Goal: Task Accomplishment & Management: Manage account settings

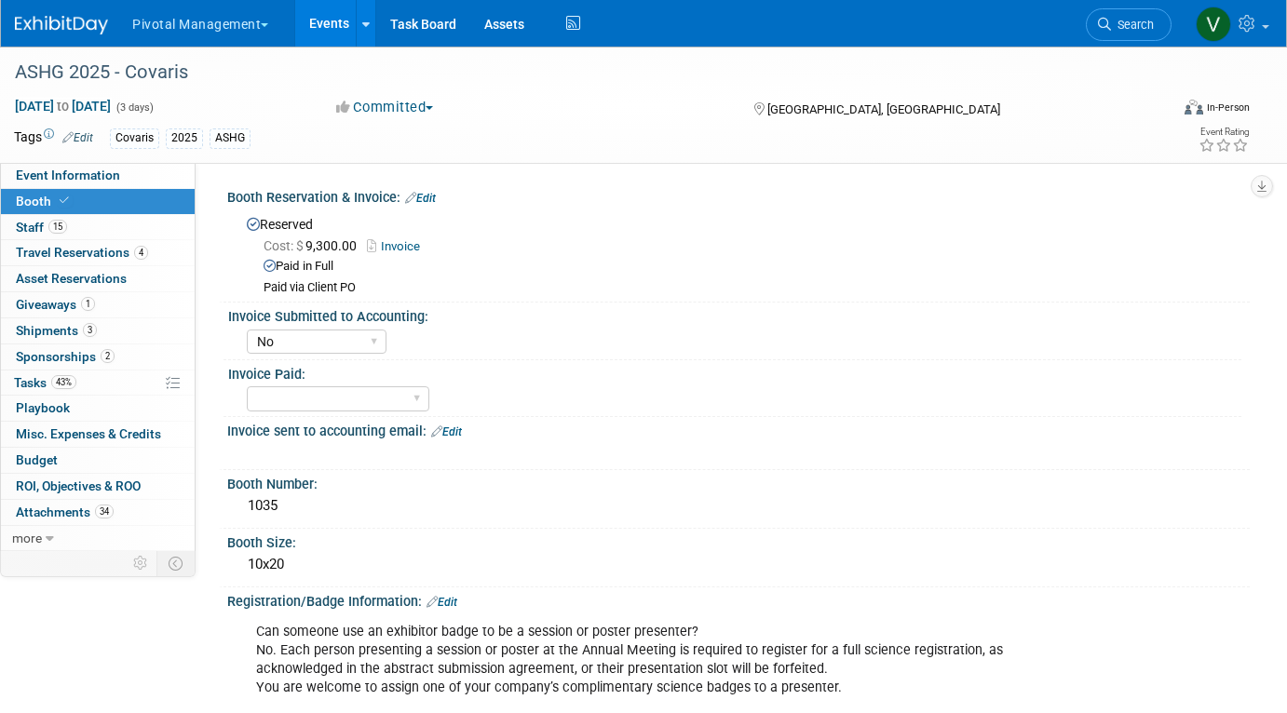
select select "No"
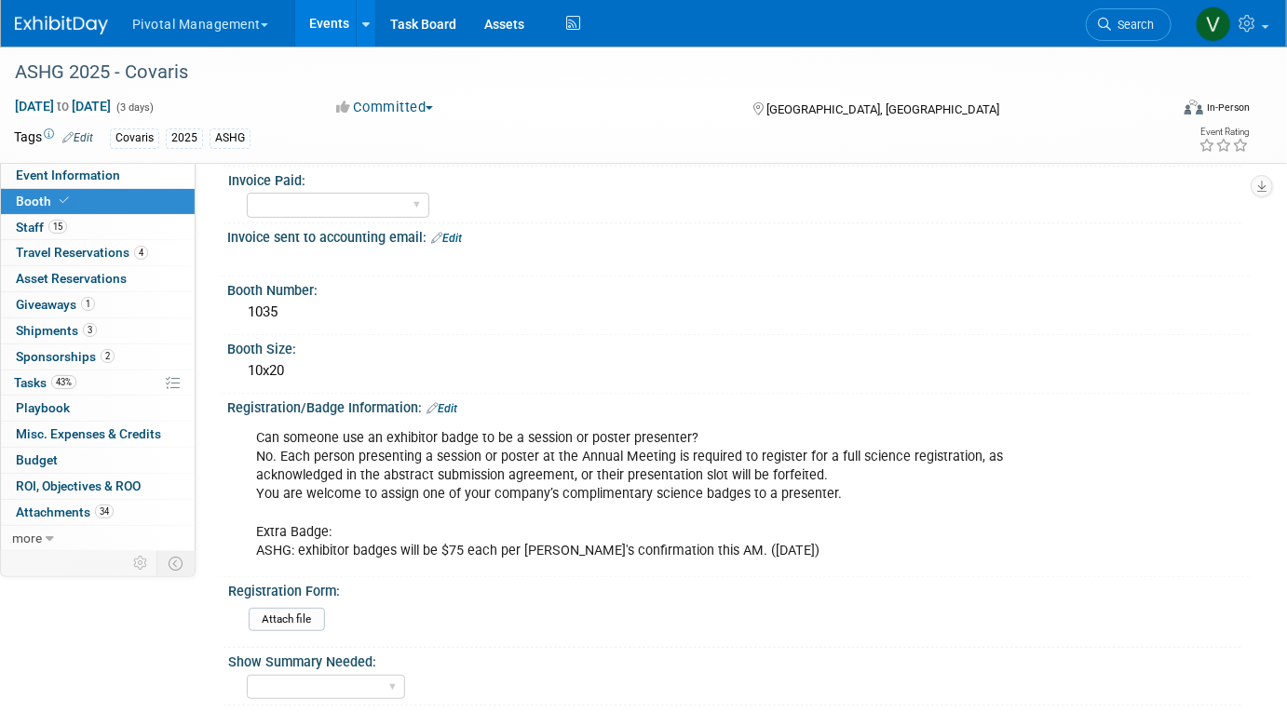
click at [341, 12] on link "Events" at bounding box center [329, 23] width 68 height 47
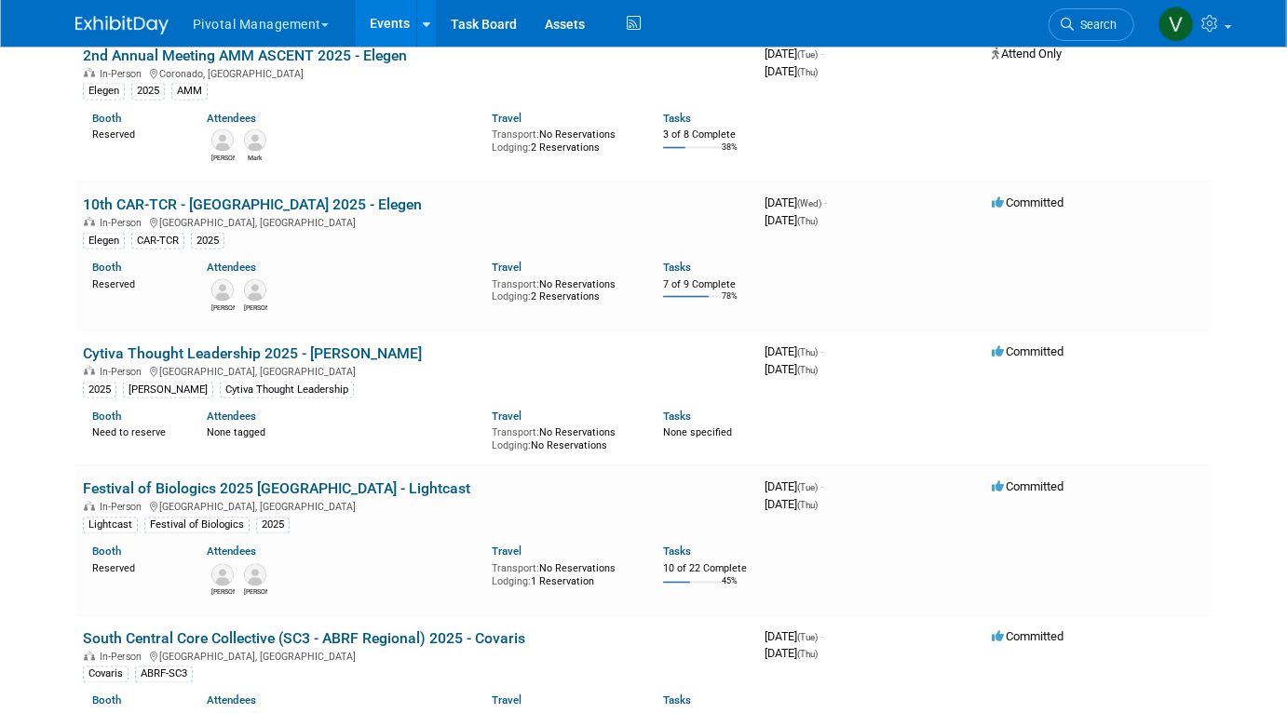
scroll to position [3150, 0]
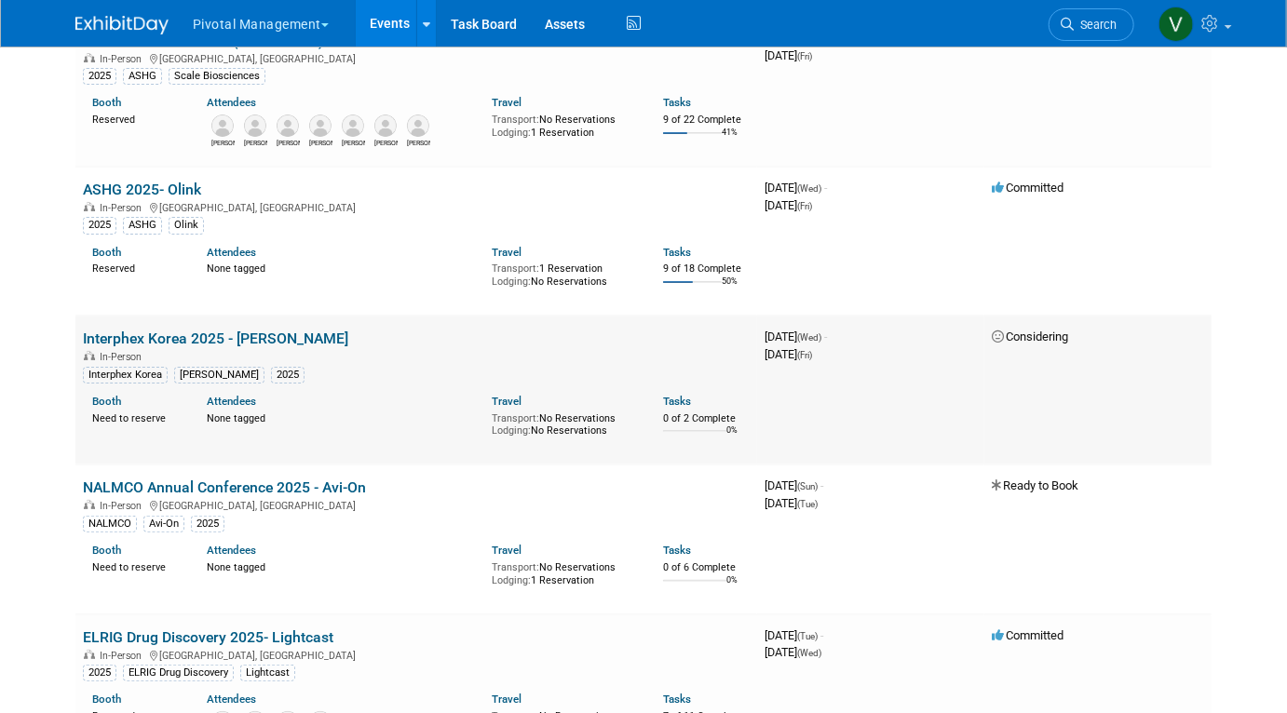
click at [183, 347] on link "Interphex Korea 2025 - [PERSON_NAME]" at bounding box center [215, 339] width 265 height 18
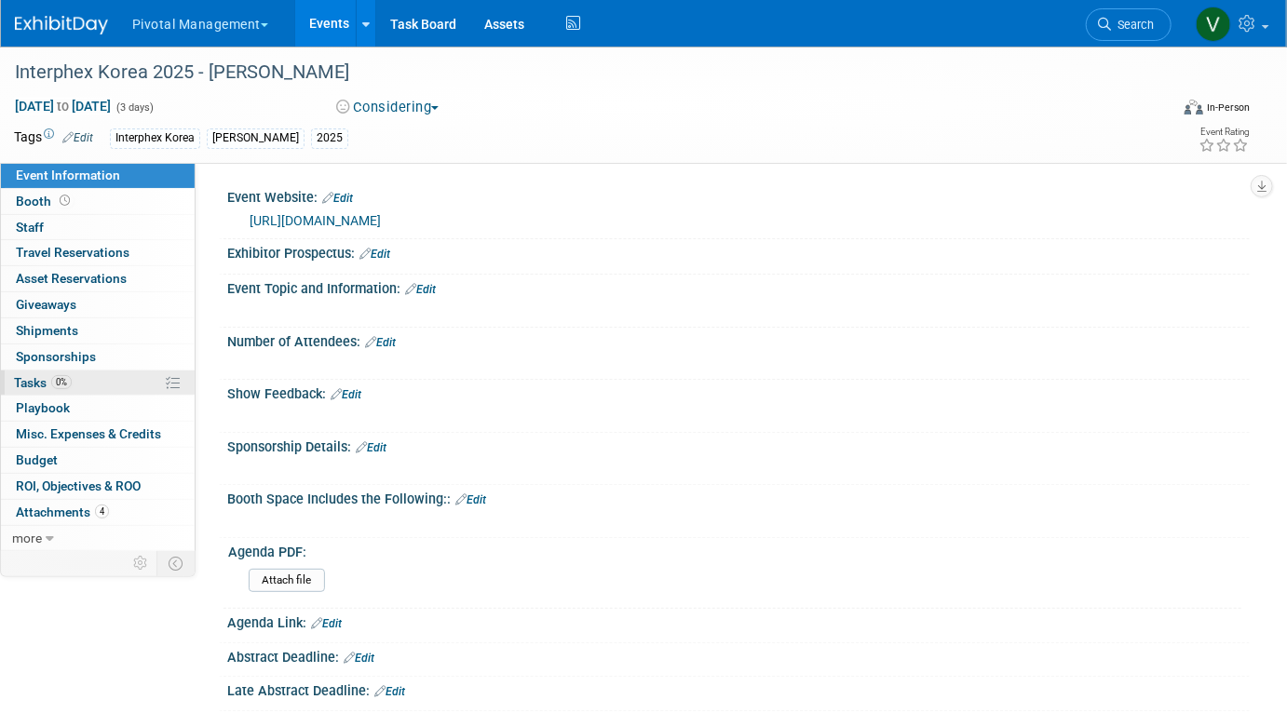
click at [42, 383] on span "Tasks 0%" at bounding box center [43, 382] width 58 height 15
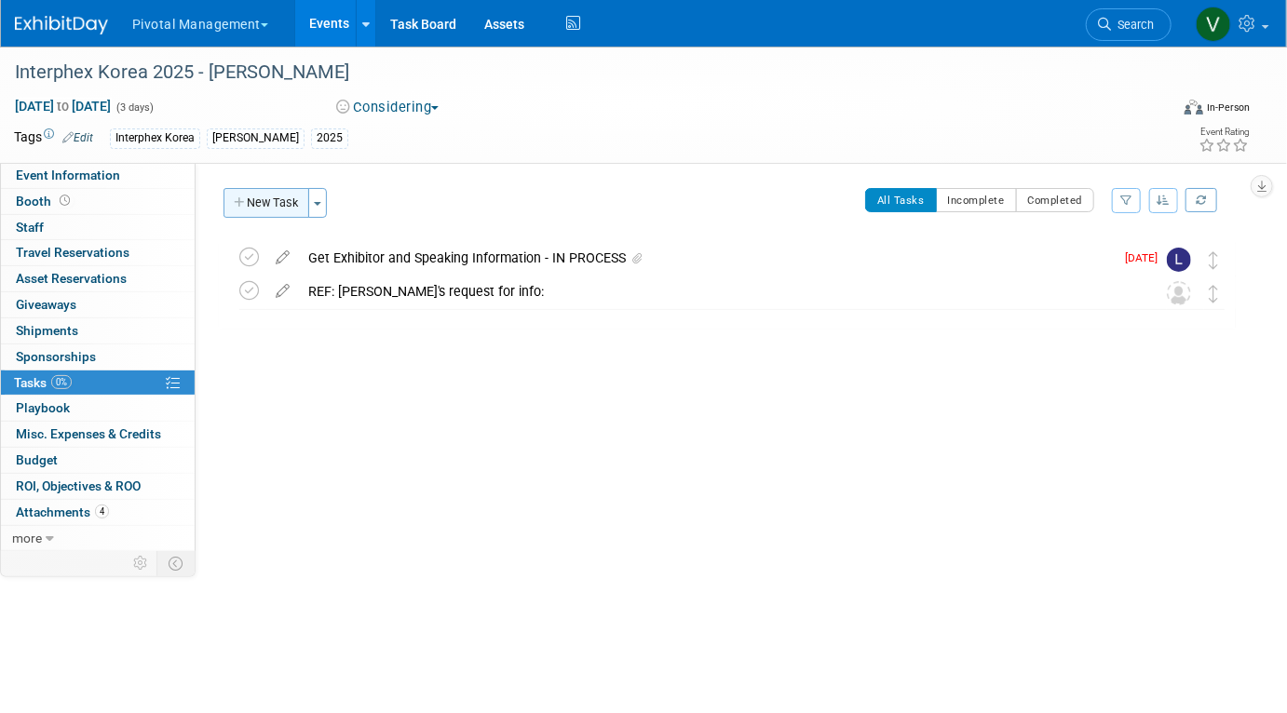
click at [285, 202] on button "New Task" at bounding box center [267, 203] width 86 height 30
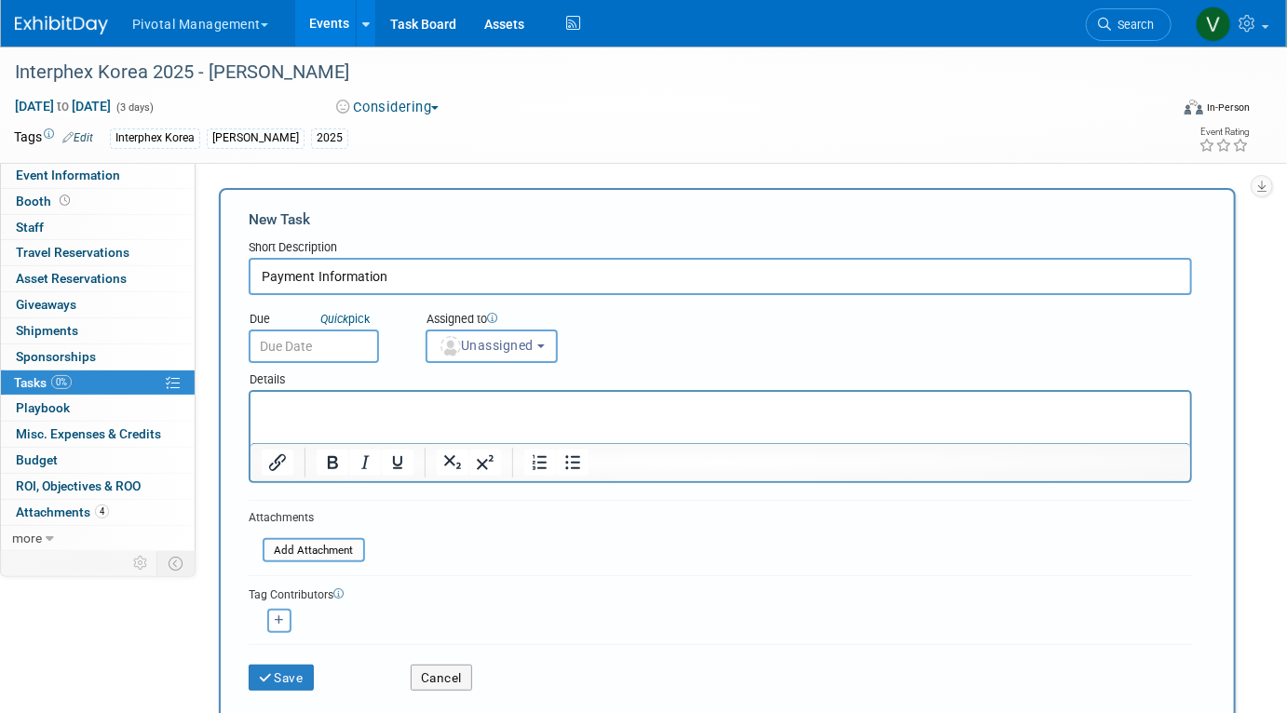
type input "Payment Information"
click at [335, 408] on p "To enrich screen reader interactions, please activate Accessibility in Grammarl…" at bounding box center [720, 408] width 918 height 19
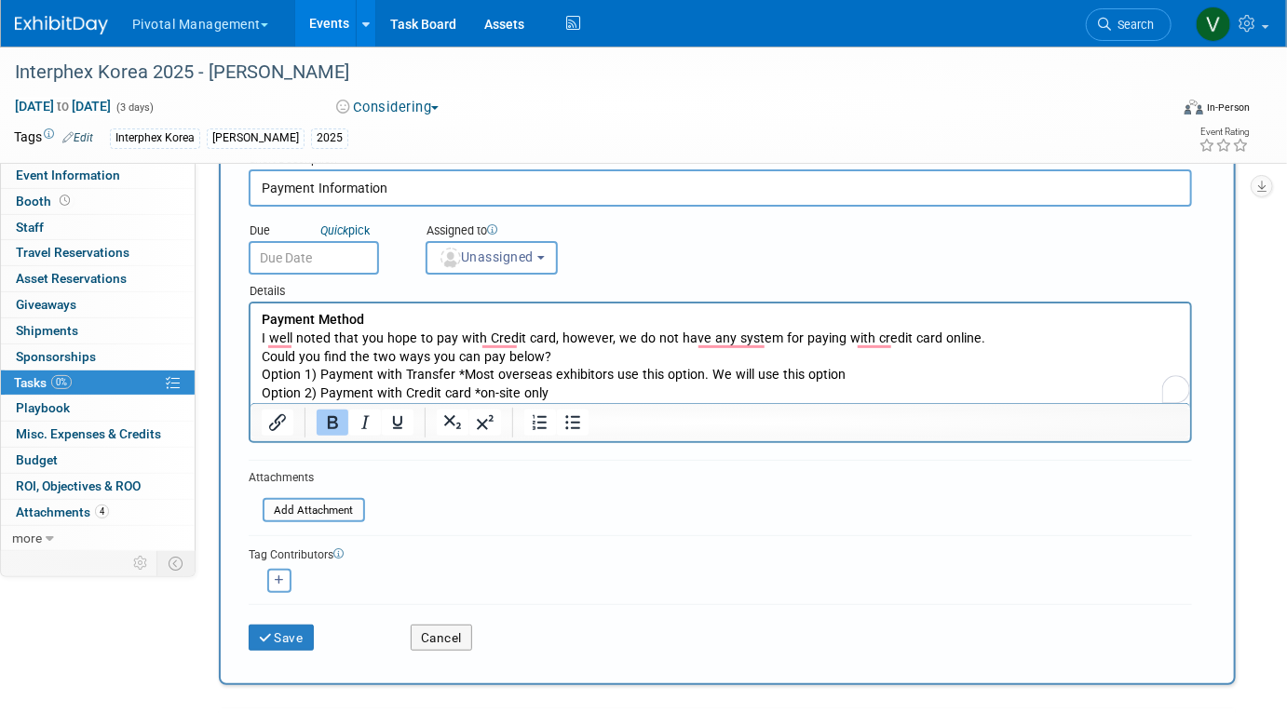
scroll to position [183, 0]
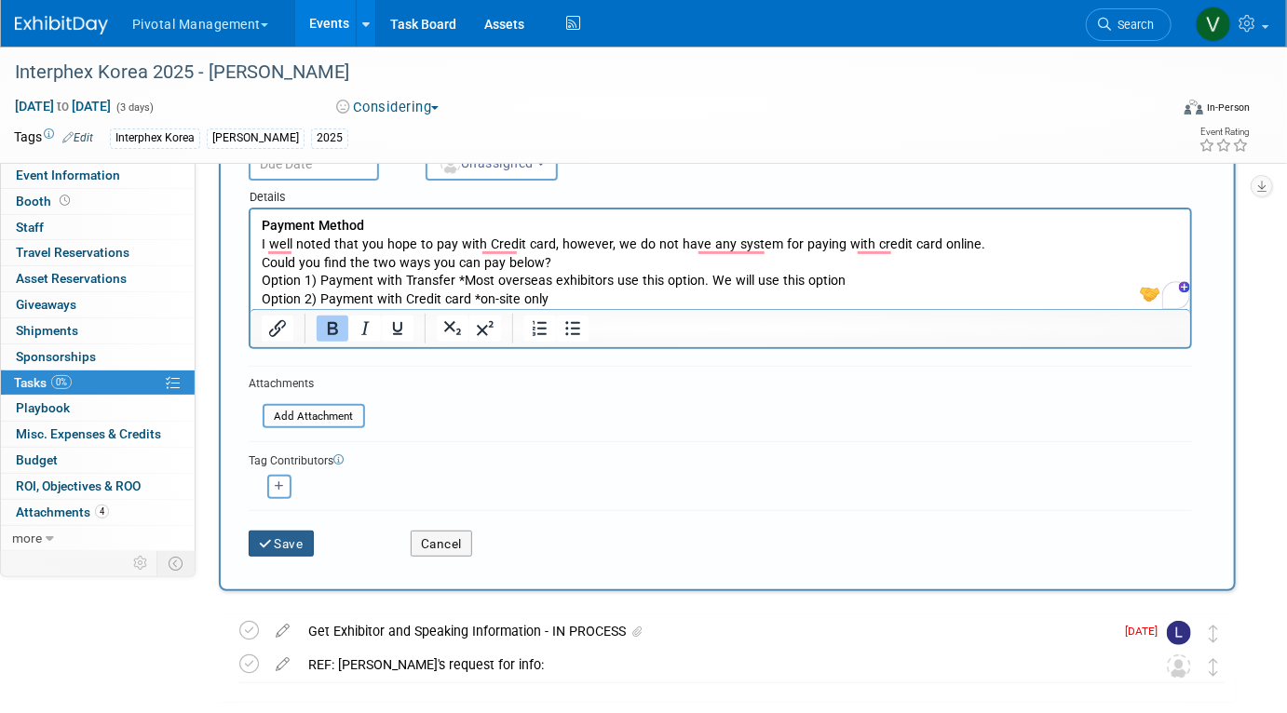
click at [297, 537] on button "Save" at bounding box center [281, 544] width 65 height 26
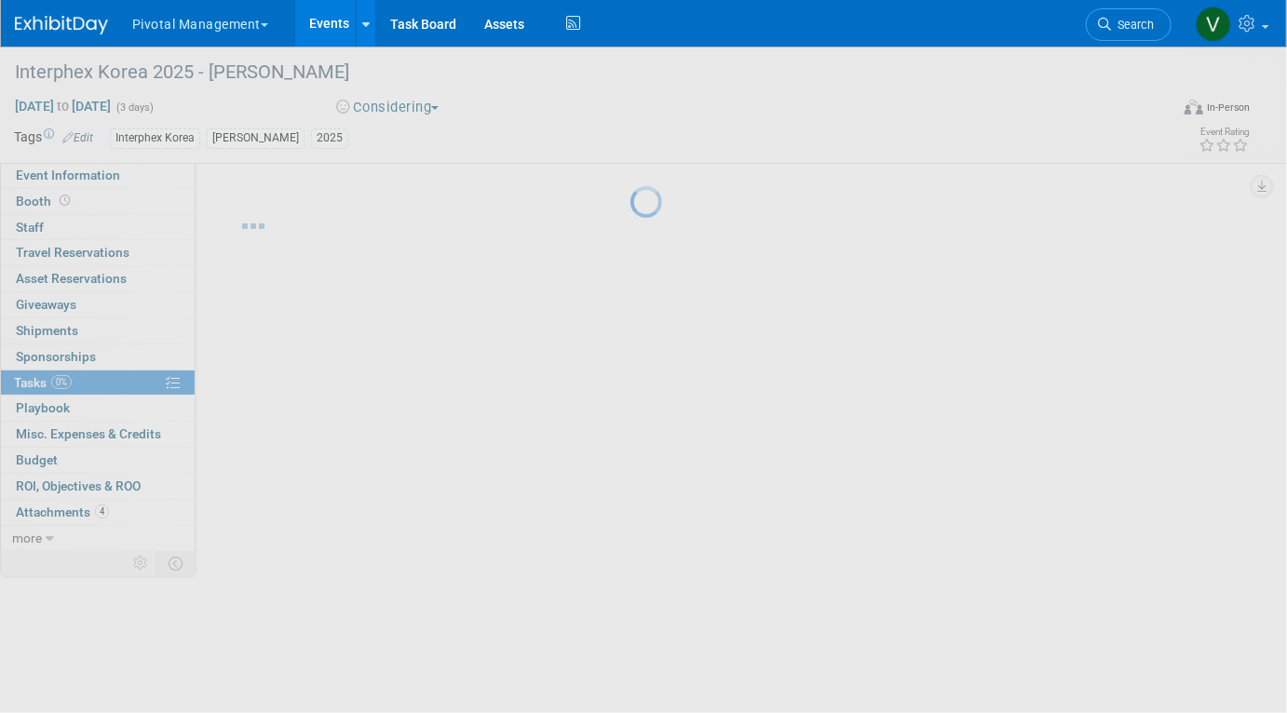
scroll to position [0, 0]
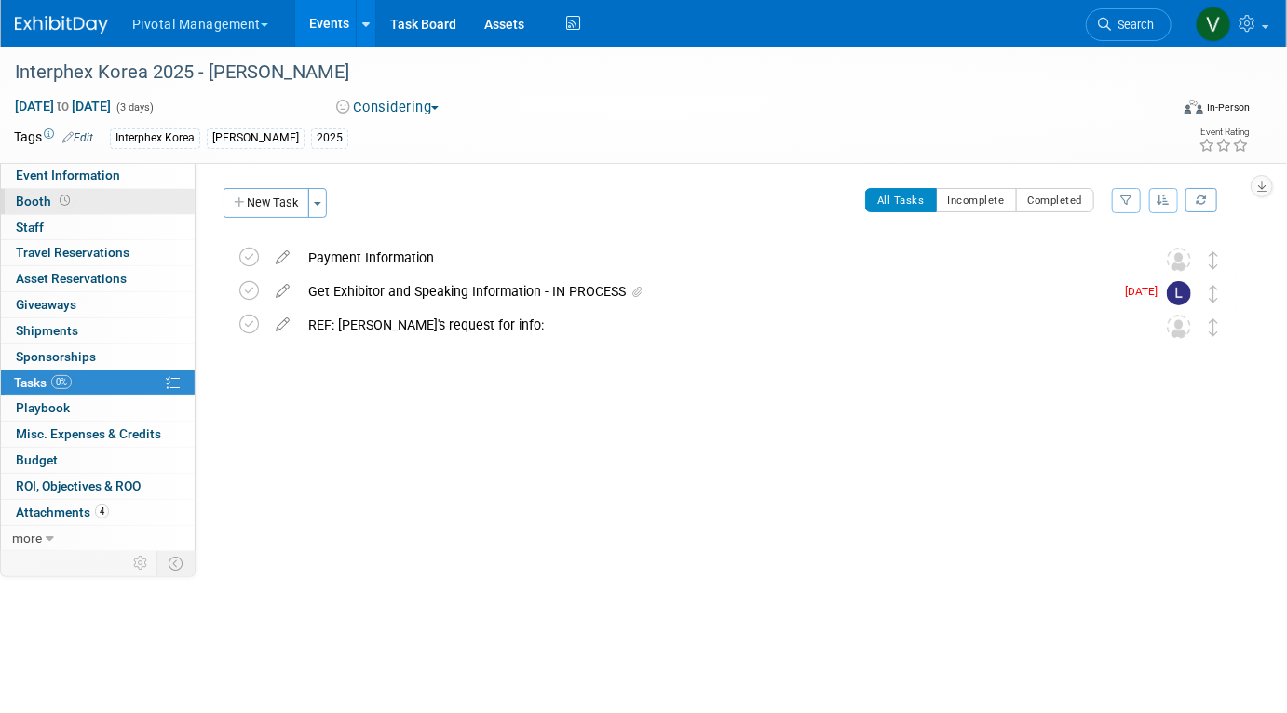
click at [63, 200] on icon at bounding box center [65, 201] width 10 height 10
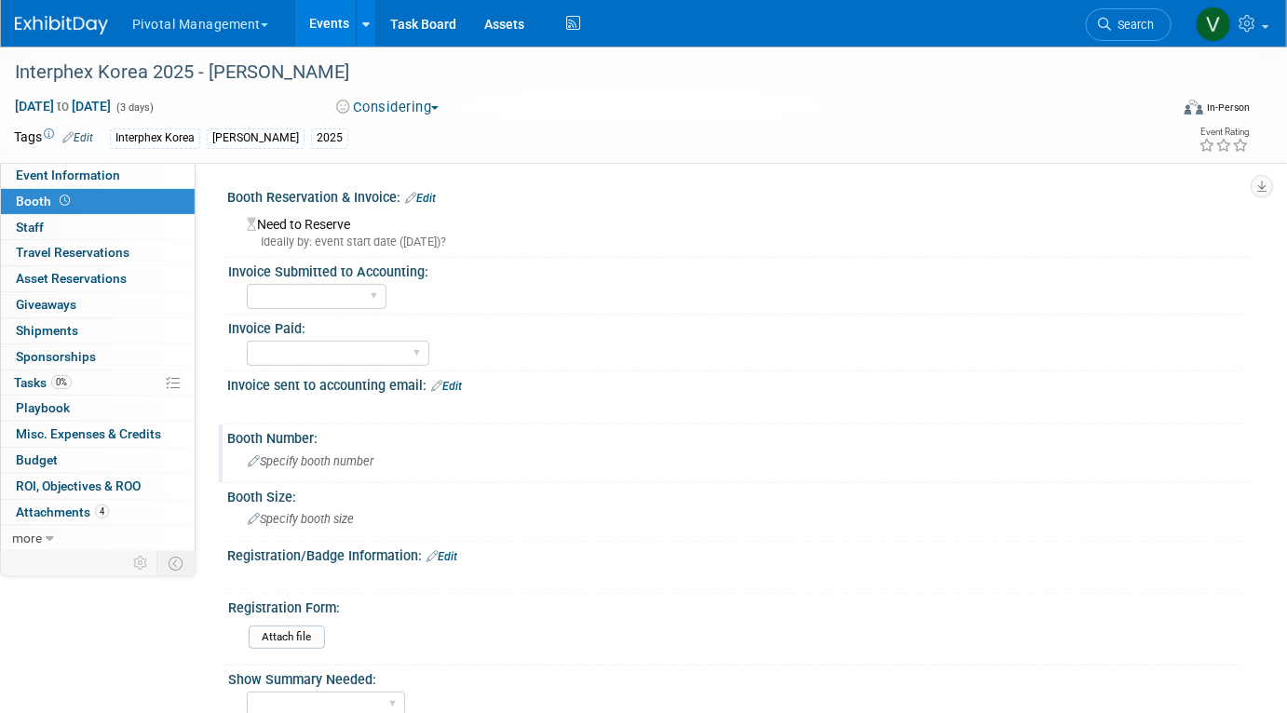
click at [288, 455] on span "Specify booth number" at bounding box center [311, 462] width 126 height 14
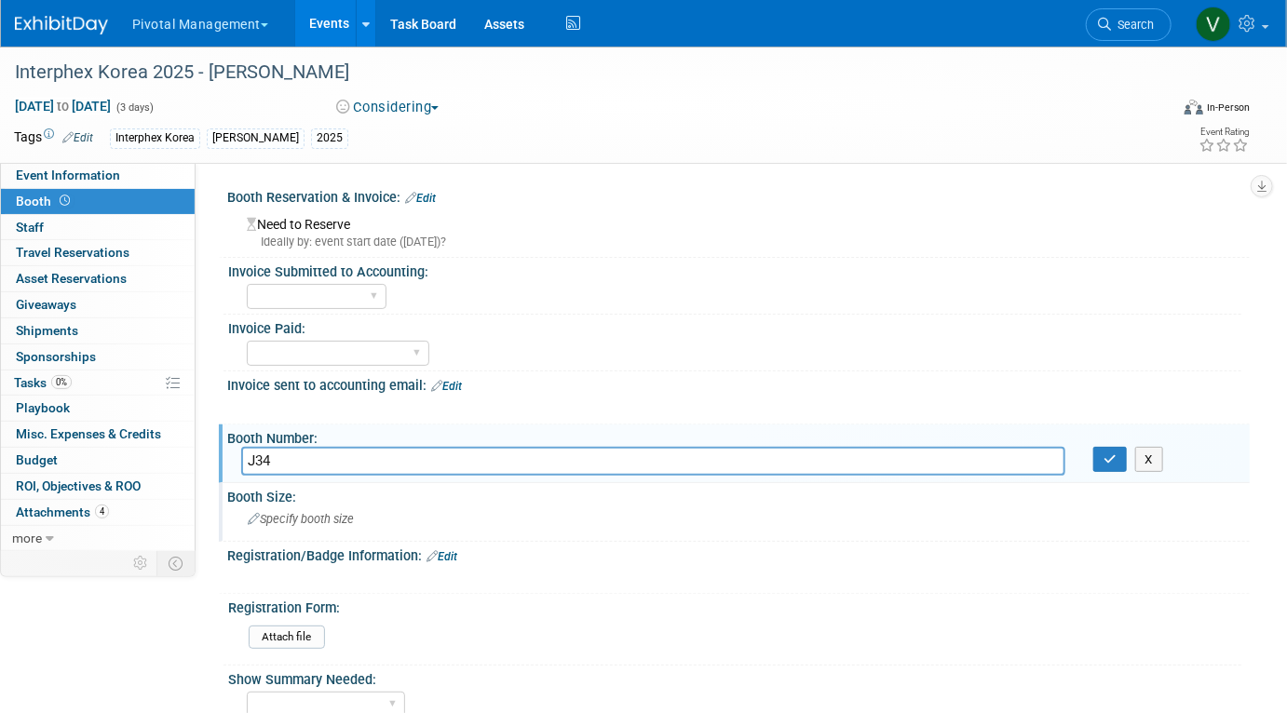
type input "J34"
click at [284, 527] on div "Specify booth size" at bounding box center [738, 519] width 995 height 29
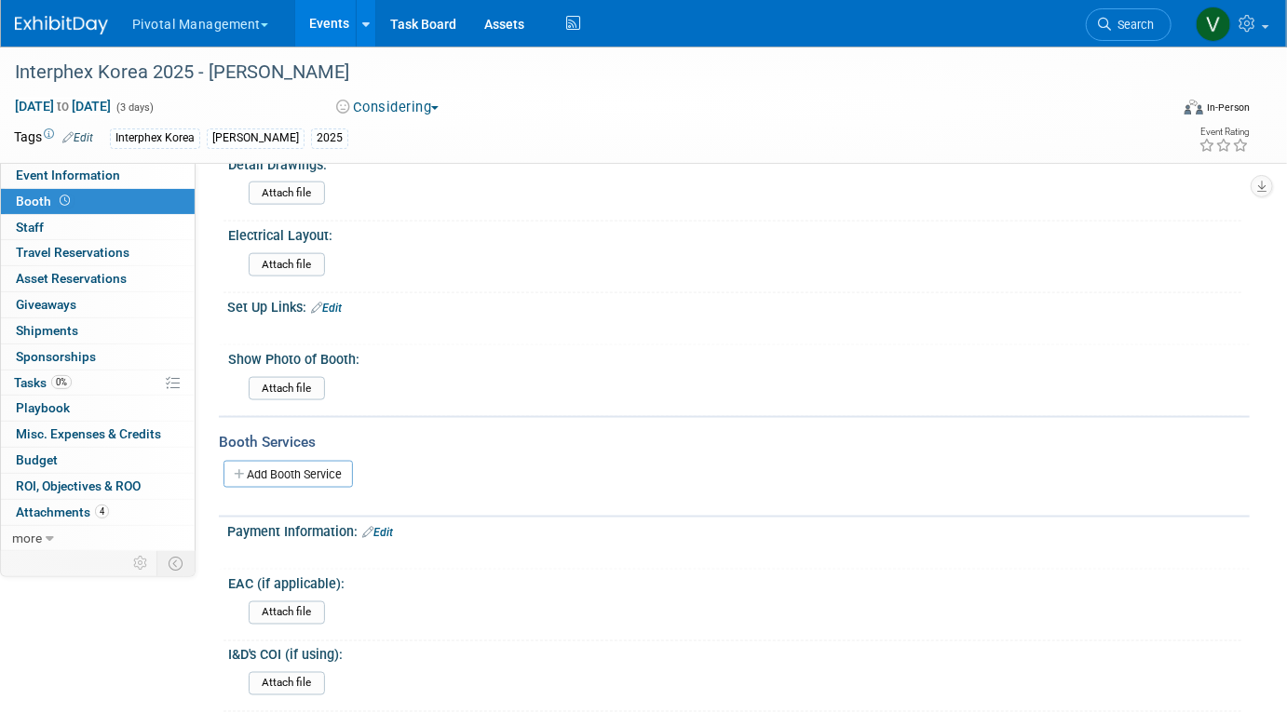
scroll to position [1145, 0]
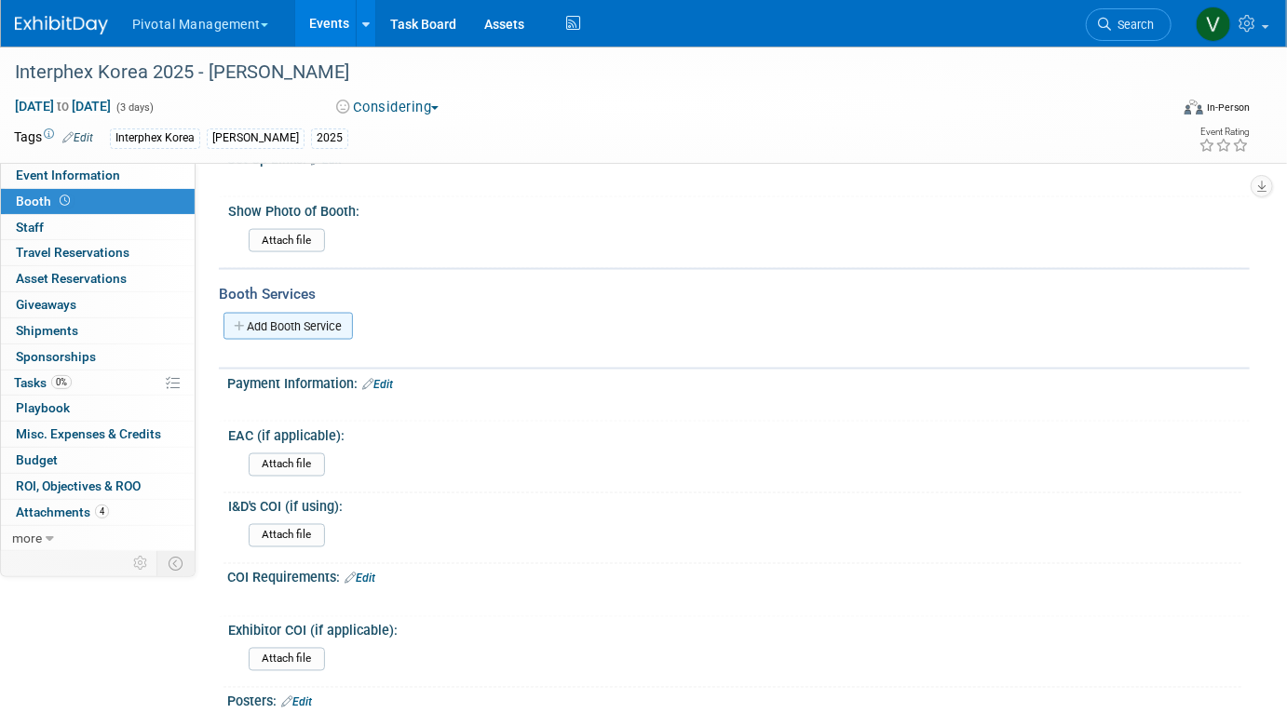
type input "3m x 3m"
click at [323, 325] on link "Add Booth Service" at bounding box center [288, 326] width 129 height 27
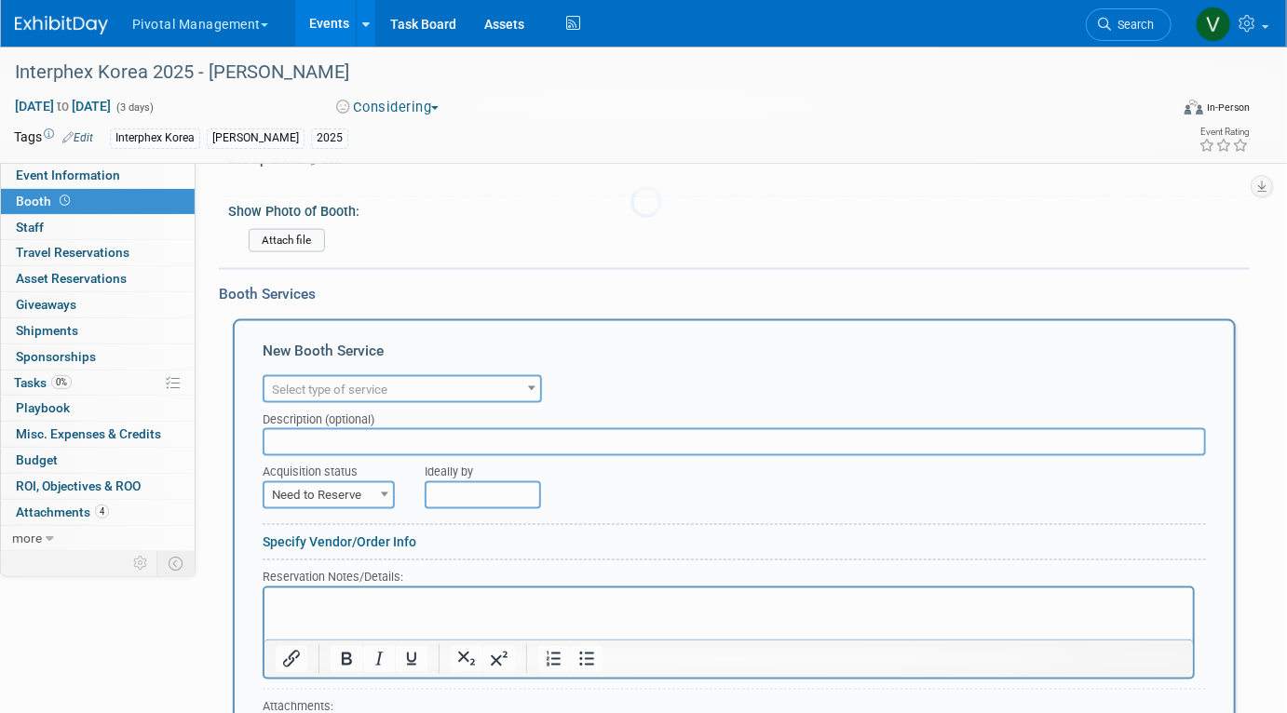
scroll to position [0, 0]
click at [316, 383] on span "Select type of service" at bounding box center [329, 390] width 115 height 14
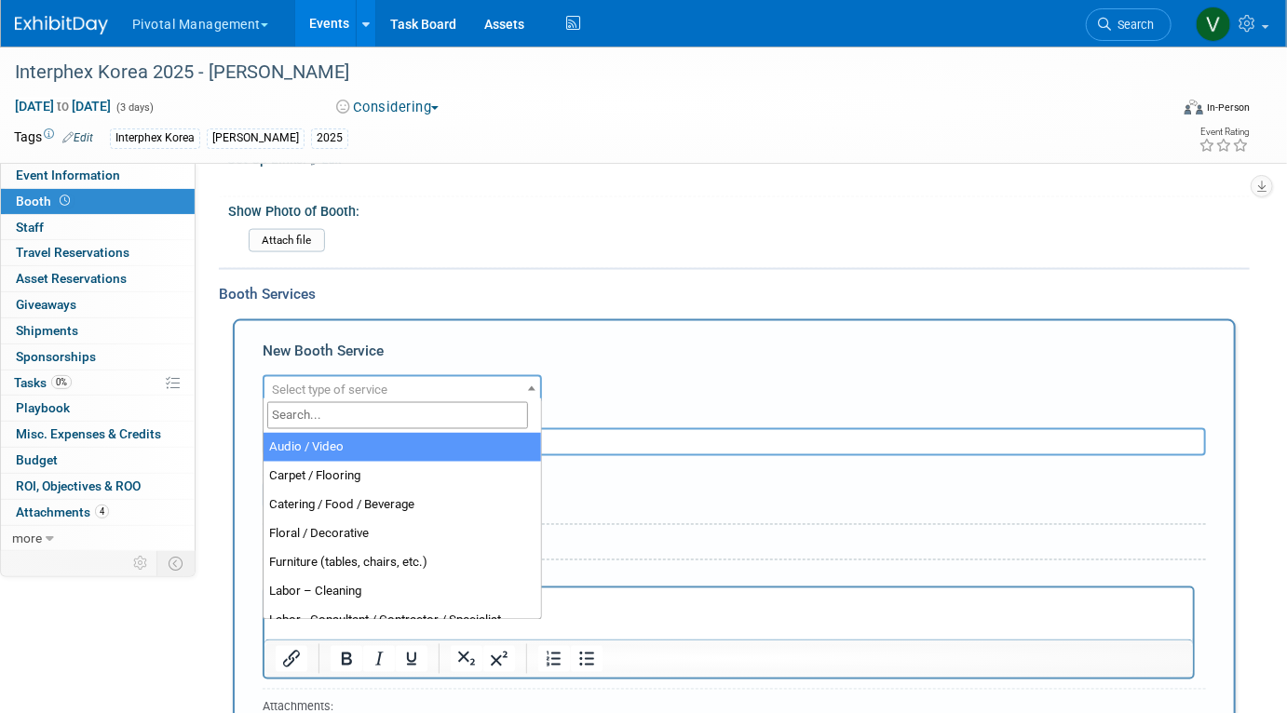
click at [308, 409] on input "search" at bounding box center [397, 415] width 261 height 27
type input "b"
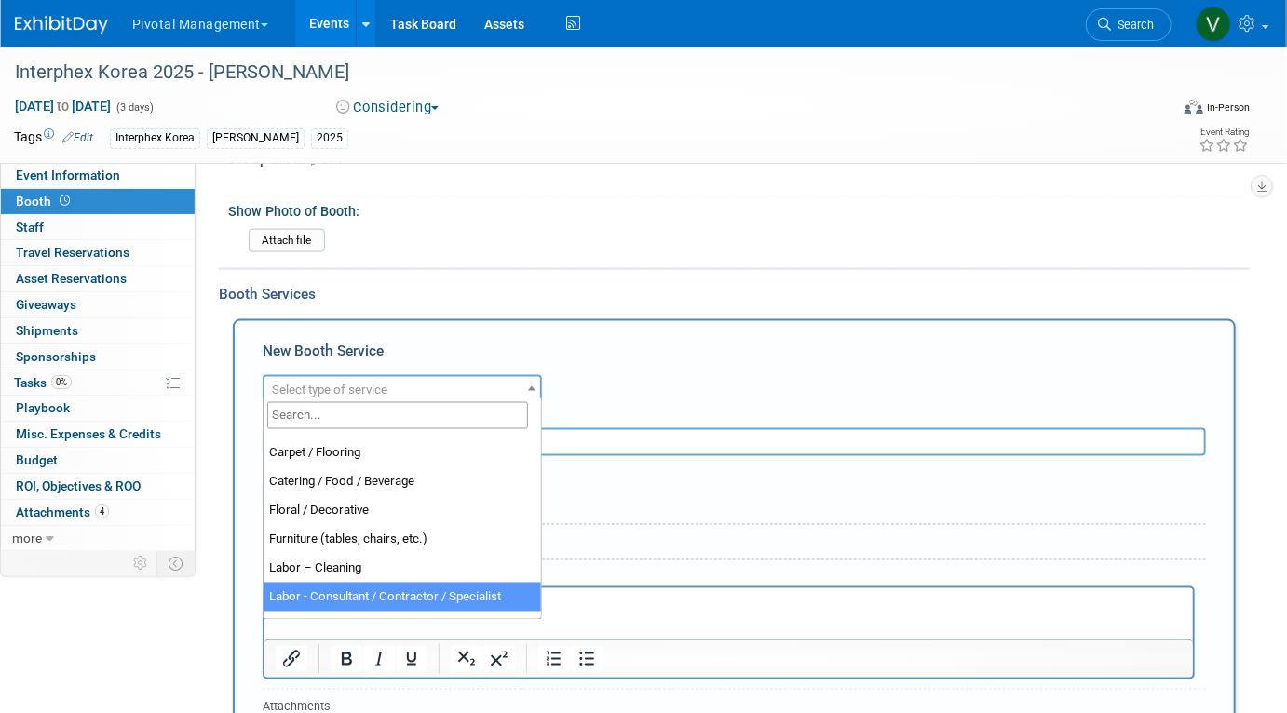
scroll to position [16, 0]
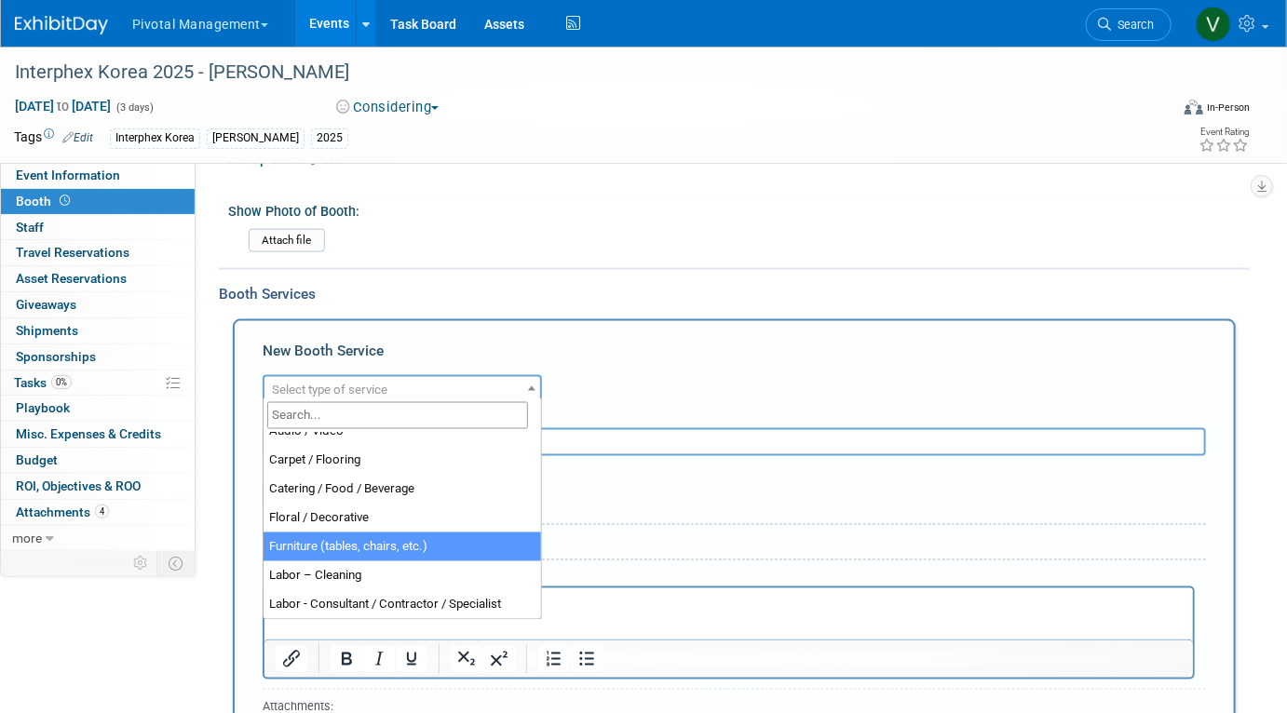
select select "6"
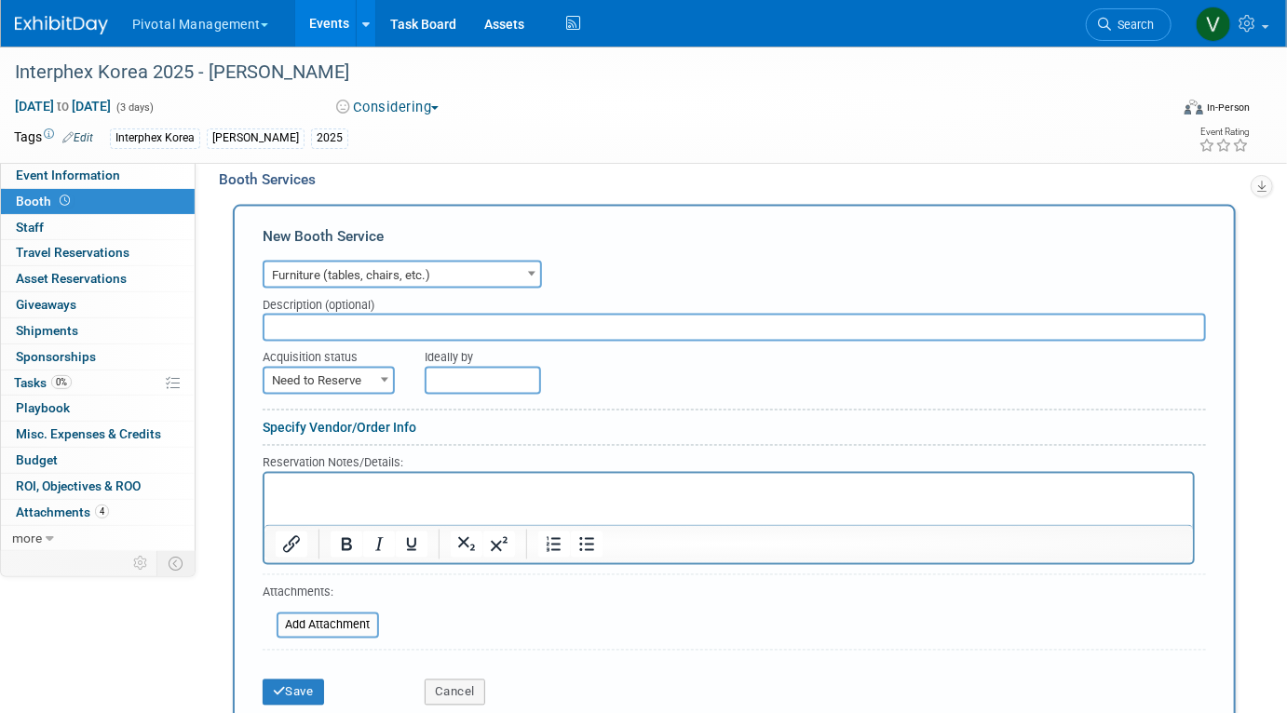
scroll to position [1269, 0]
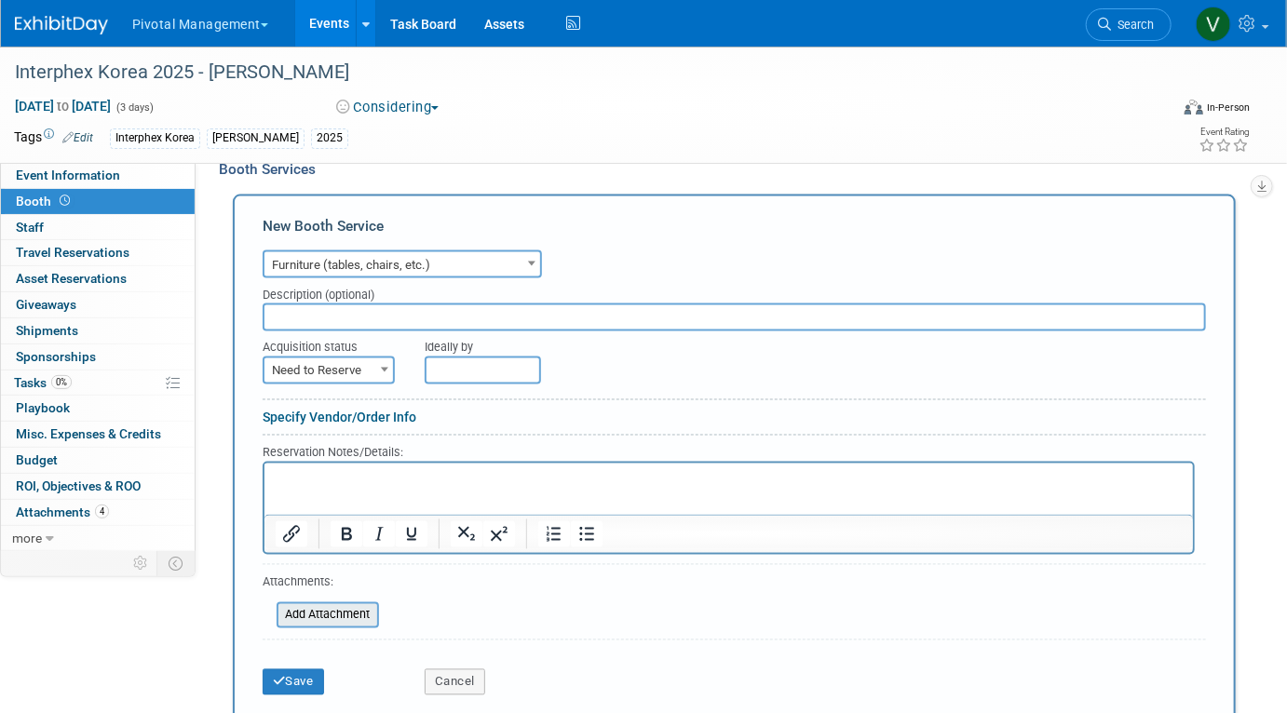
click at [346, 607] on input "file" at bounding box center [267, 615] width 222 height 22
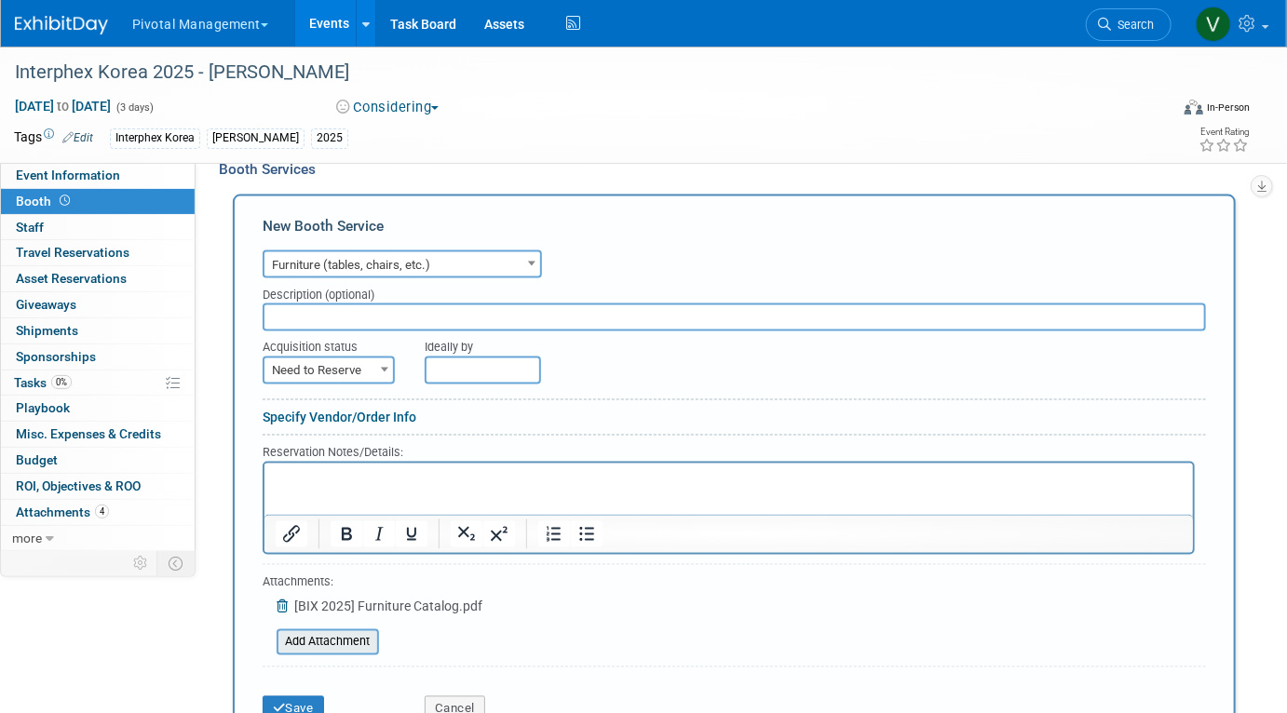
click at [346, 634] on input "file" at bounding box center [267, 642] width 222 height 22
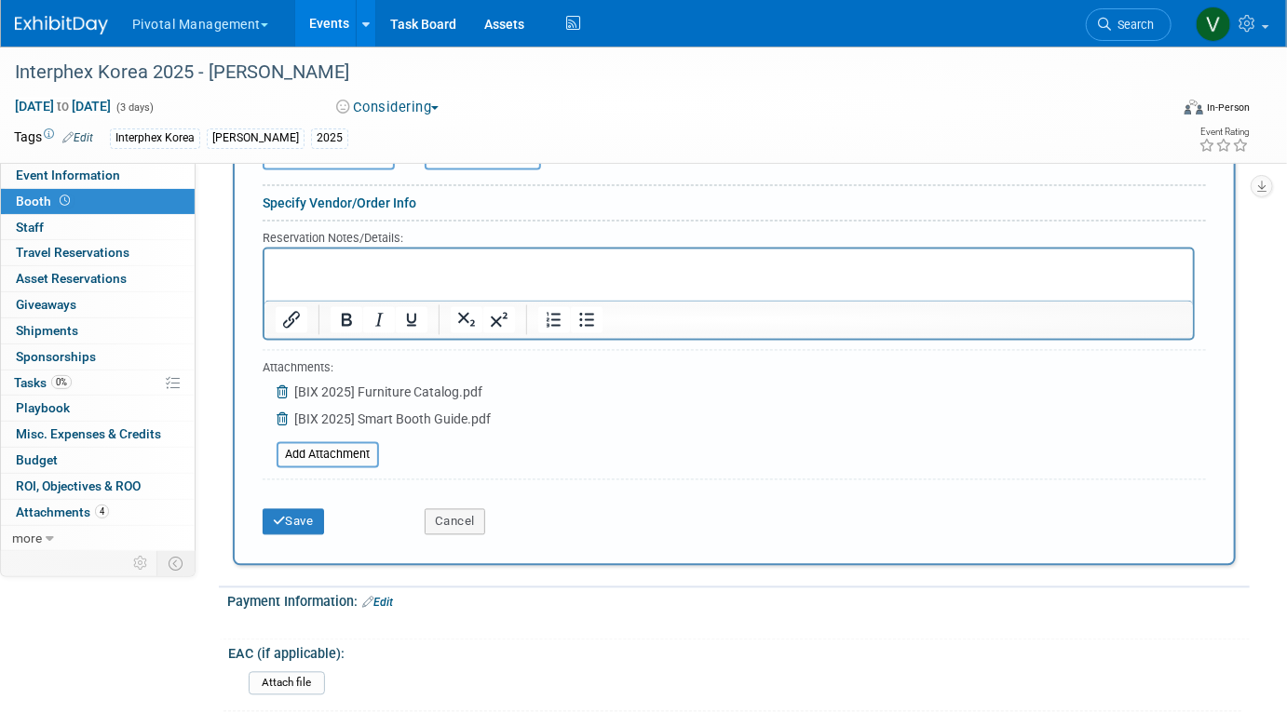
scroll to position [1564, 0]
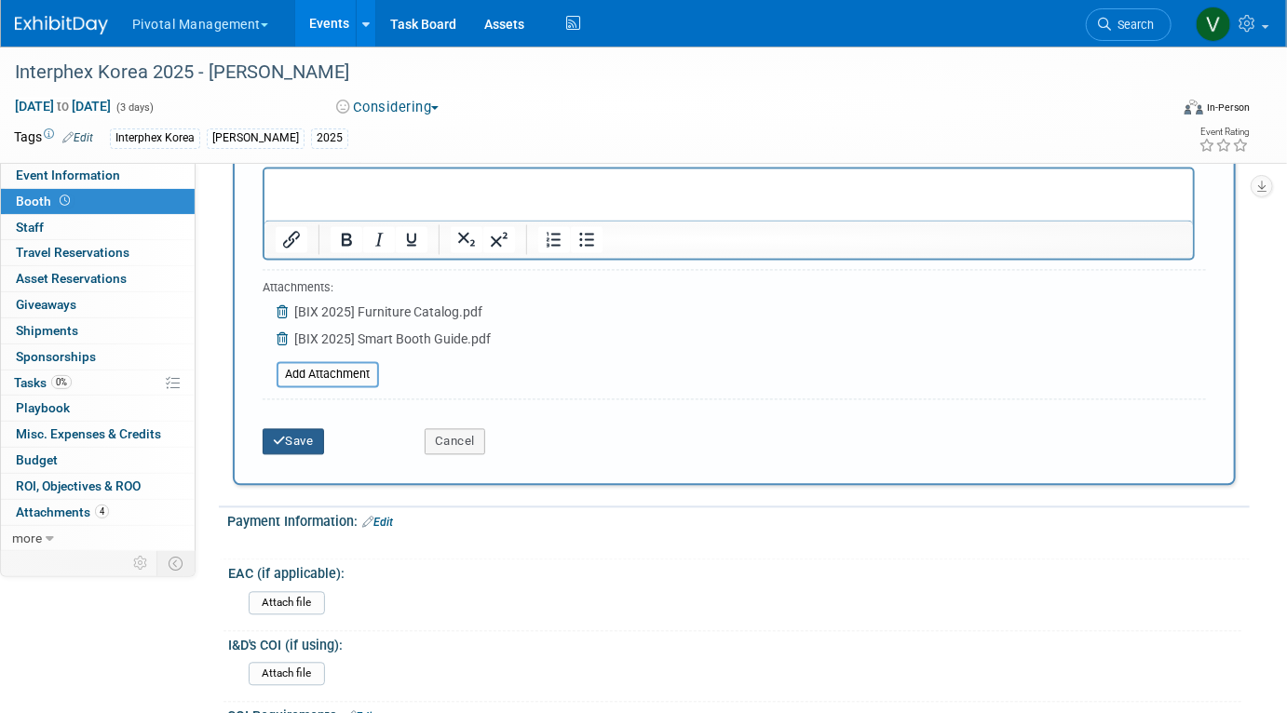
click at [293, 438] on button "Save" at bounding box center [293, 442] width 61 height 26
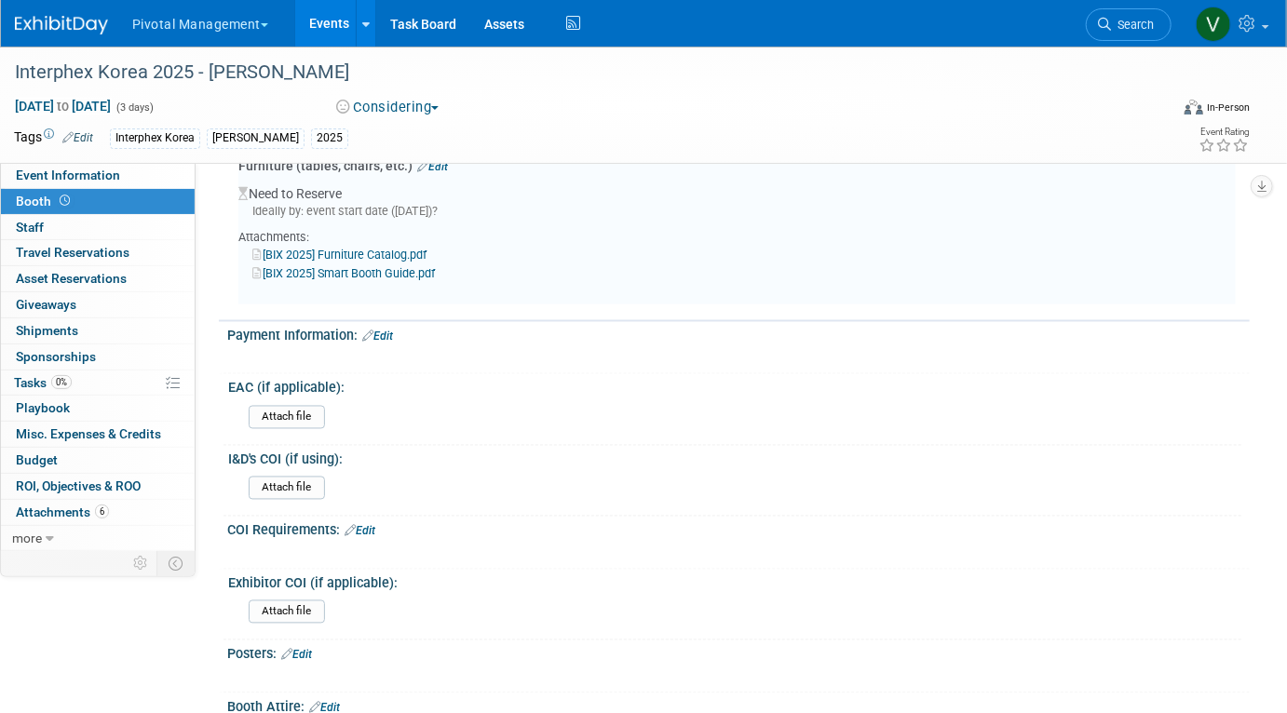
scroll to position [1296, 0]
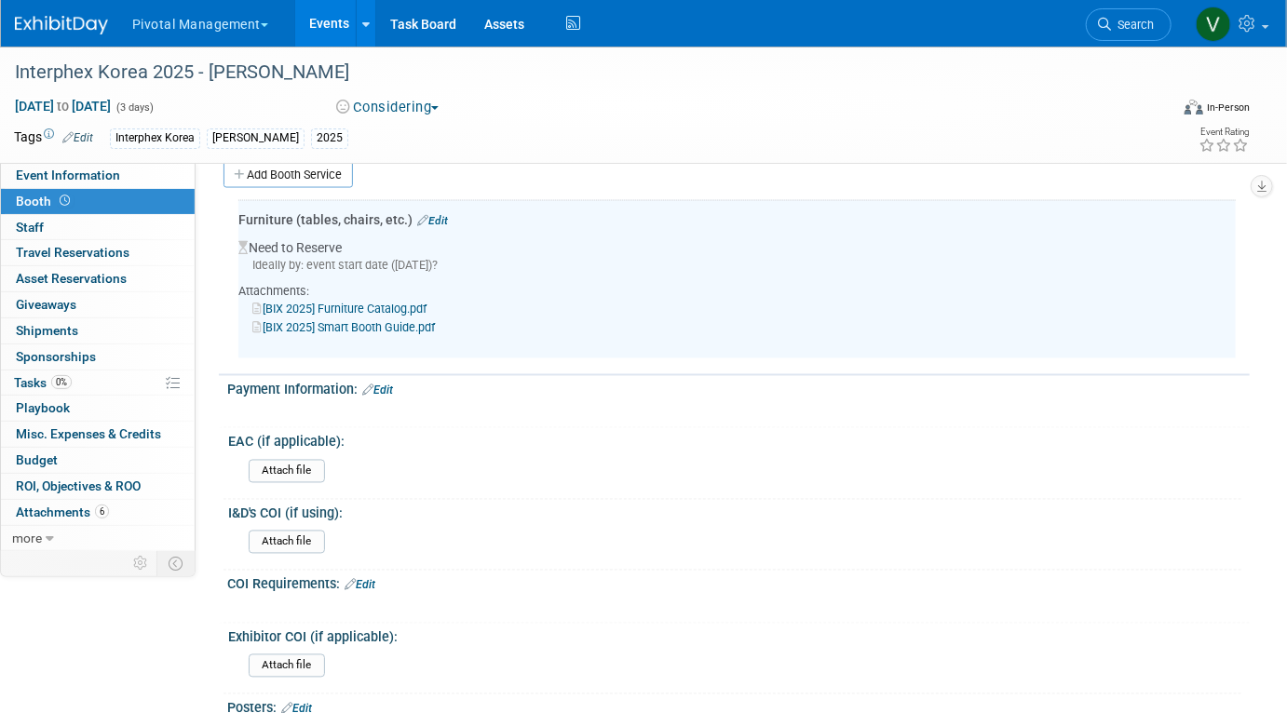
click at [437, 214] on link "Edit" at bounding box center [432, 220] width 31 height 13
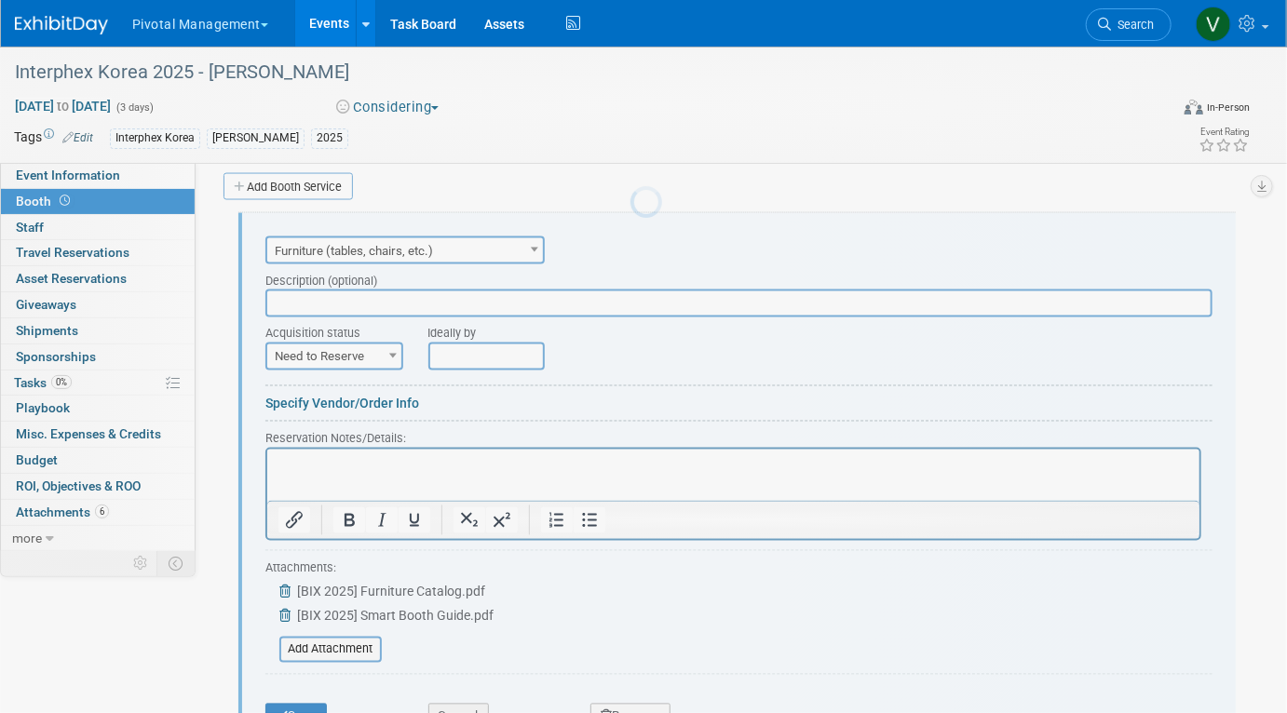
scroll to position [1282, 0]
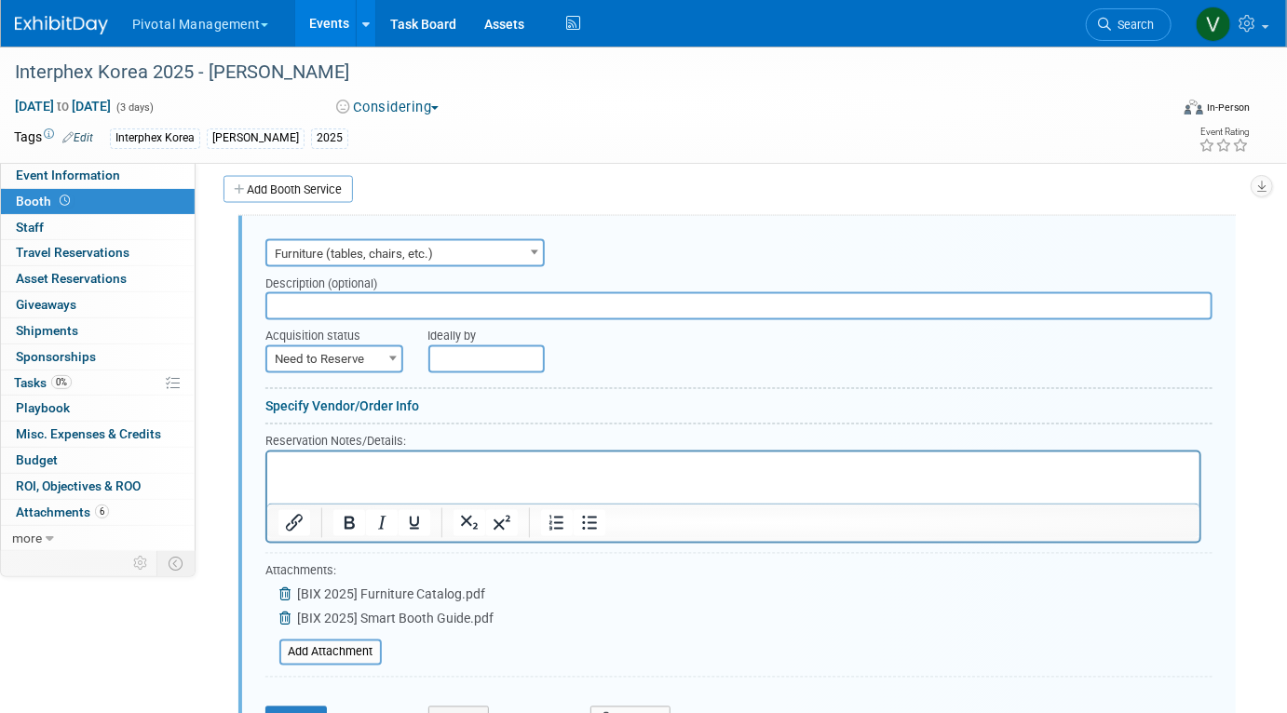
click at [344, 304] on input "text" at bounding box center [738, 306] width 947 height 28
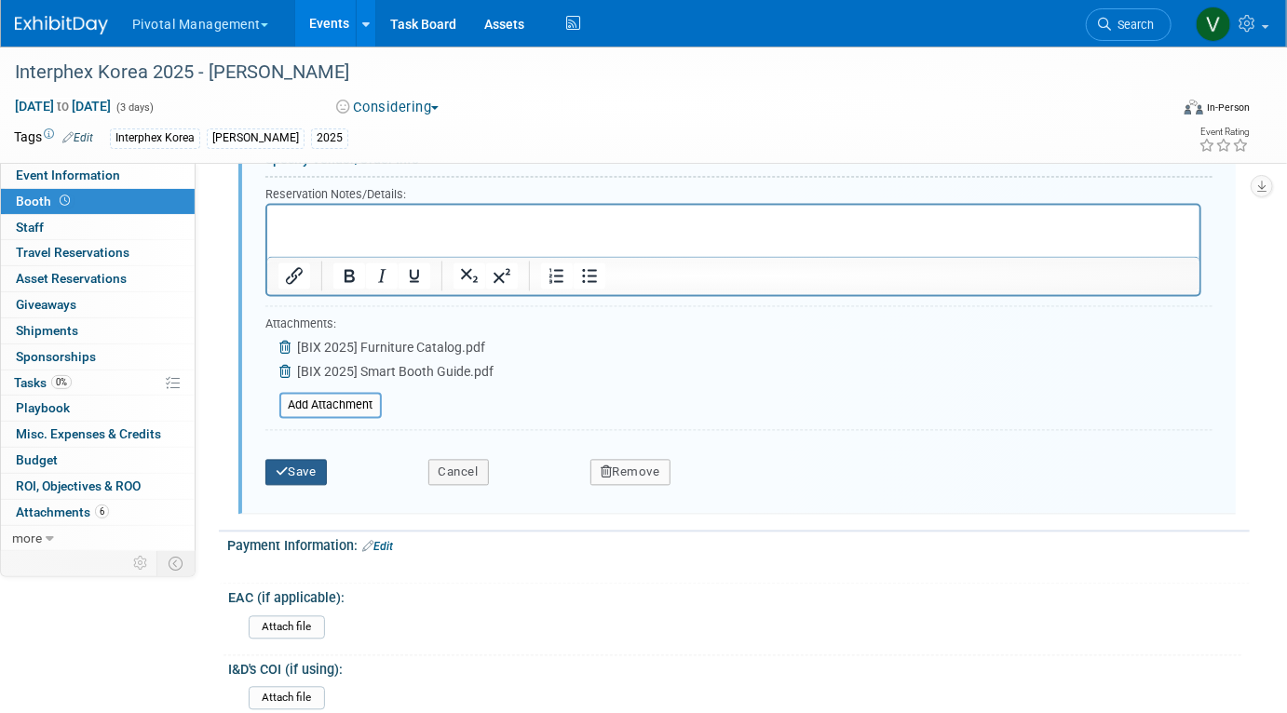
type input "Shell Scheme Diagrams"
click at [305, 466] on button "Save" at bounding box center [295, 473] width 61 height 26
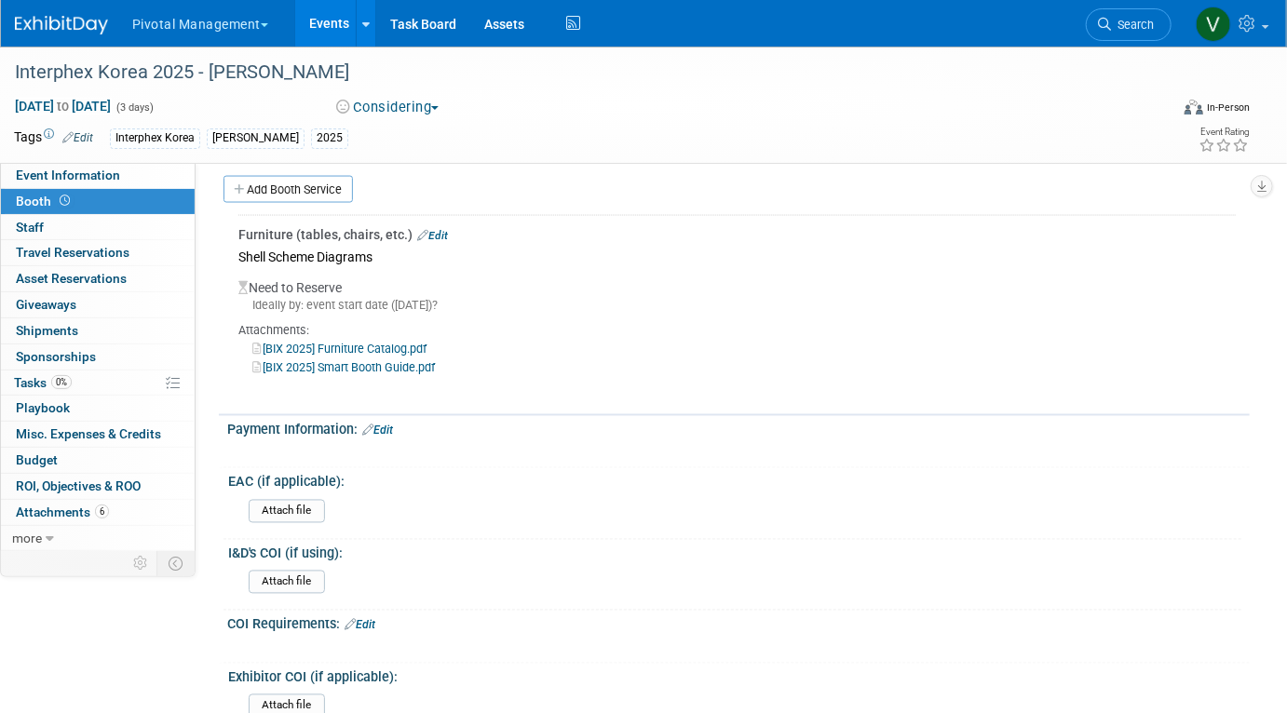
click at [207, 12] on button "Pivotal Management" at bounding box center [210, 20] width 161 height 41
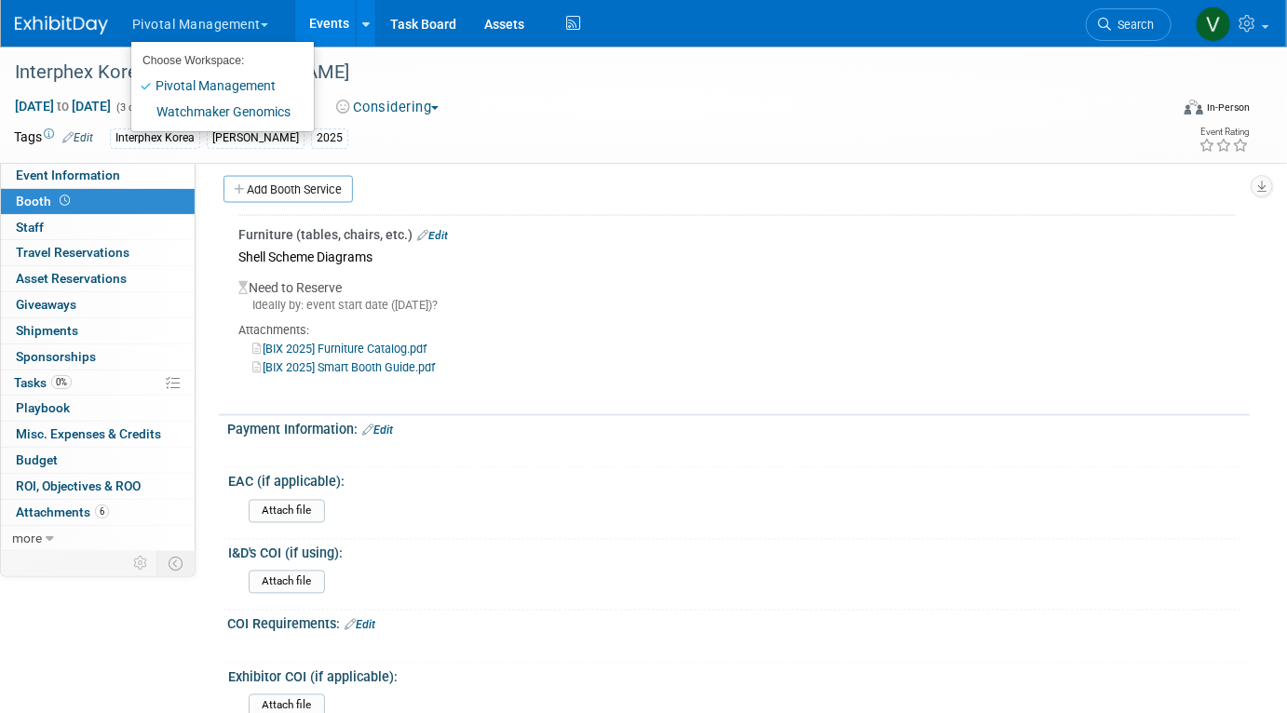
click at [324, 20] on link "Events" at bounding box center [329, 23] width 68 height 47
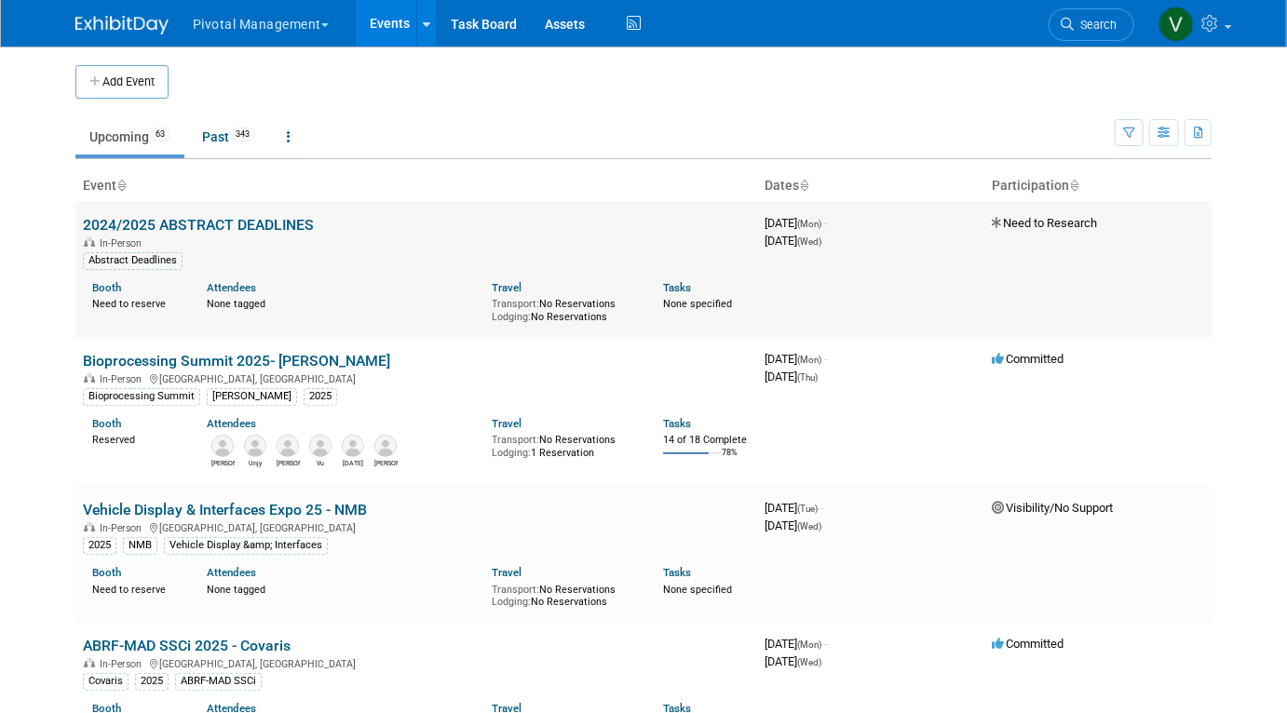
scroll to position [2209, 0]
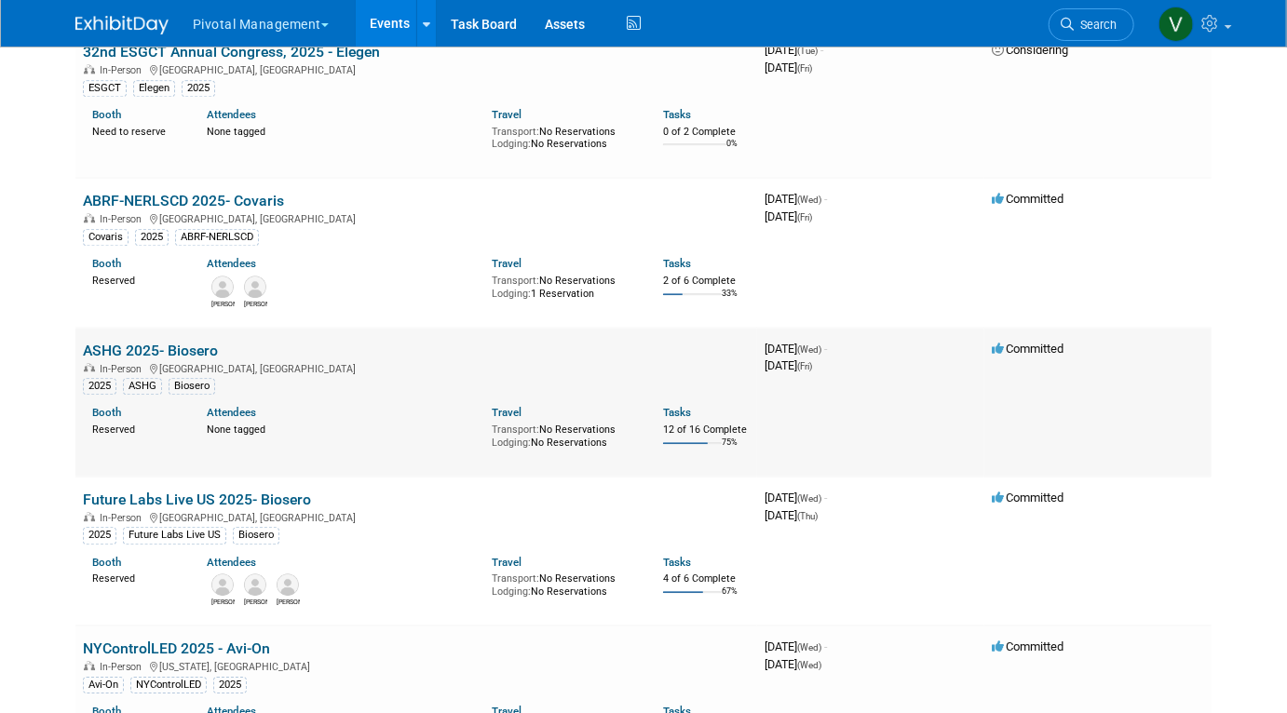
click at [167, 358] on link "ASHG 2025- Biosero" at bounding box center [150, 351] width 135 height 18
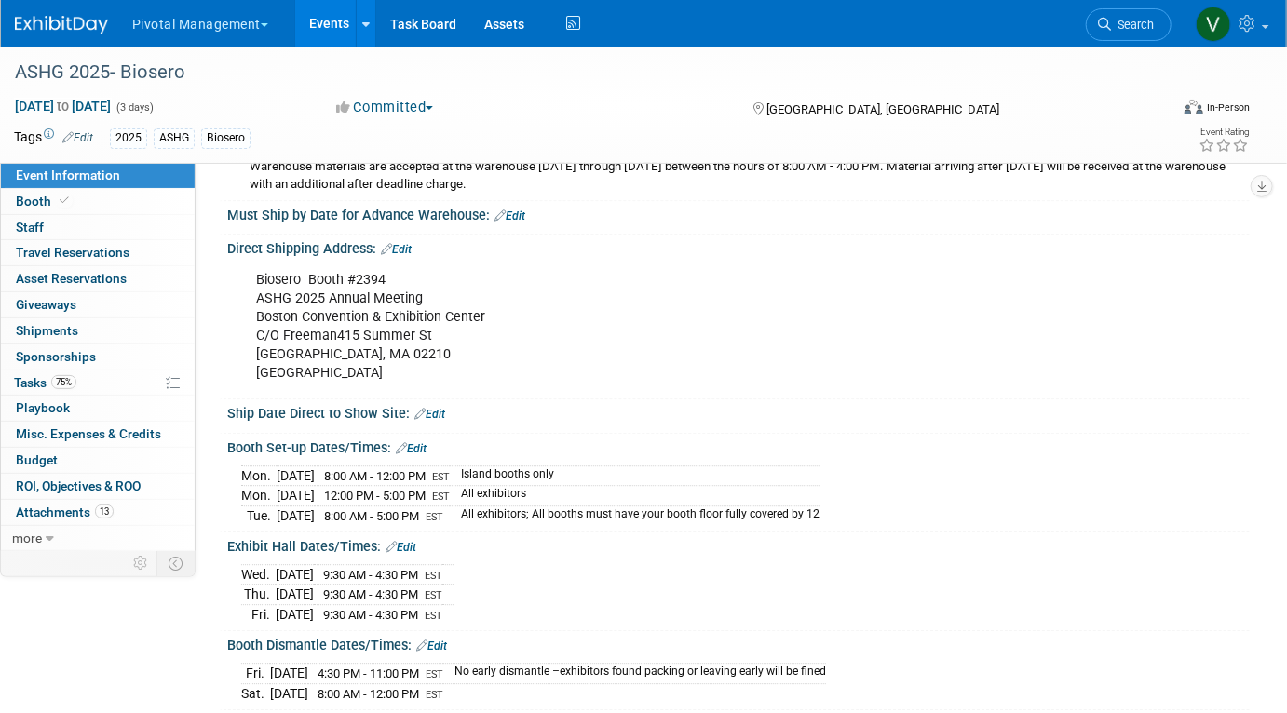
scroll to position [2054, 0]
click at [306, 19] on link "Events" at bounding box center [329, 23] width 68 height 47
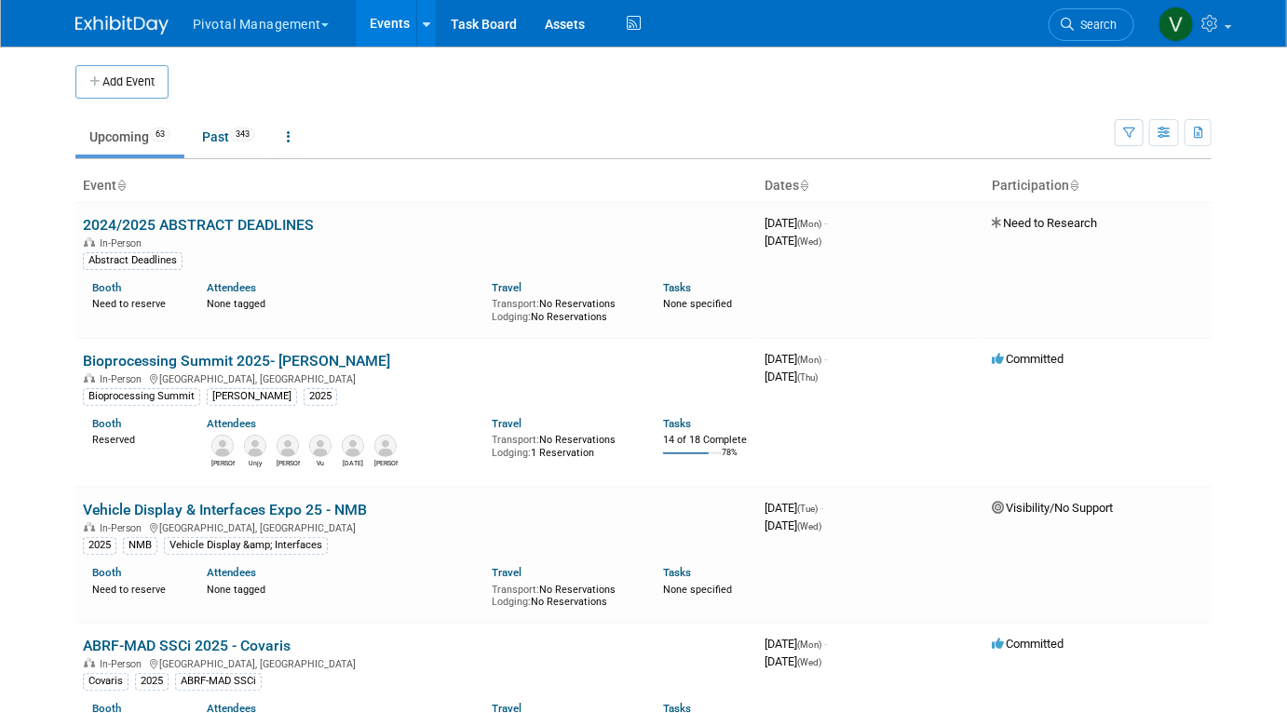
scroll to position [3150, 0]
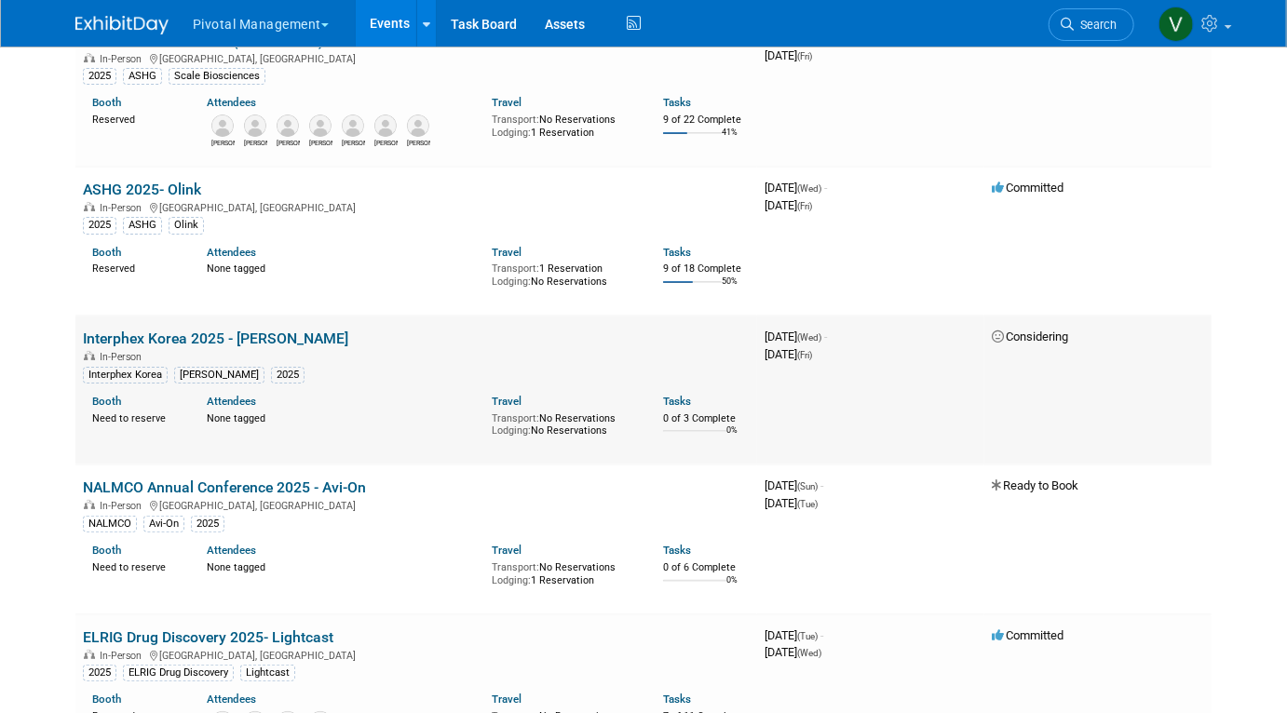
click at [137, 347] on link "Interphex Korea 2025 - [PERSON_NAME]" at bounding box center [215, 339] width 265 height 18
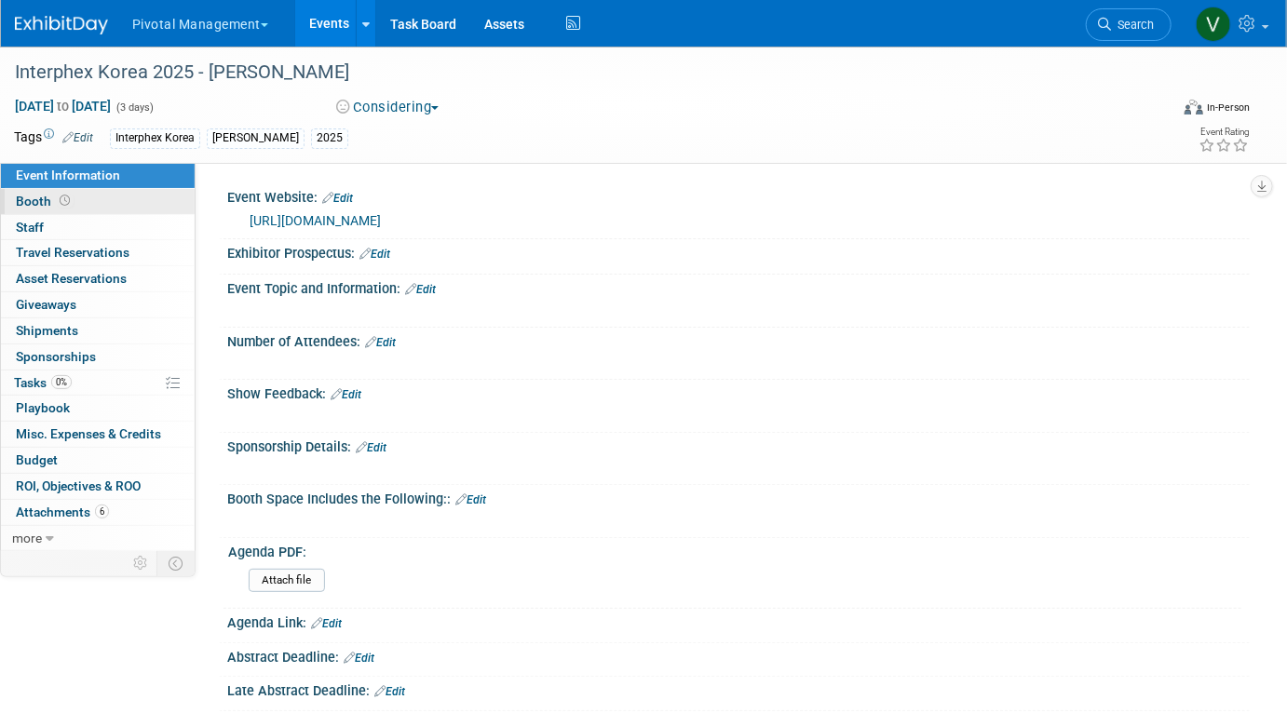
click at [107, 206] on link "Booth" at bounding box center [98, 201] width 194 height 25
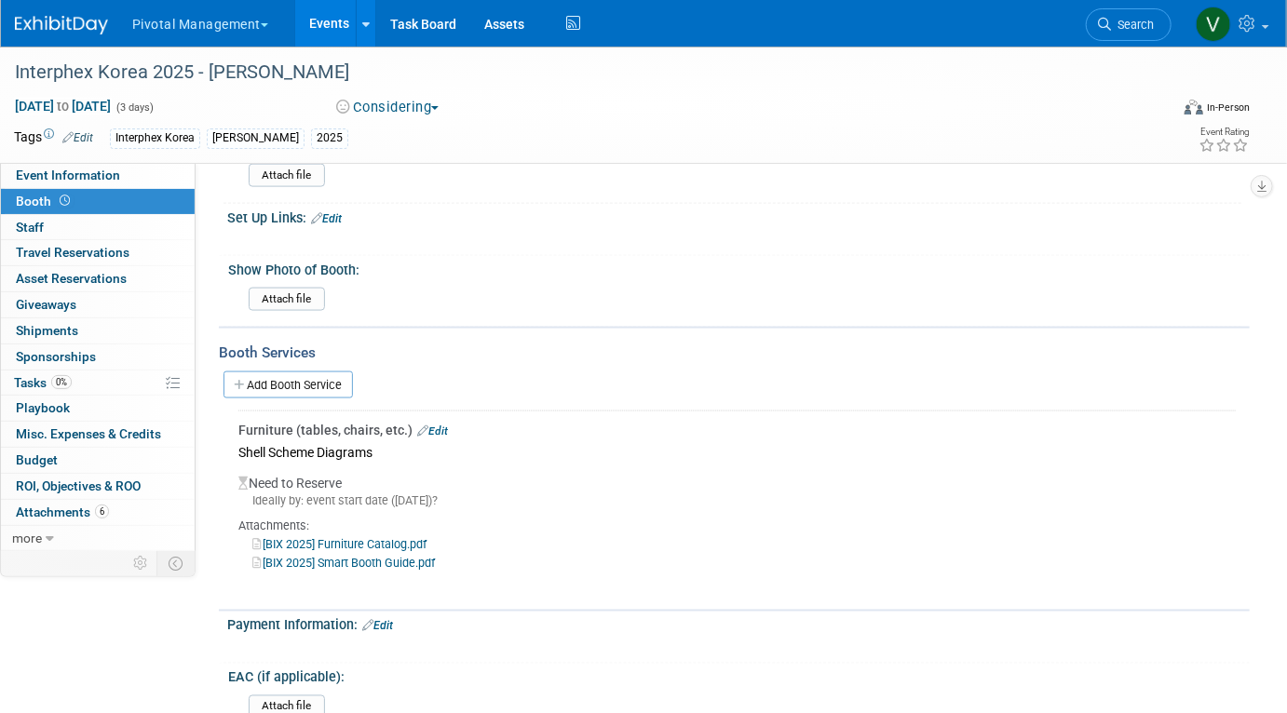
scroll to position [1115, 0]
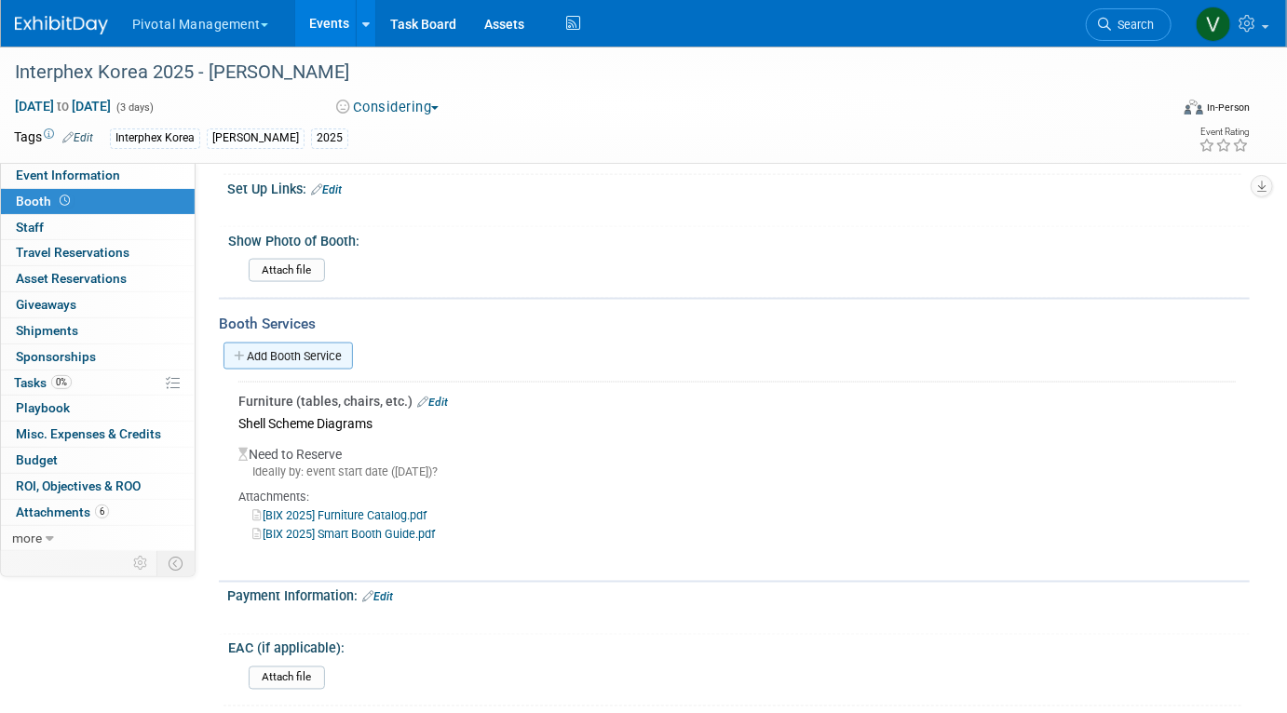
click at [325, 353] on link "Add Booth Service" at bounding box center [288, 356] width 129 height 27
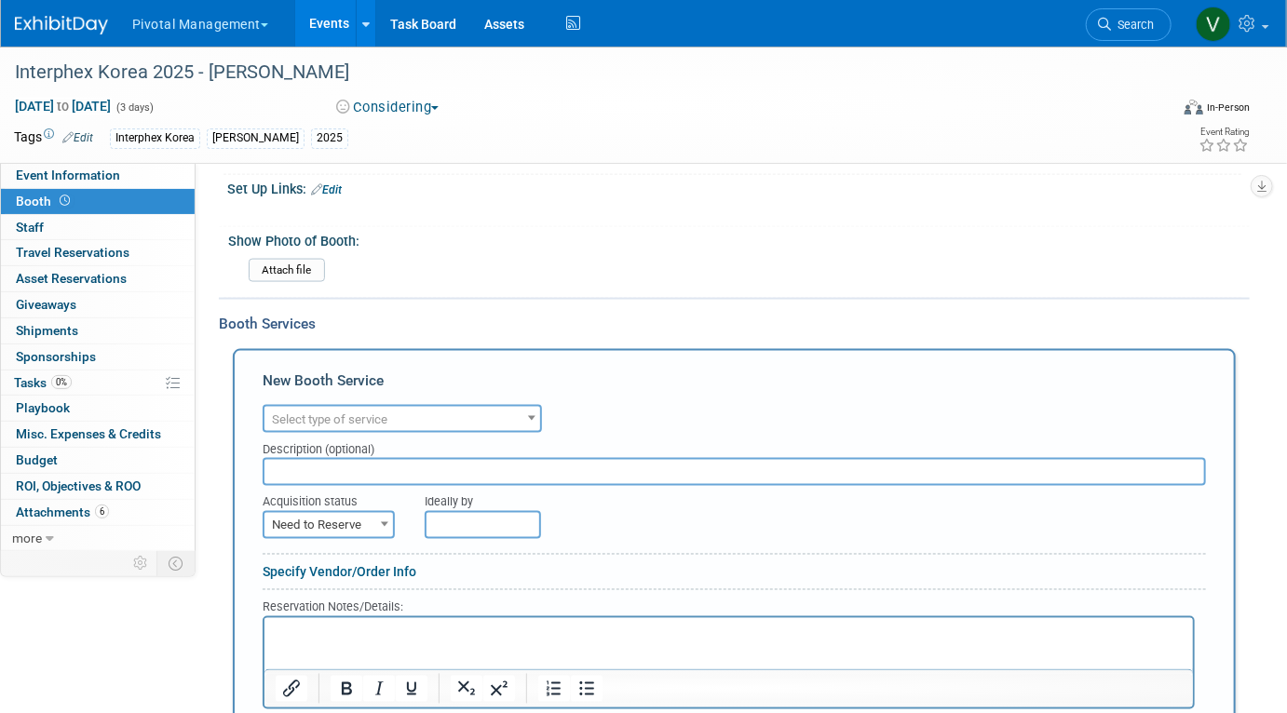
scroll to position [0, 0]
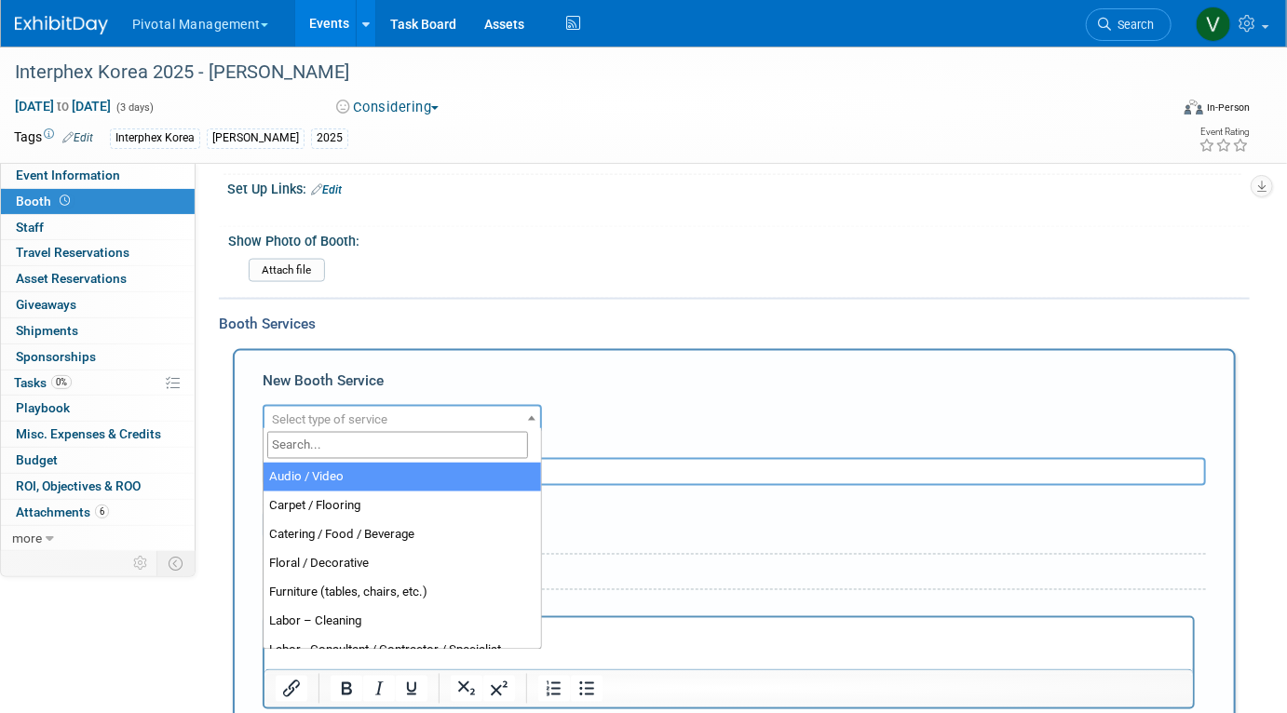
click at [313, 413] on span "Select type of service" at bounding box center [329, 420] width 115 height 14
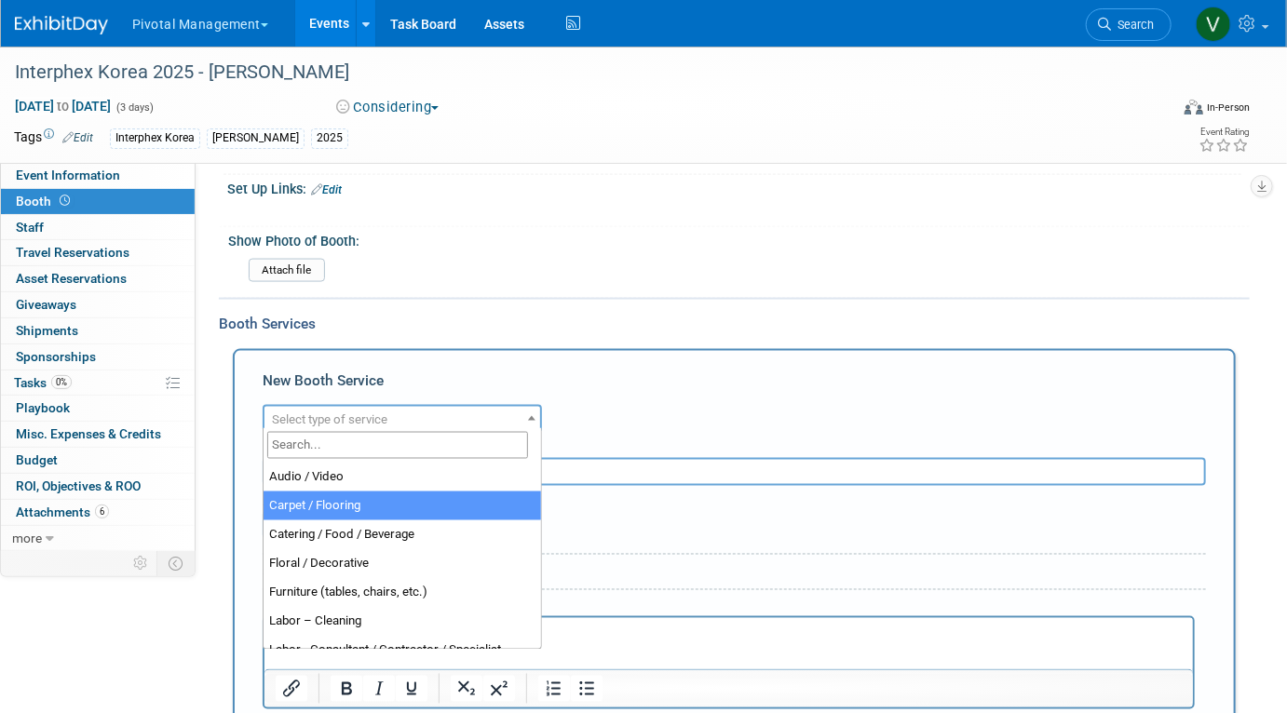
select select "4"
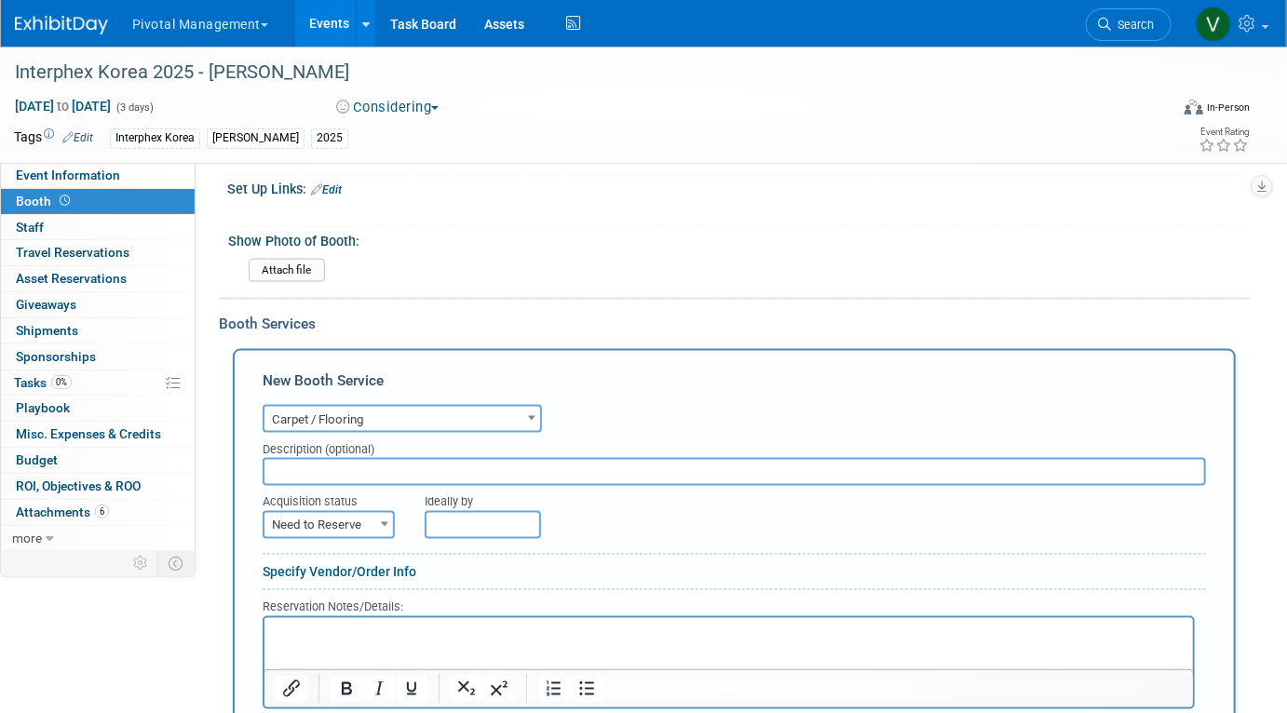
click at [314, 465] on input "text" at bounding box center [734, 472] width 943 height 28
paste input "Yes, it is included with dark grey color."
drag, startPoint x: 301, startPoint y: 466, endPoint x: 247, endPoint y: 461, distance: 54.2
click at [247, 461] on div "New Booth Service Audio / Video Carpet / Flooring Catering / Food / Beverage Fl…" at bounding box center [734, 615] width 1003 height 532
click at [350, 464] on input "It is included with dark grey color." at bounding box center [734, 472] width 943 height 28
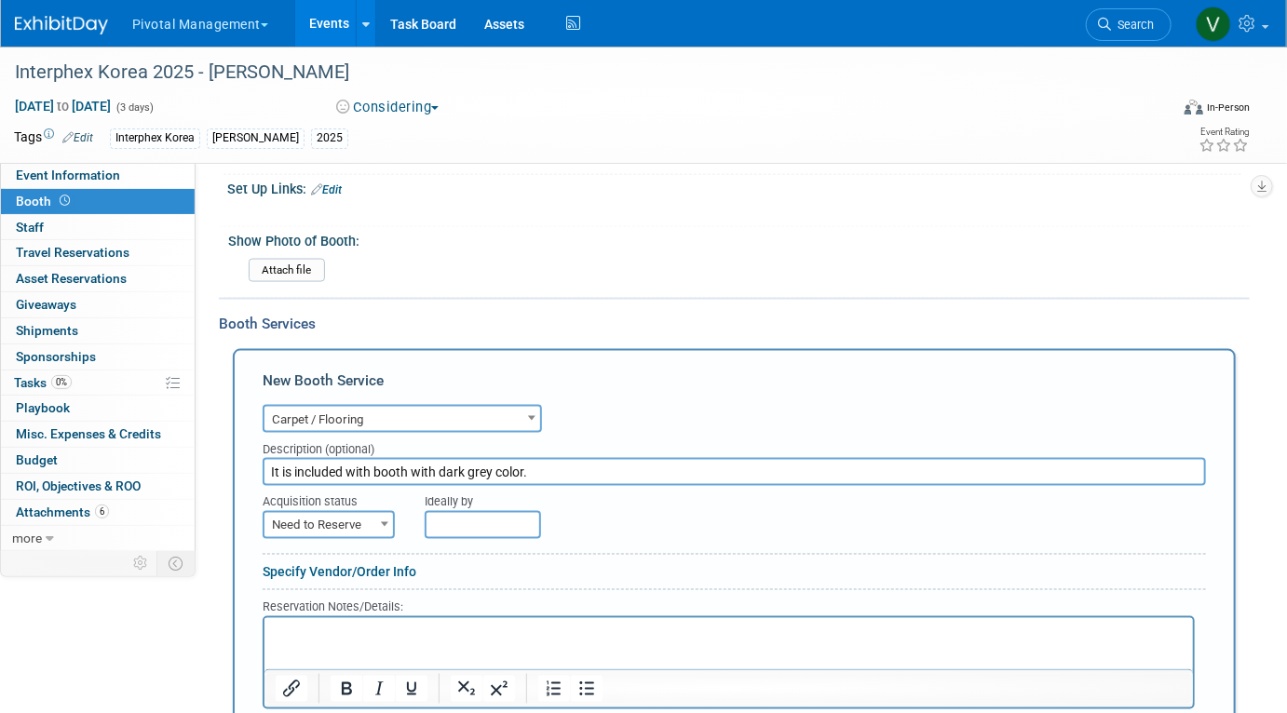
click at [441, 470] on input "It is included with booth with dark grey color." at bounding box center [734, 472] width 943 height 28
click at [537, 464] on input "It is included with booth - dark grey color." at bounding box center [734, 472] width 943 height 28
type input "It is included with booth - dark grey color"
click at [360, 525] on span "Need to Reserve" at bounding box center [329, 526] width 129 height 26
select select "2"
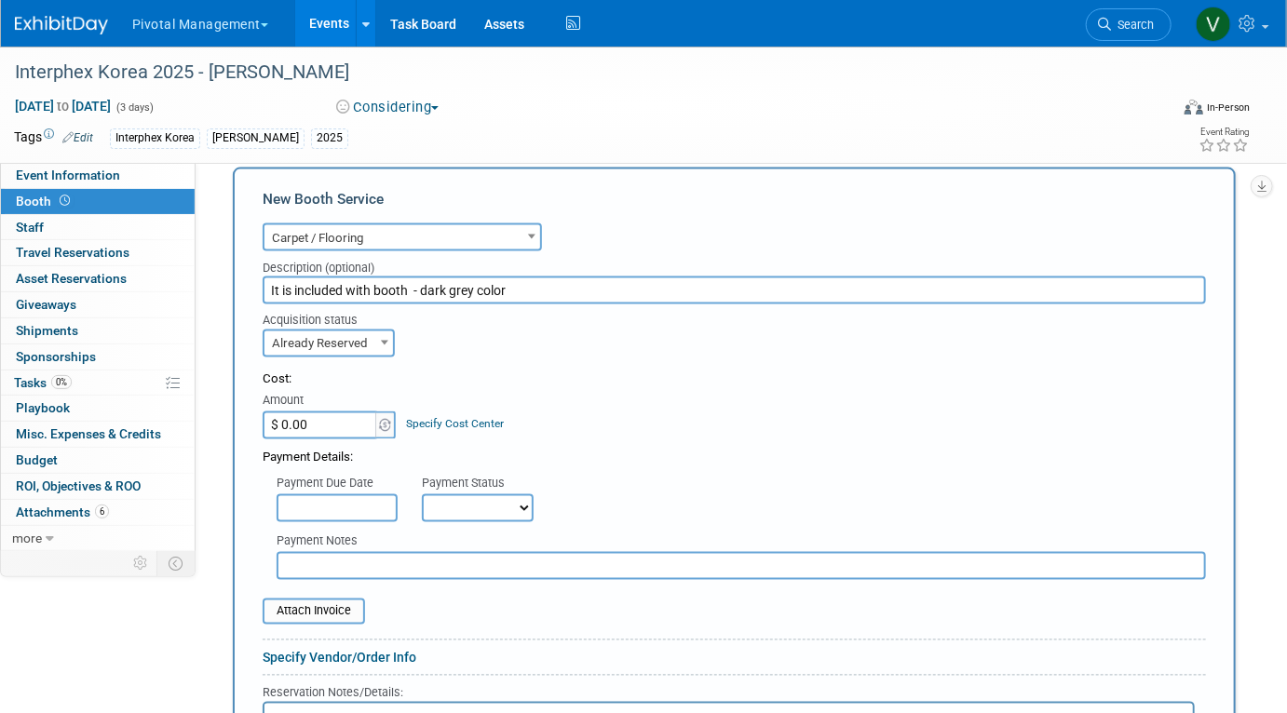
scroll to position [1530, 0]
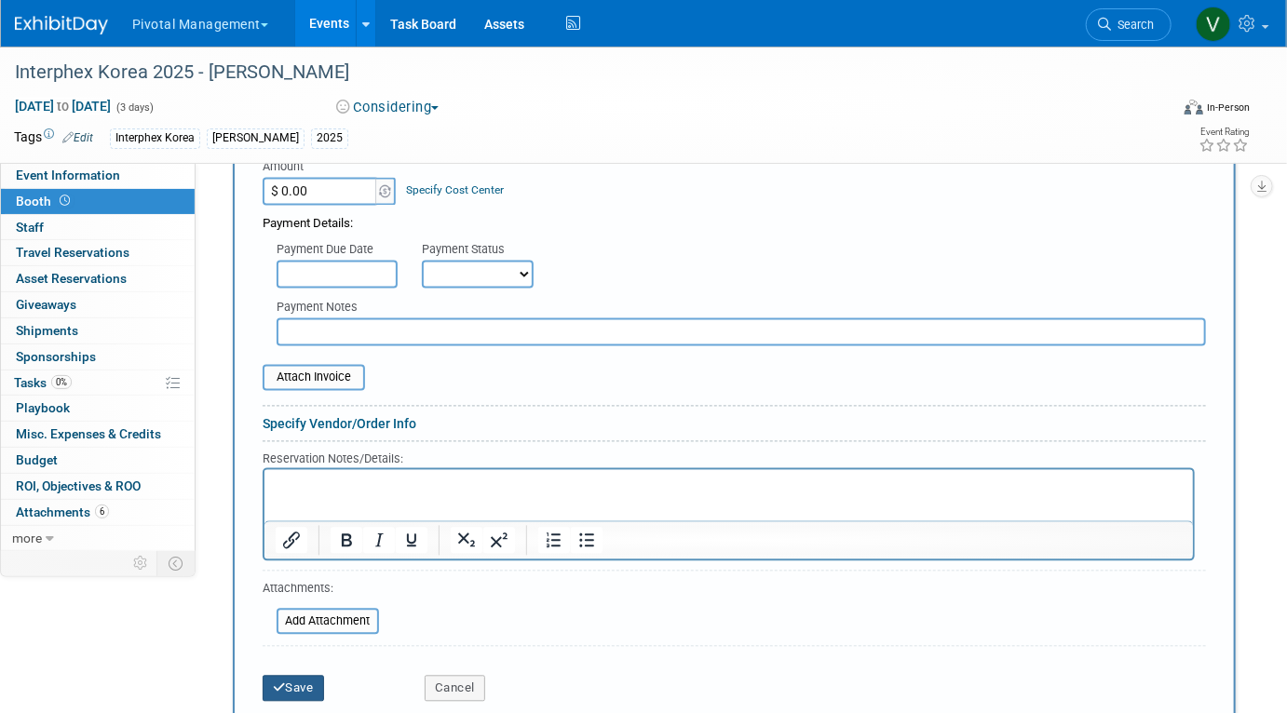
click at [290, 681] on button "Save" at bounding box center [293, 689] width 61 height 26
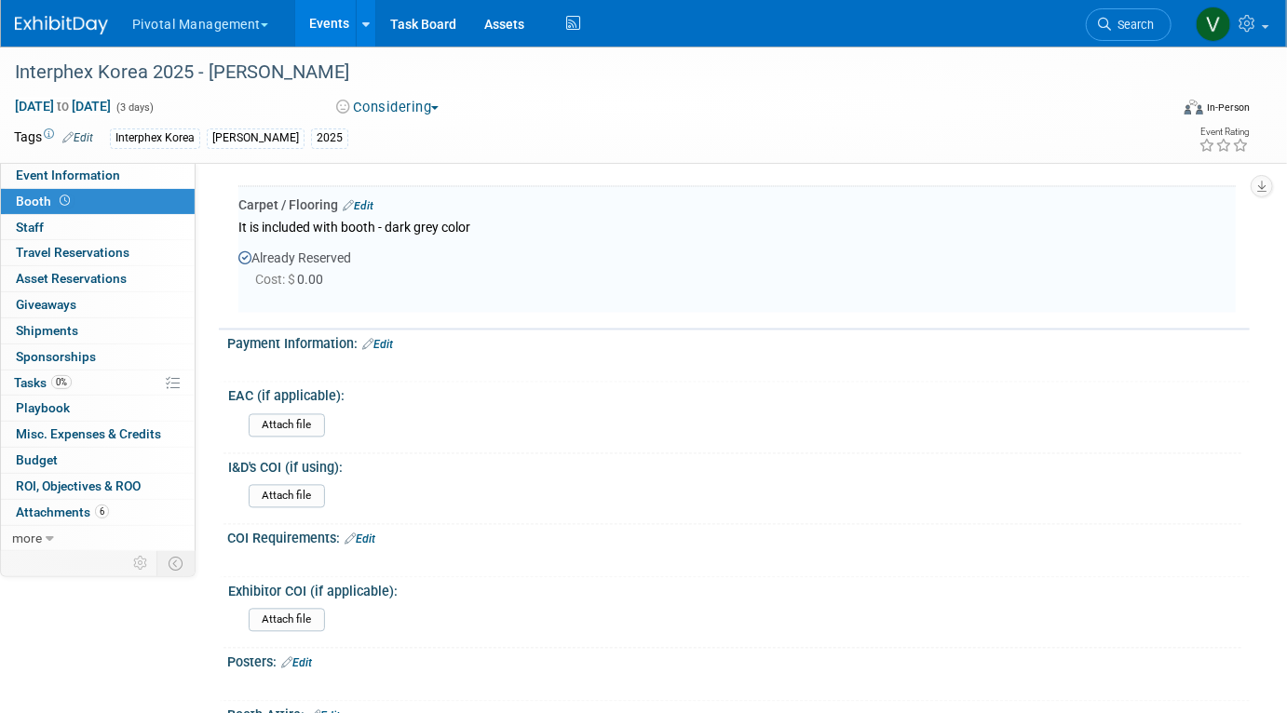
scroll to position [1479, 0]
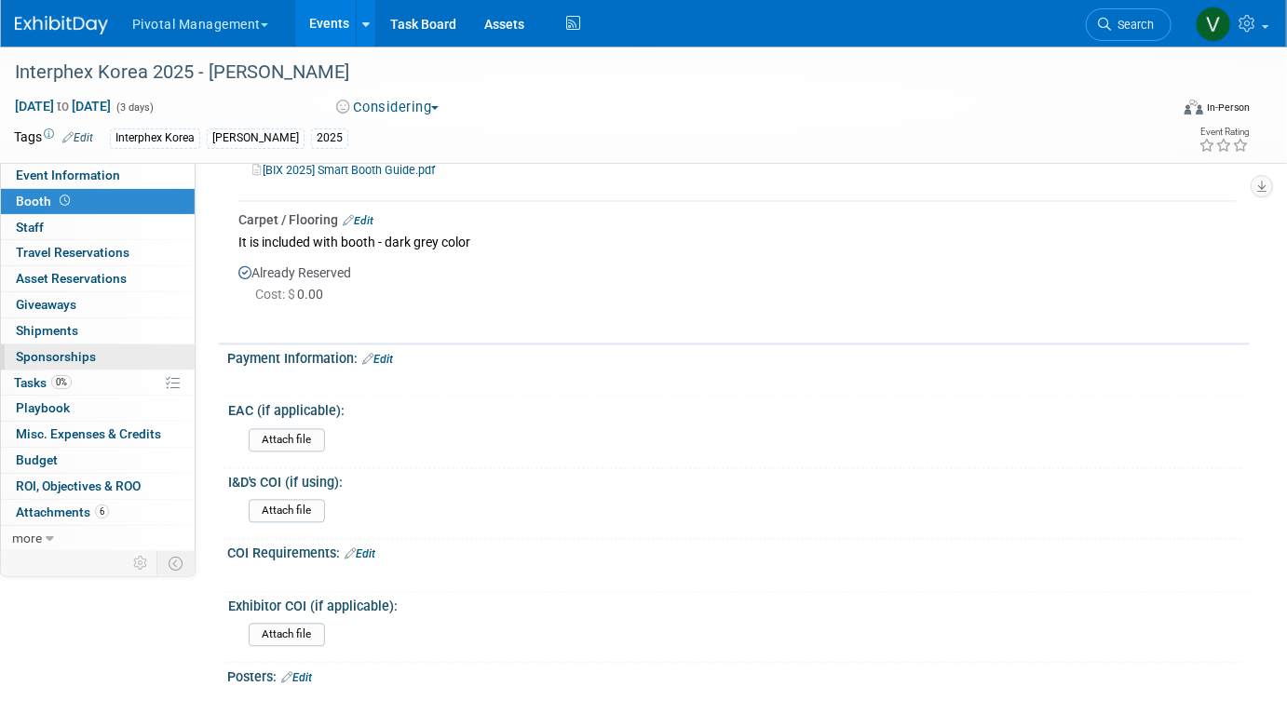
click at [88, 354] on span "Sponsorships 0" at bounding box center [56, 356] width 80 height 15
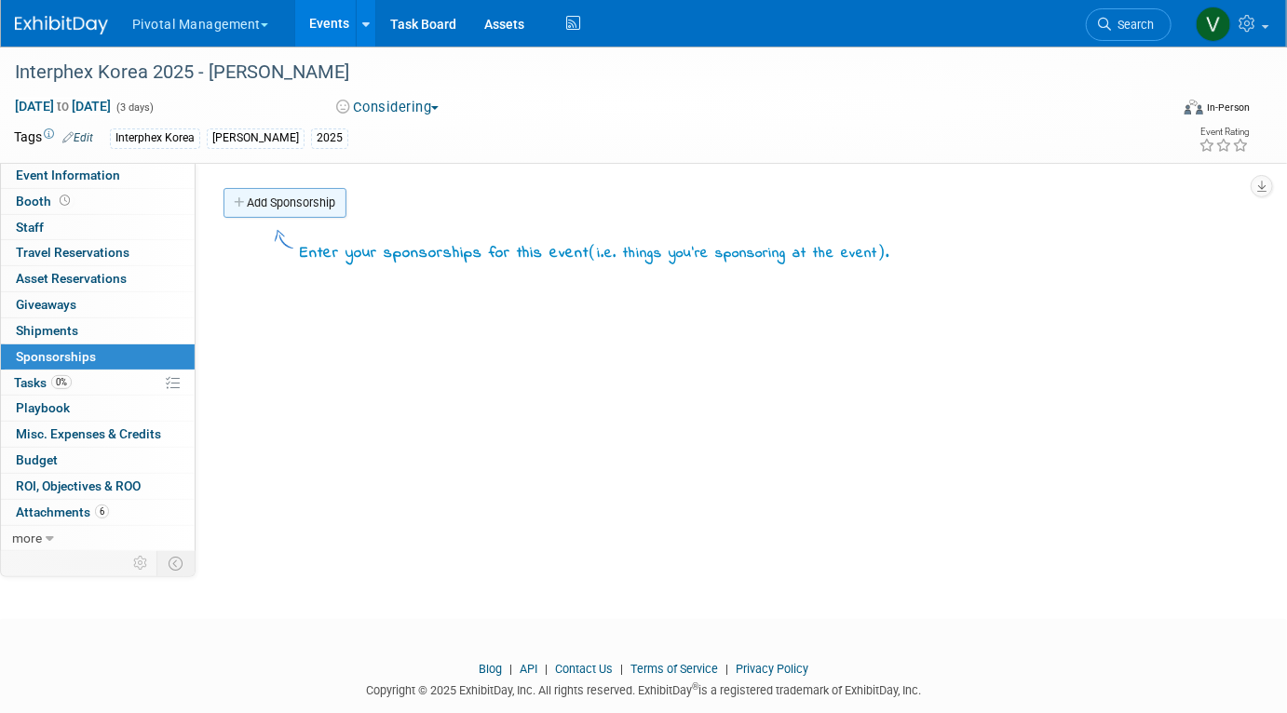
click at [303, 196] on link "Add Sponsorship" at bounding box center [285, 203] width 123 height 30
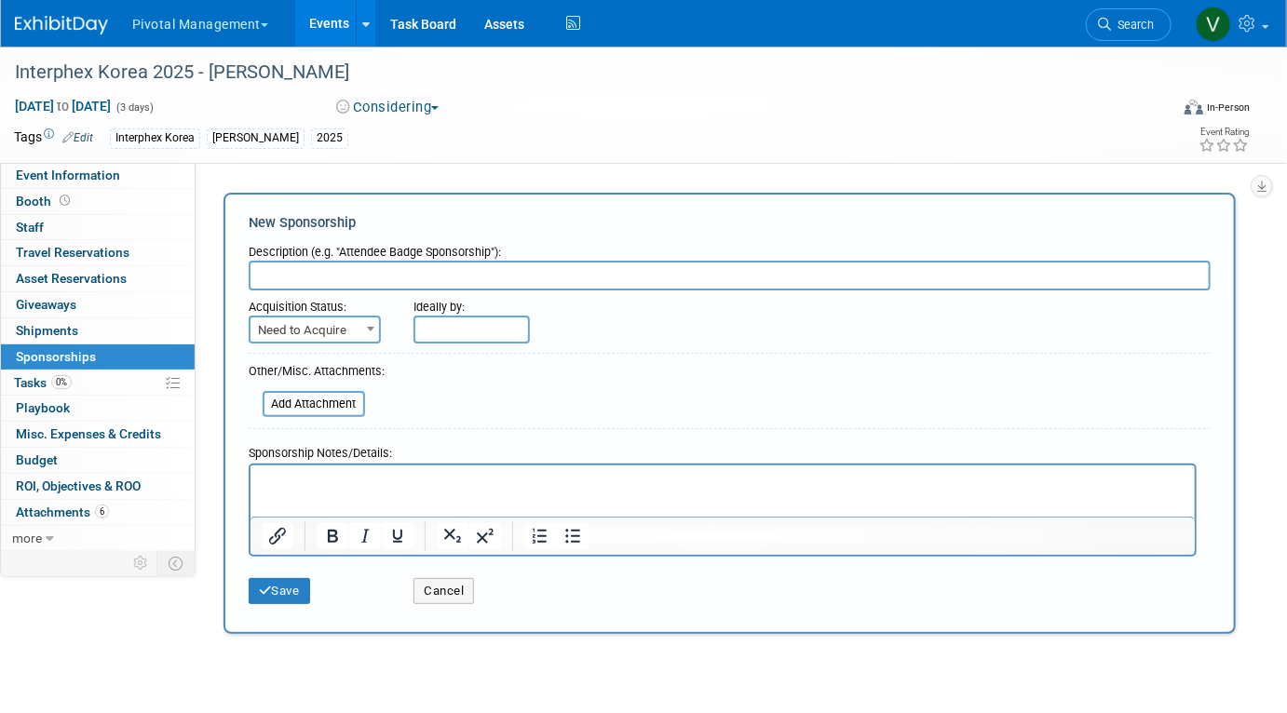
click at [292, 265] on input "text" at bounding box center [730, 276] width 962 height 30
type input "Presentation"
click at [333, 472] on p "To enrich screen reader interactions, please activate Accessibility in Grammarl…" at bounding box center [722, 481] width 923 height 19
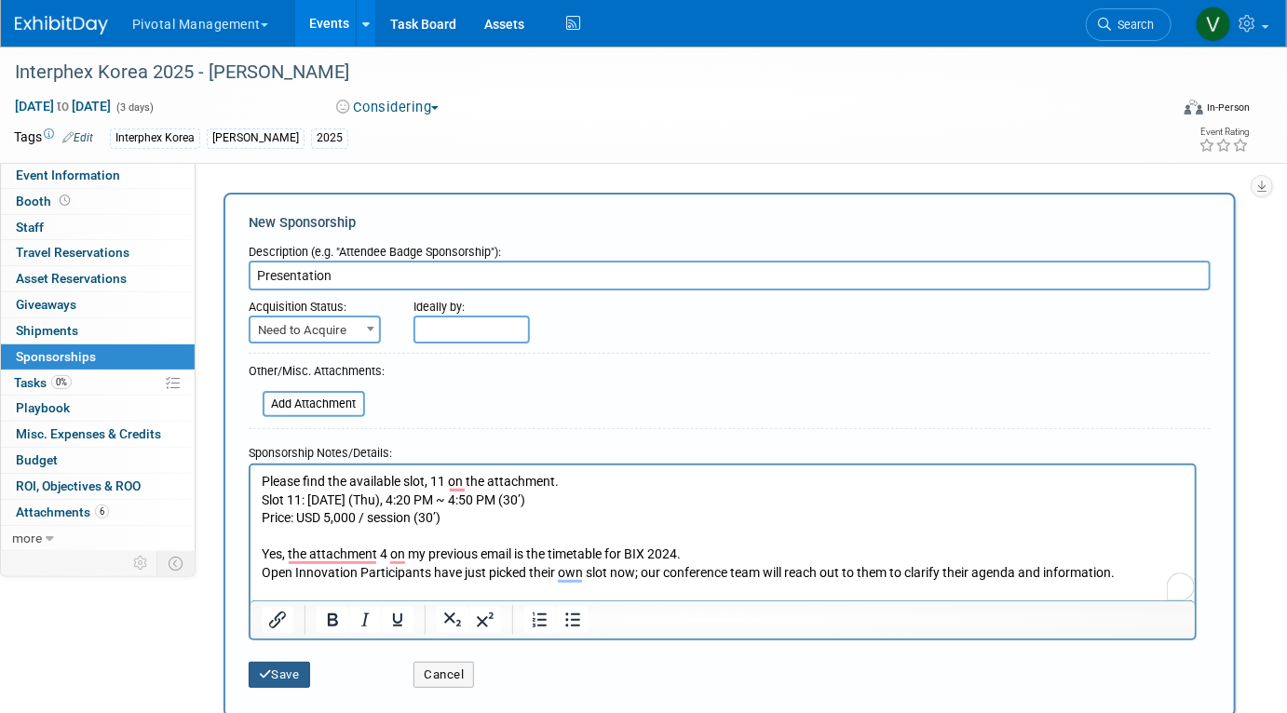
click at [285, 672] on button "Save" at bounding box center [279, 675] width 61 height 26
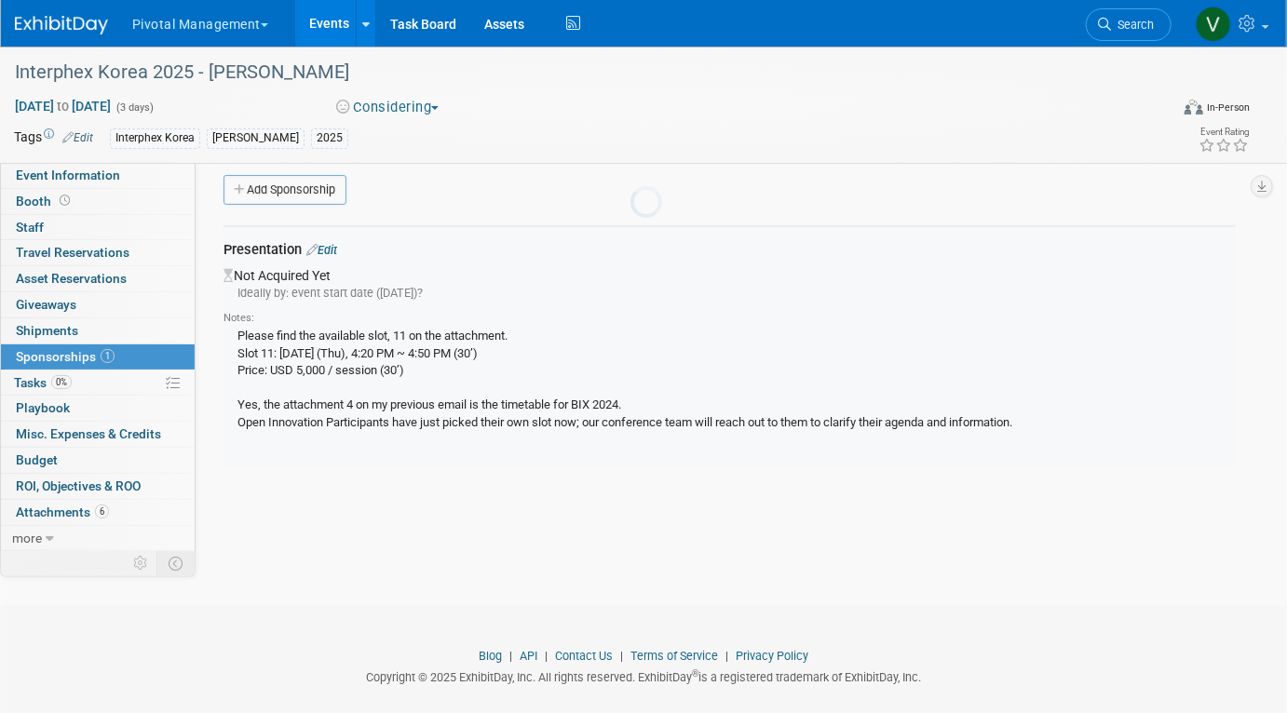
scroll to position [35, 0]
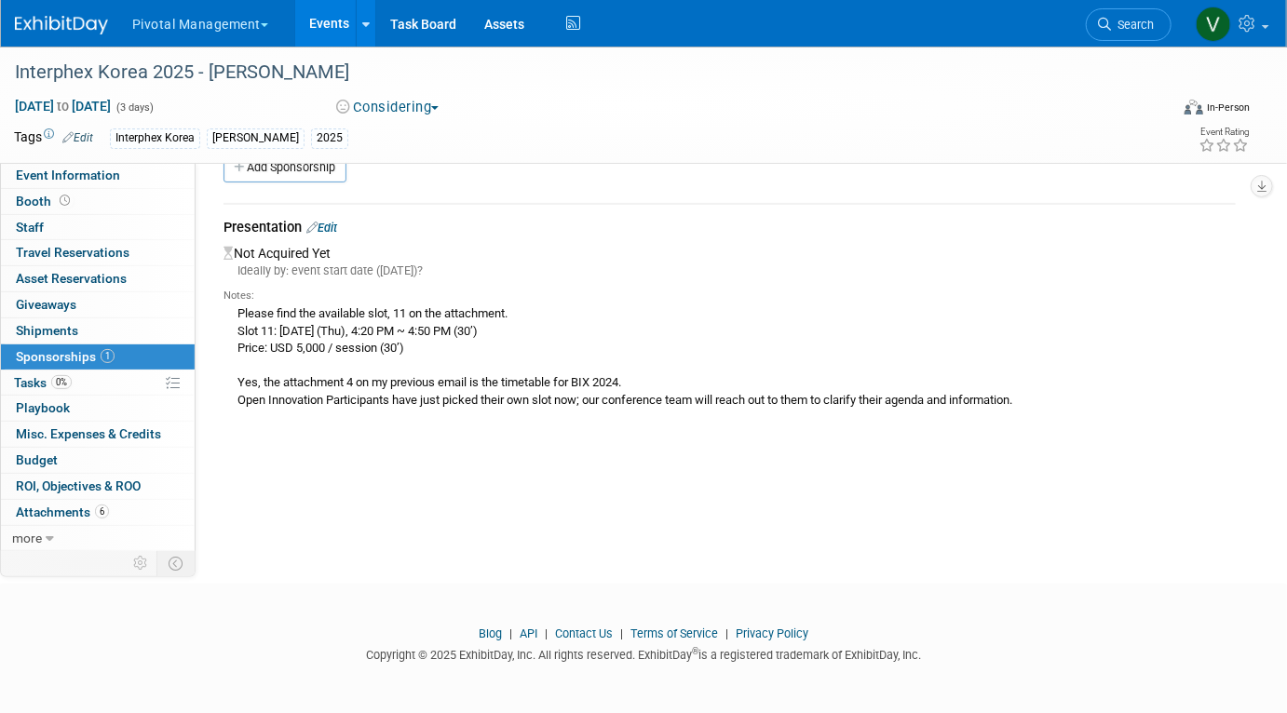
click at [332, 226] on link "Edit" at bounding box center [321, 228] width 31 height 14
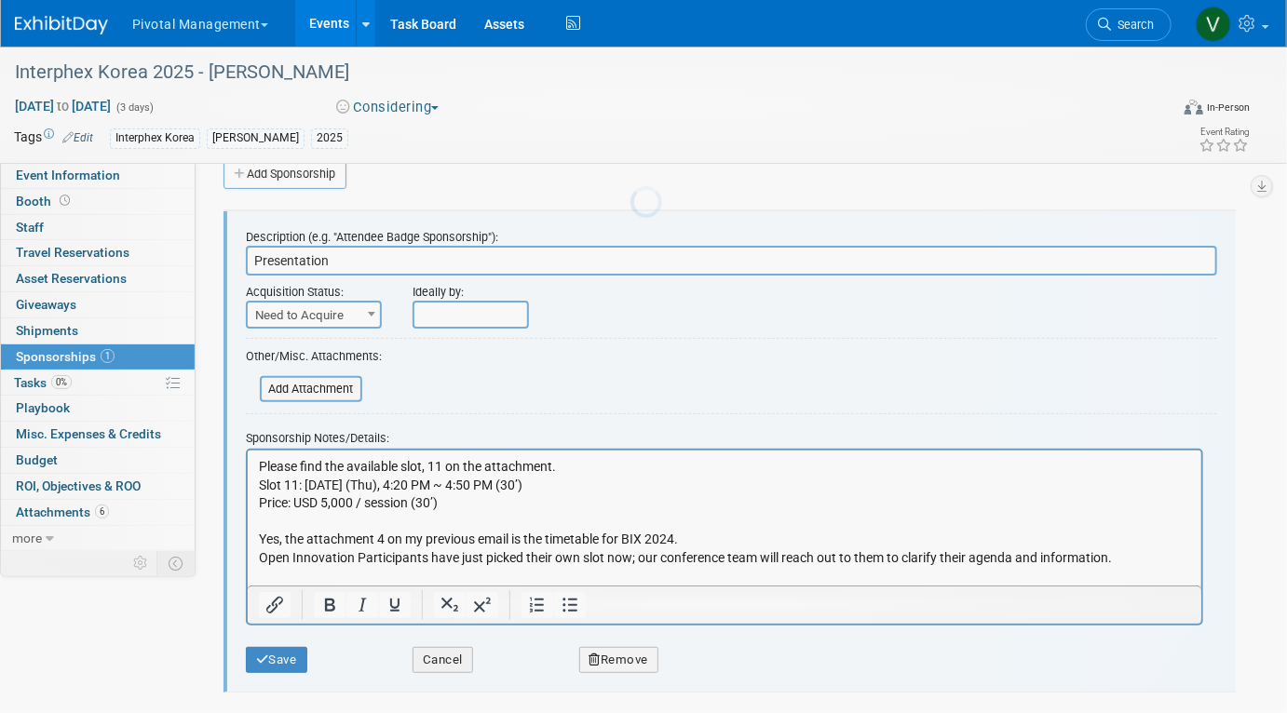
scroll to position [27, 0]
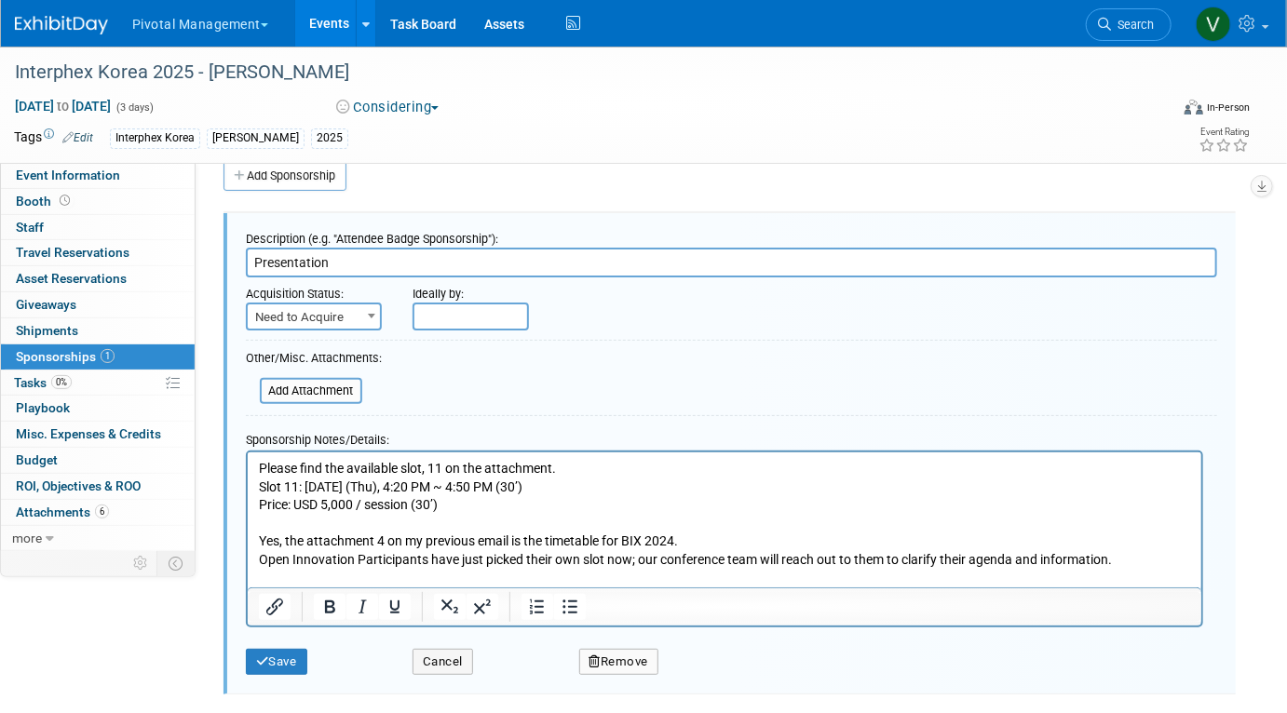
click at [257, 467] on body "Please find the available slot, 11 on the attachment. Slot 11: 2025-10-16 (Thu)…" at bounding box center [724, 523] width 934 height 128
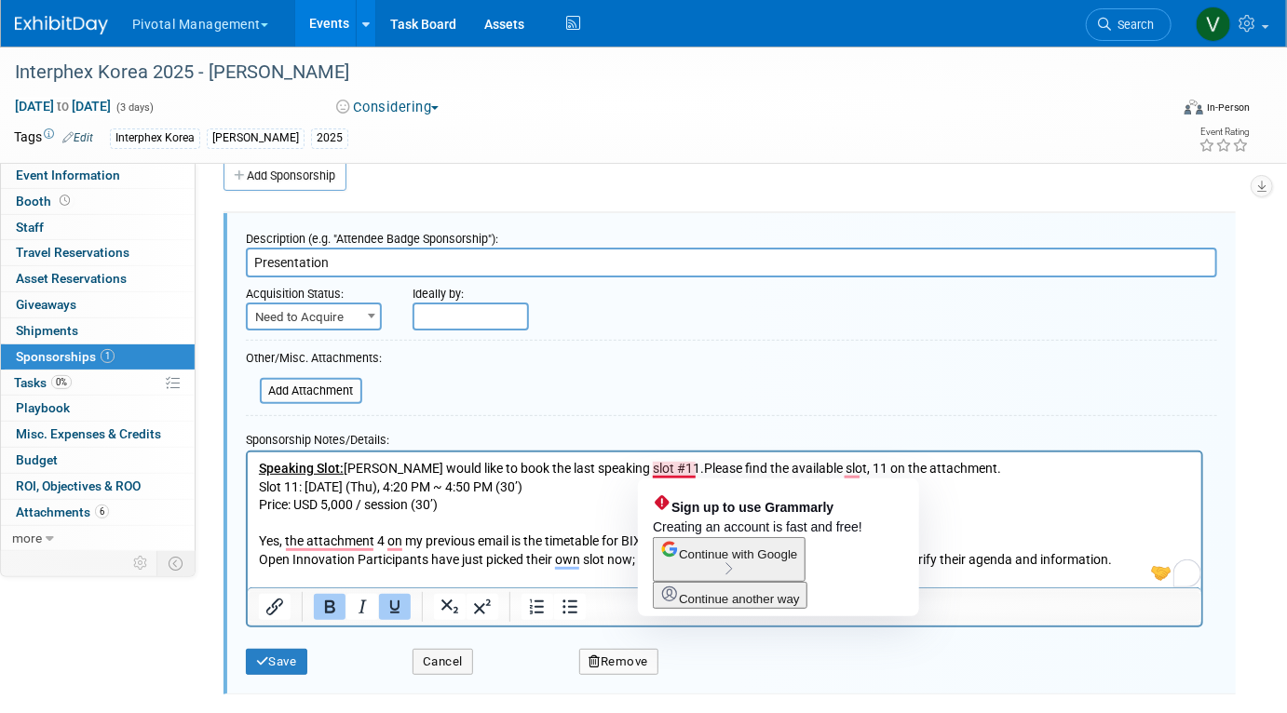
click at [656, 468] on p "Speaking Slot: Asimov would like to book the last speaking slot #11.Please find…" at bounding box center [724, 523] width 932 height 128
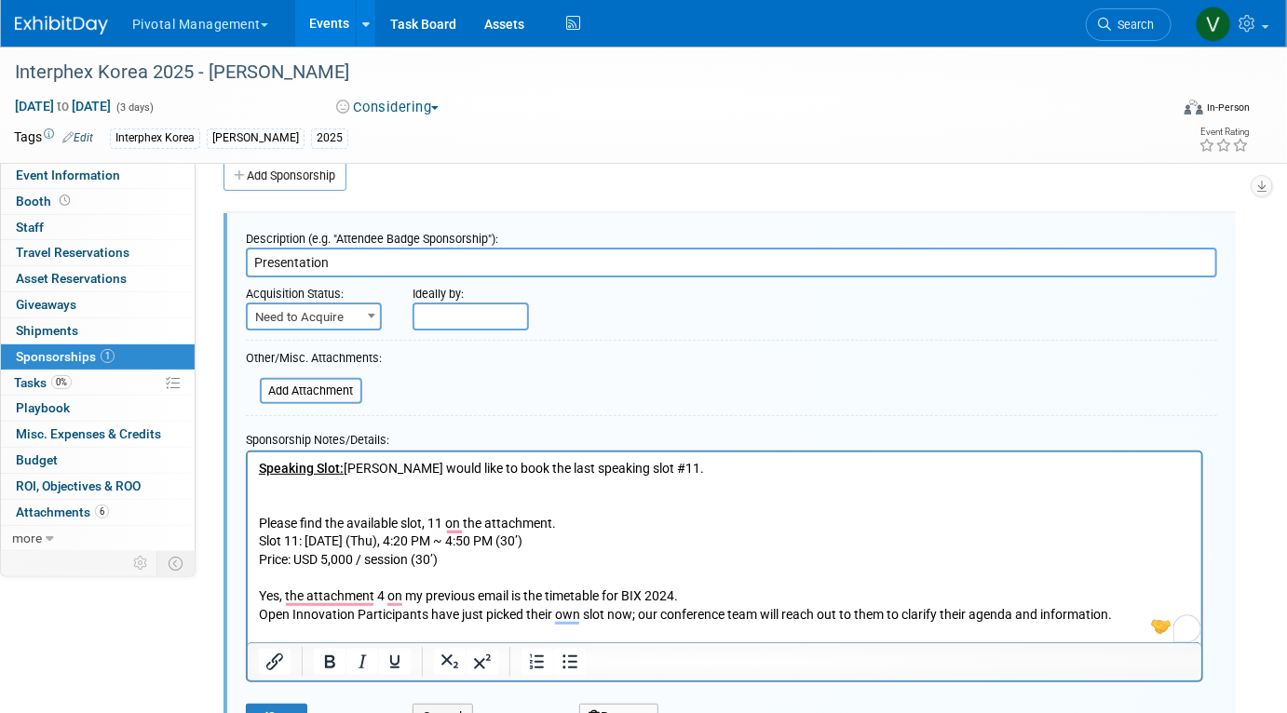
click at [555, 269] on input "Presentation" at bounding box center [731, 263] width 971 height 30
type input "Presentation - Speaking slot #11 - October 16th at 4:20pm - 4:50pm"
click at [360, 318] on span "Need to Acquire" at bounding box center [314, 318] width 132 height 26
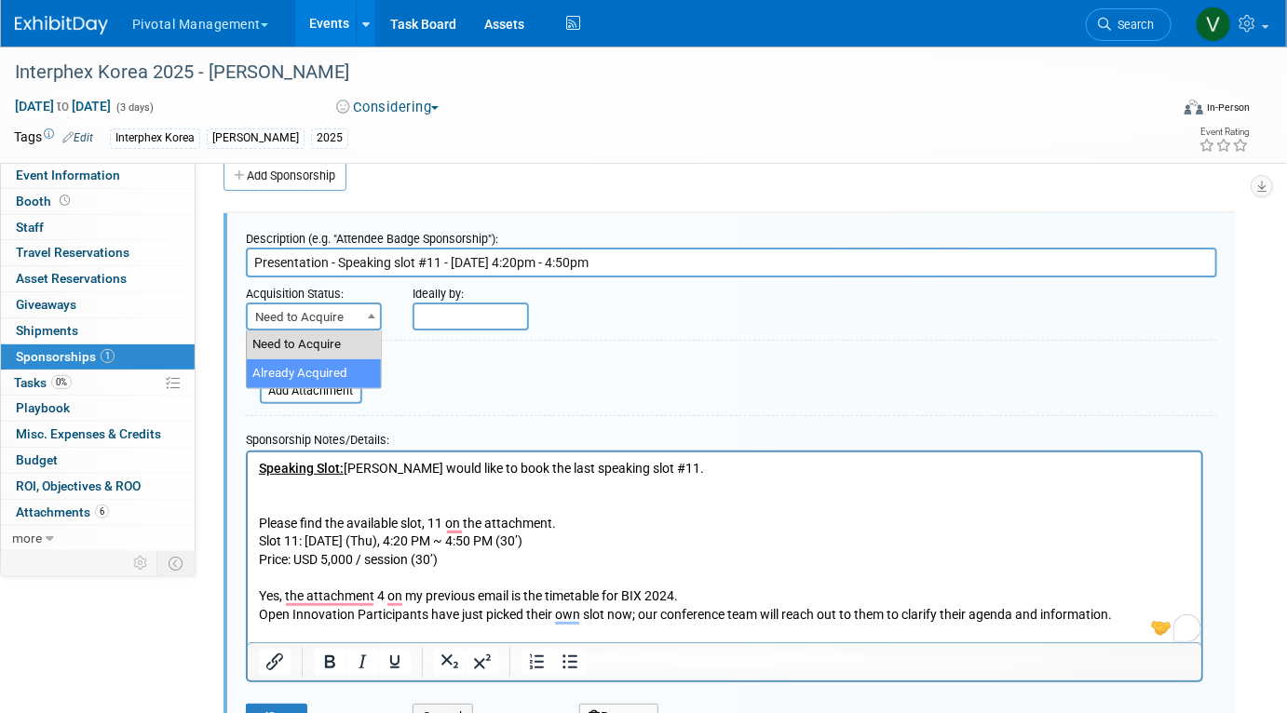
select select "2"
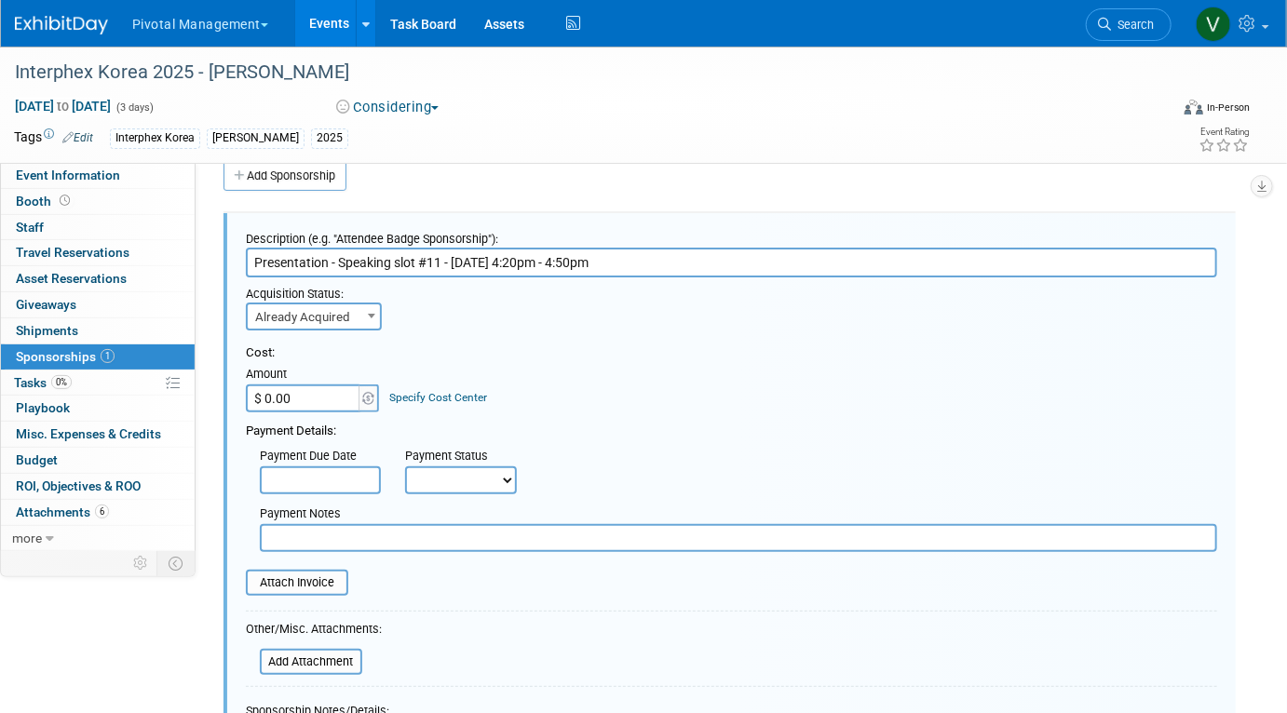
click at [324, 397] on input "$ 0.00" at bounding box center [304, 399] width 116 height 28
type input "$ 5,000.00"
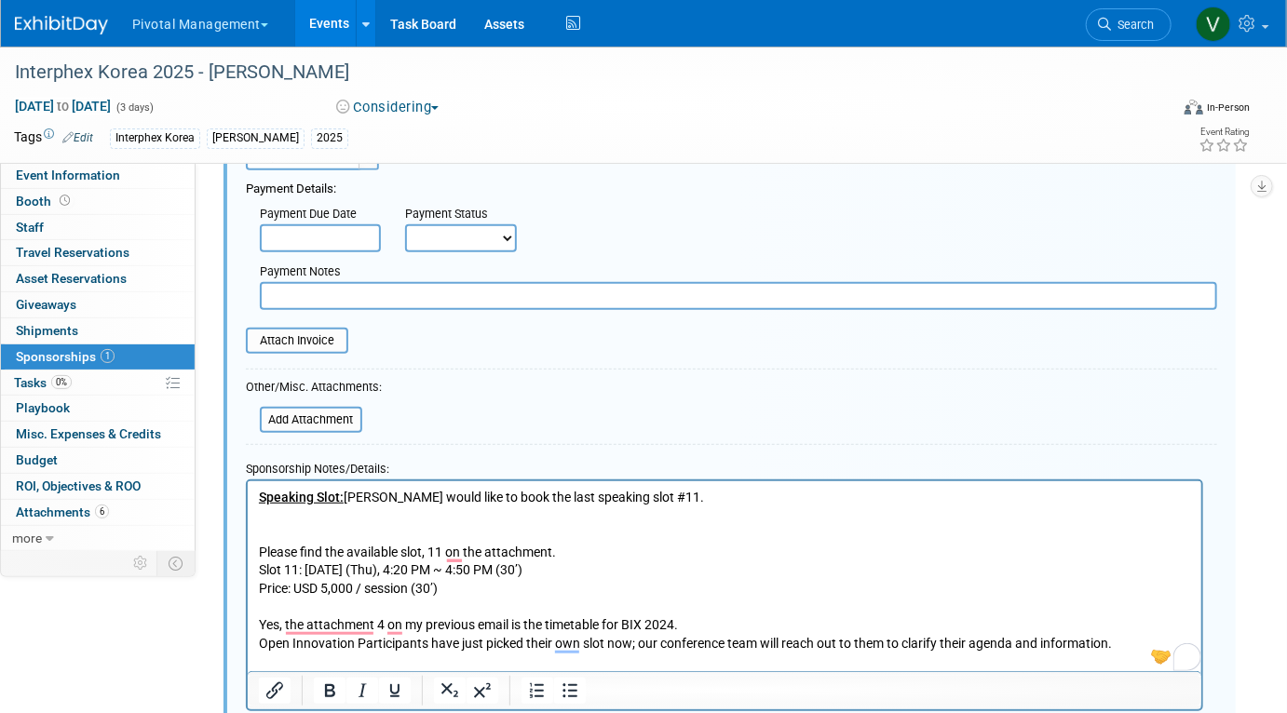
scroll to position [427, 0]
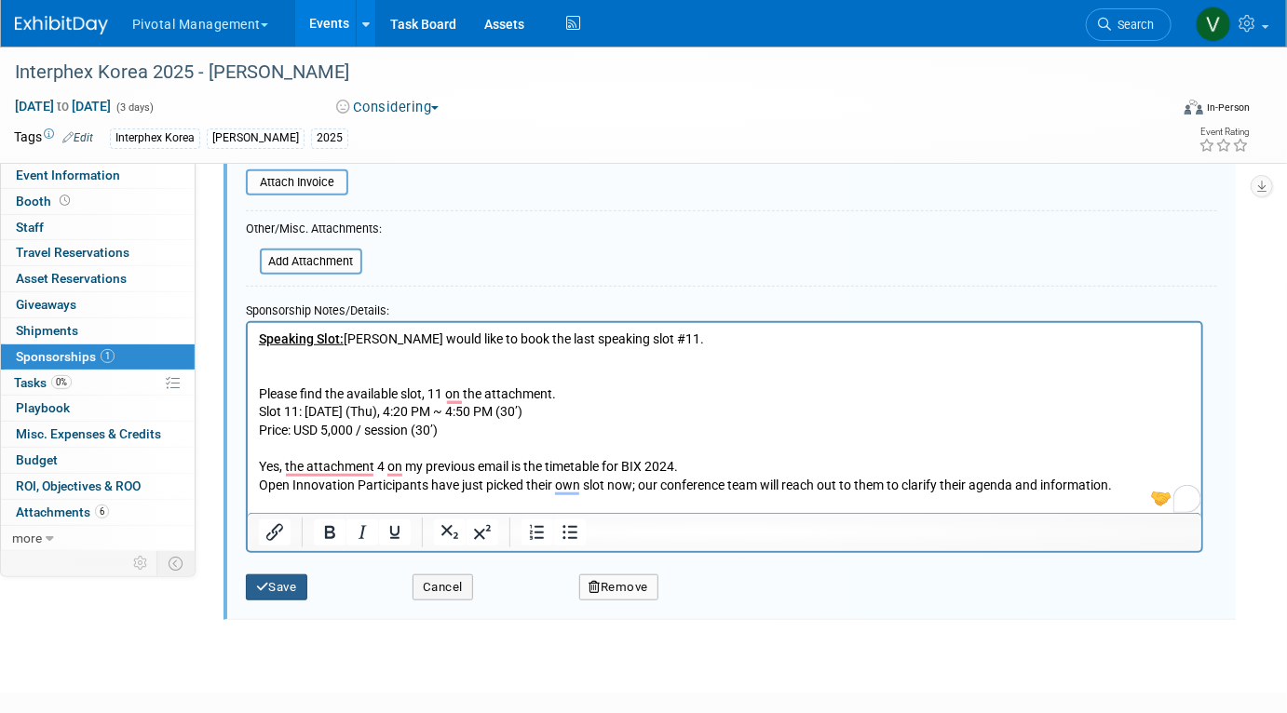
click at [289, 586] on button "Save" at bounding box center [276, 588] width 61 height 26
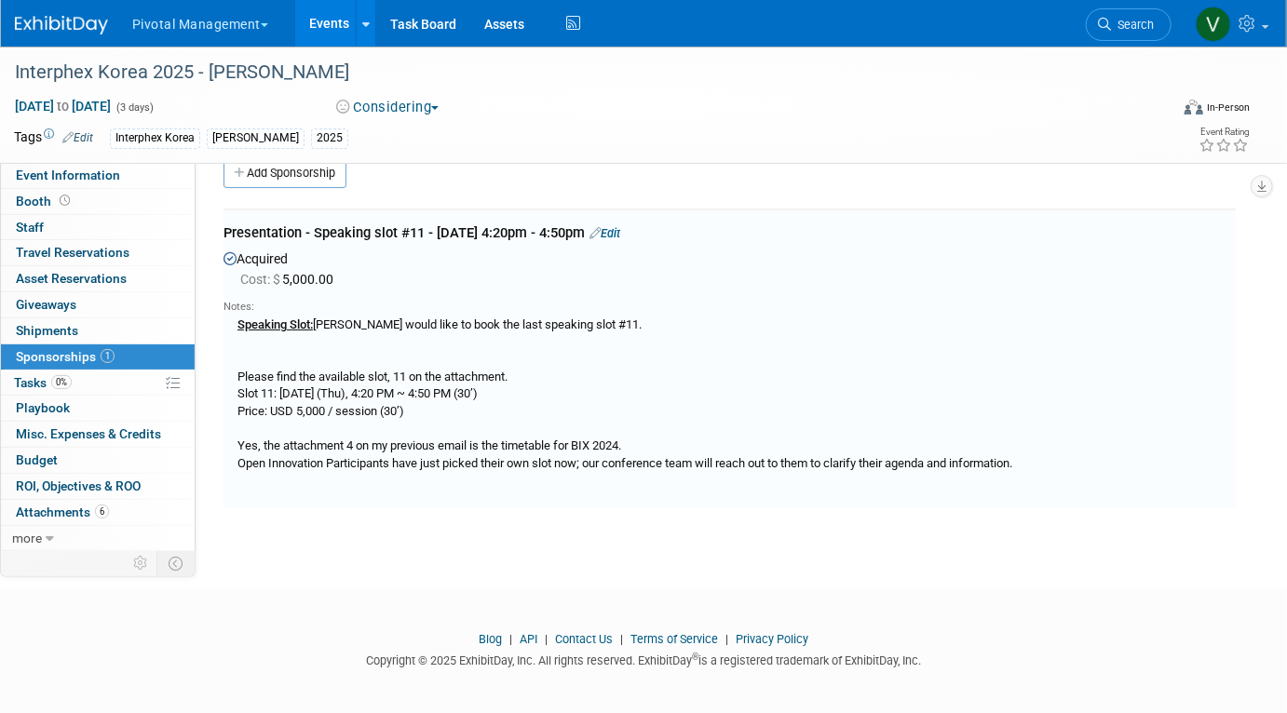
scroll to position [27, 0]
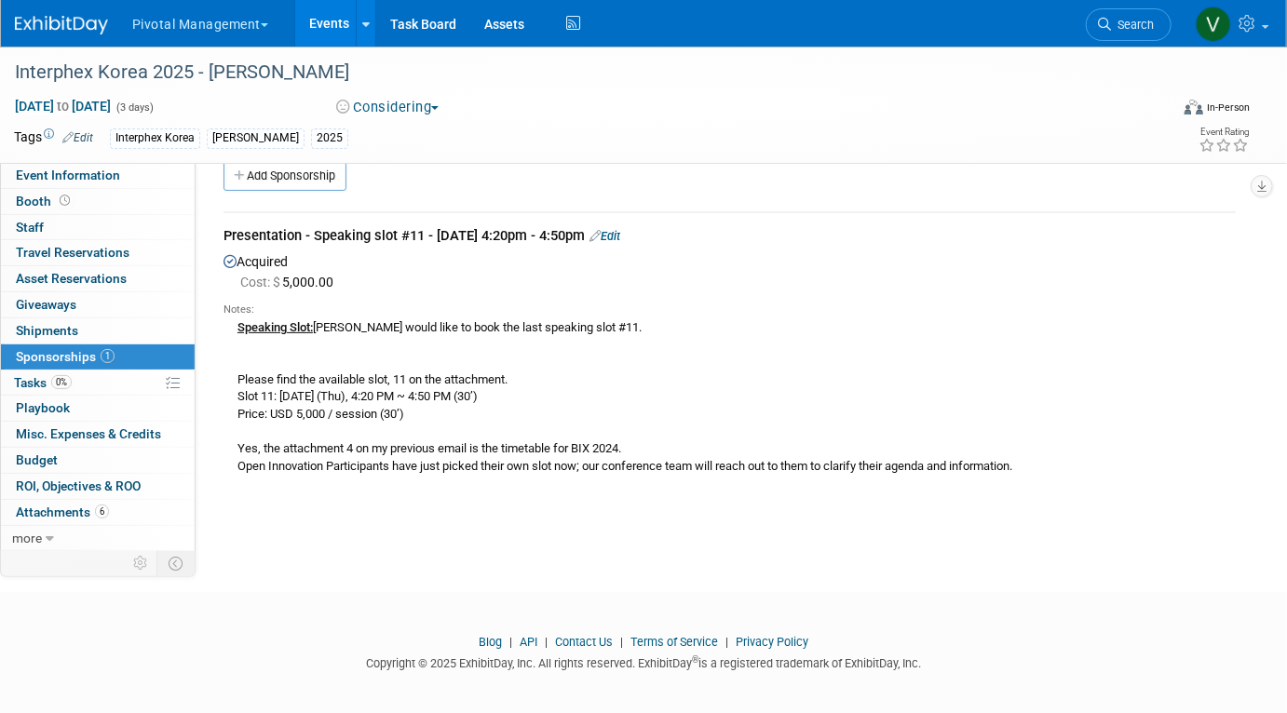
click at [326, 20] on link "Events" at bounding box center [329, 23] width 68 height 47
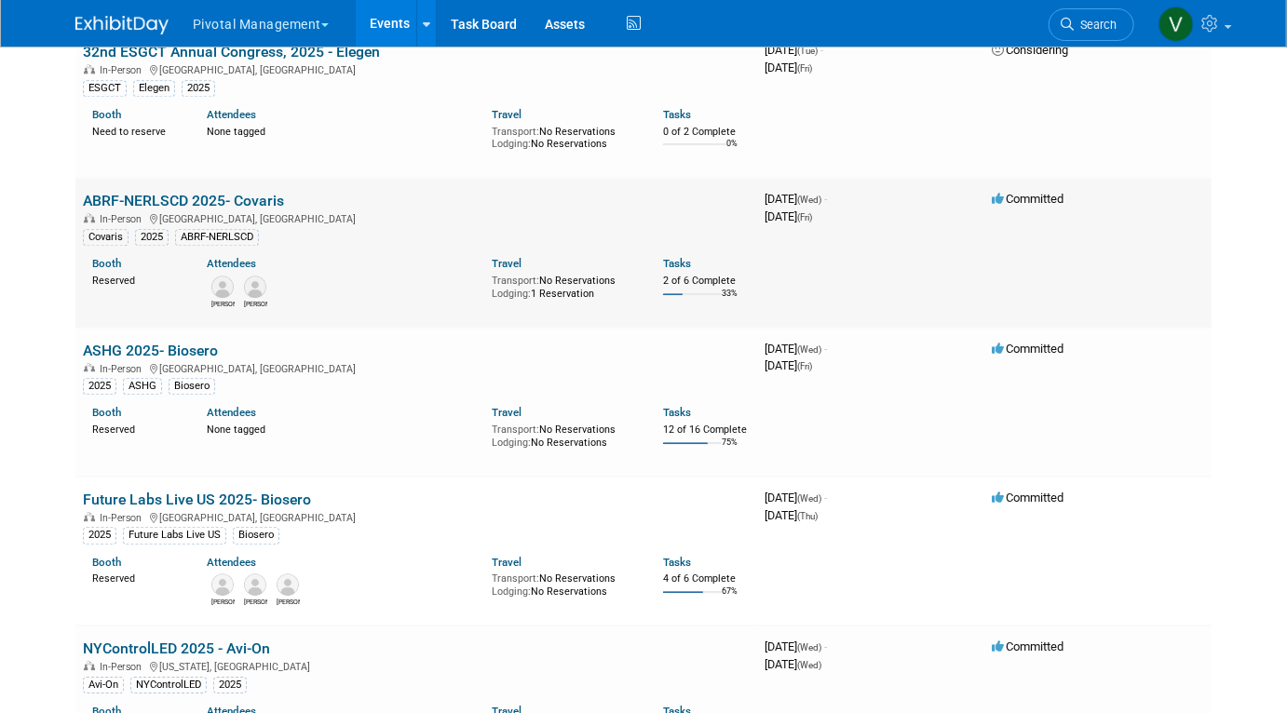
scroll to position [2658, 0]
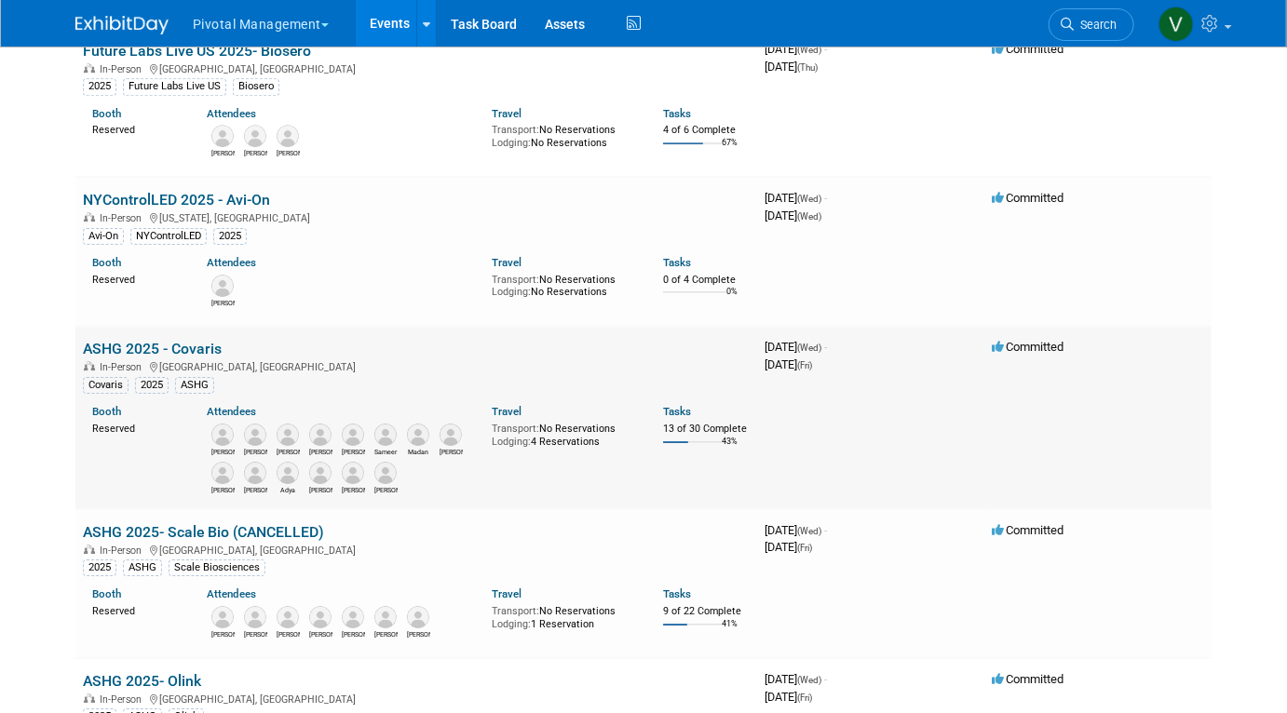
click at [139, 356] on link "ASHG 2025 - Covaris" at bounding box center [152, 349] width 139 height 18
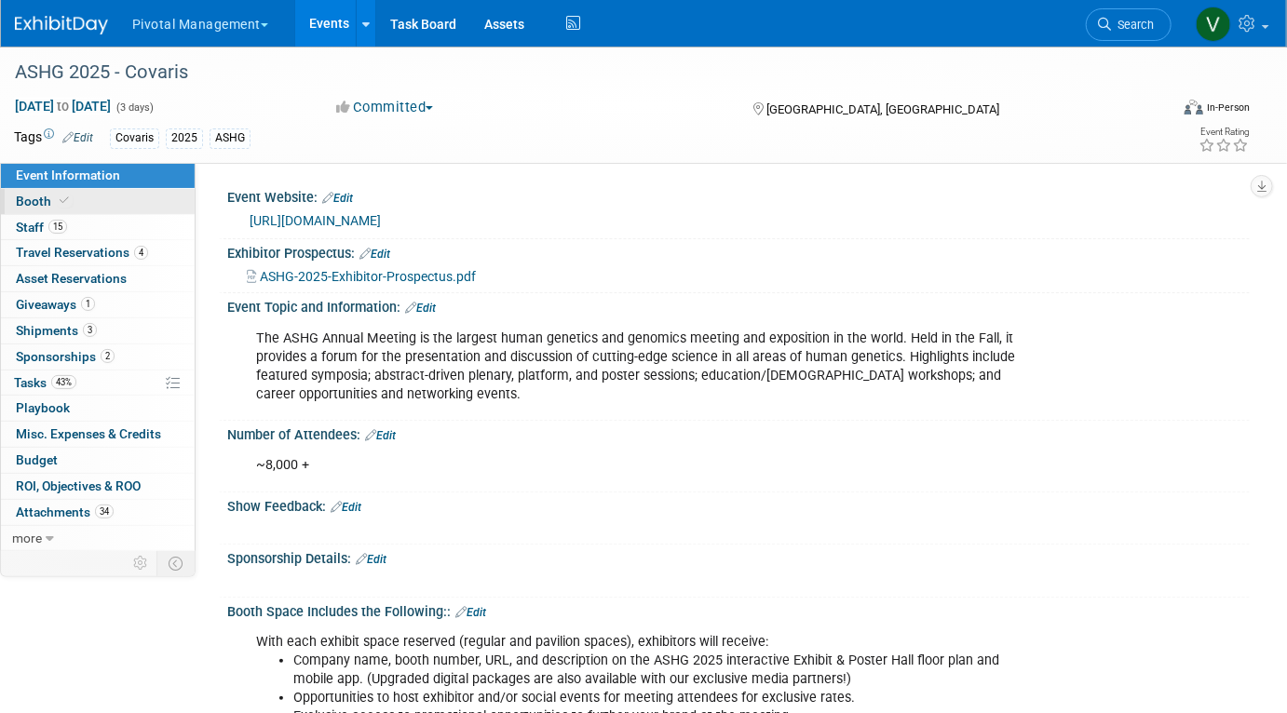
click at [80, 205] on link "Booth" at bounding box center [98, 201] width 194 height 25
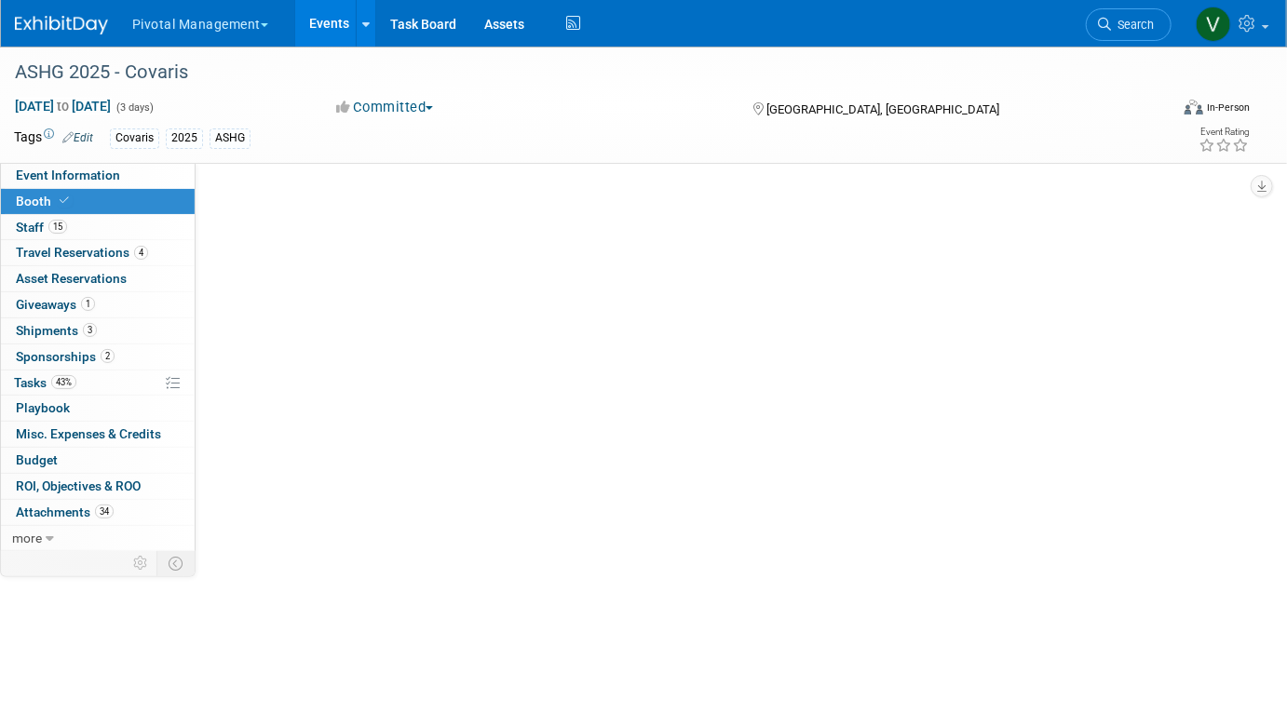
select select "No"
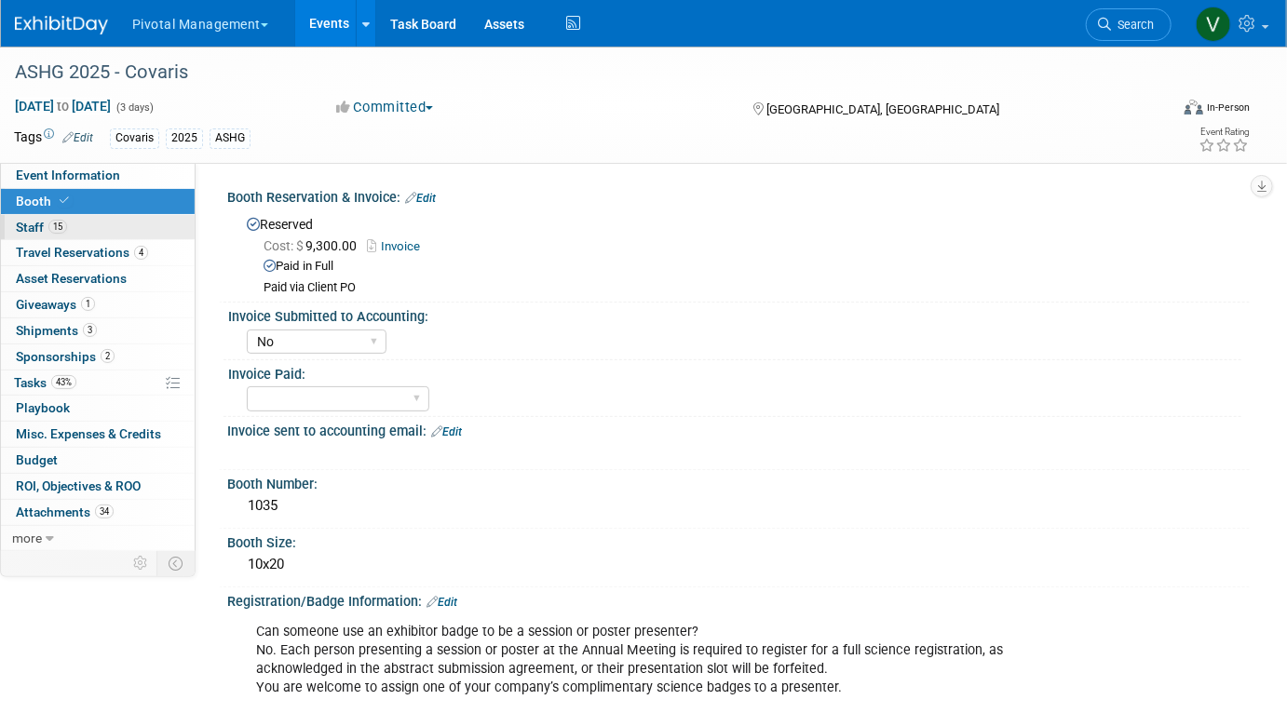
click at [143, 224] on link "15 Staff 15" at bounding box center [98, 227] width 194 height 25
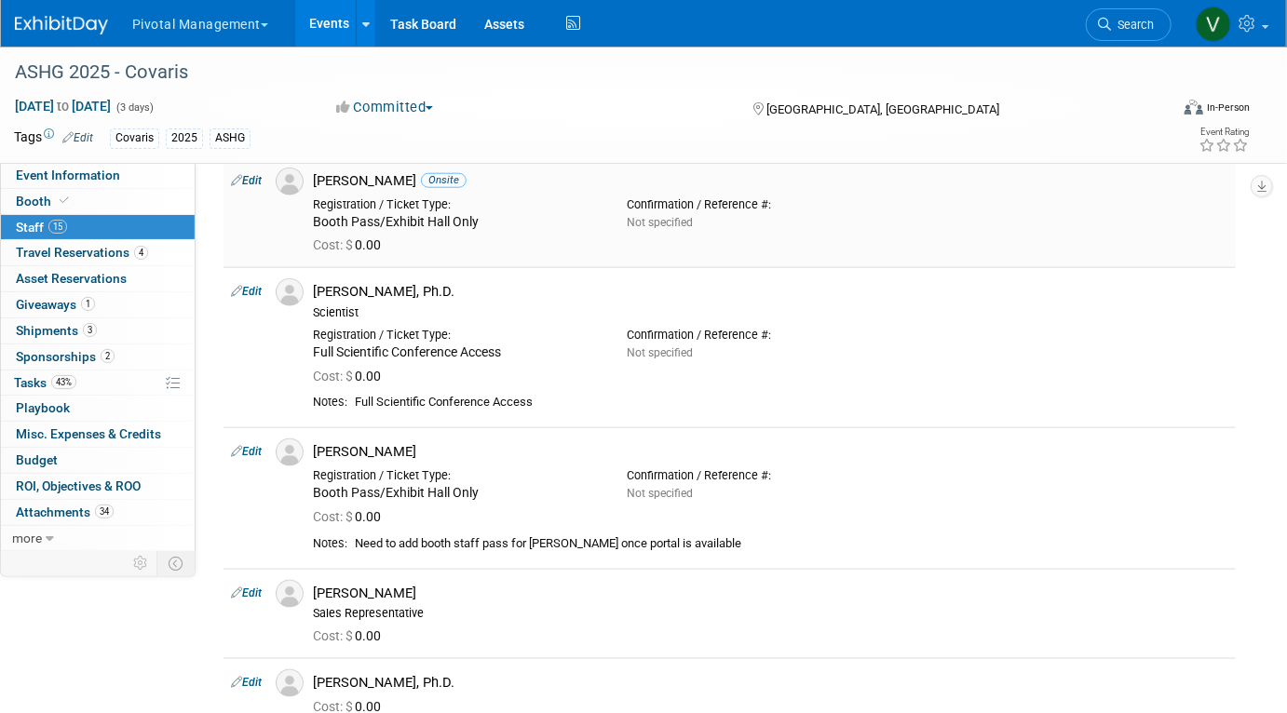
scroll to position [816, 0]
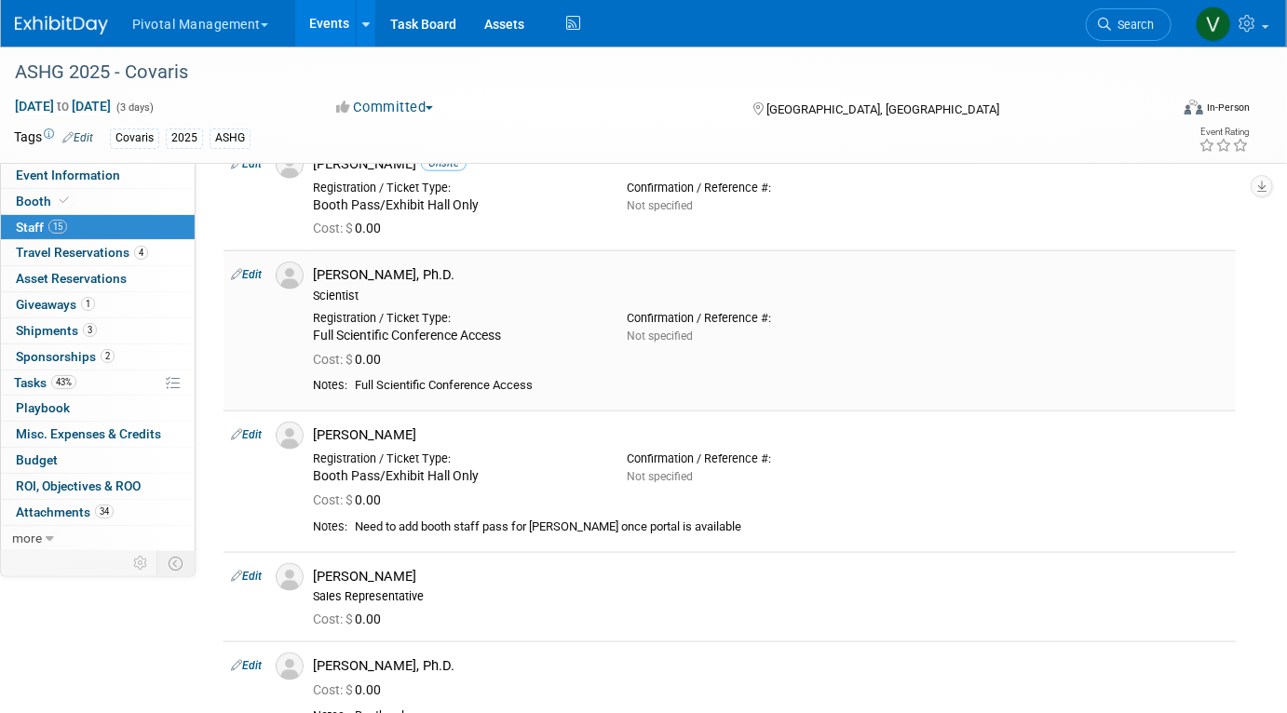
click at [254, 268] on link "Edit" at bounding box center [246, 274] width 31 height 13
select select "f40283a8-6c51-4555-af40-ffc658e4caca"
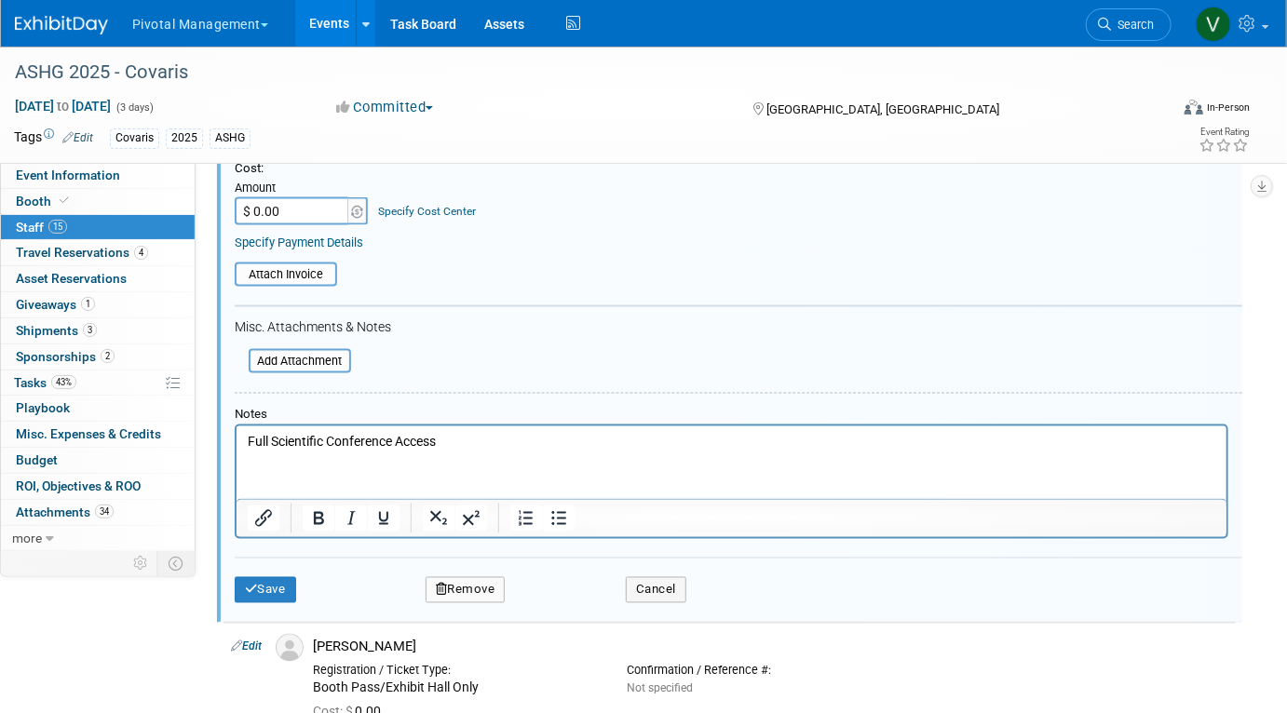
scroll to position [1172, 0]
click at [461, 445] on p "Full Scientific Conference Access" at bounding box center [731, 444] width 969 height 19
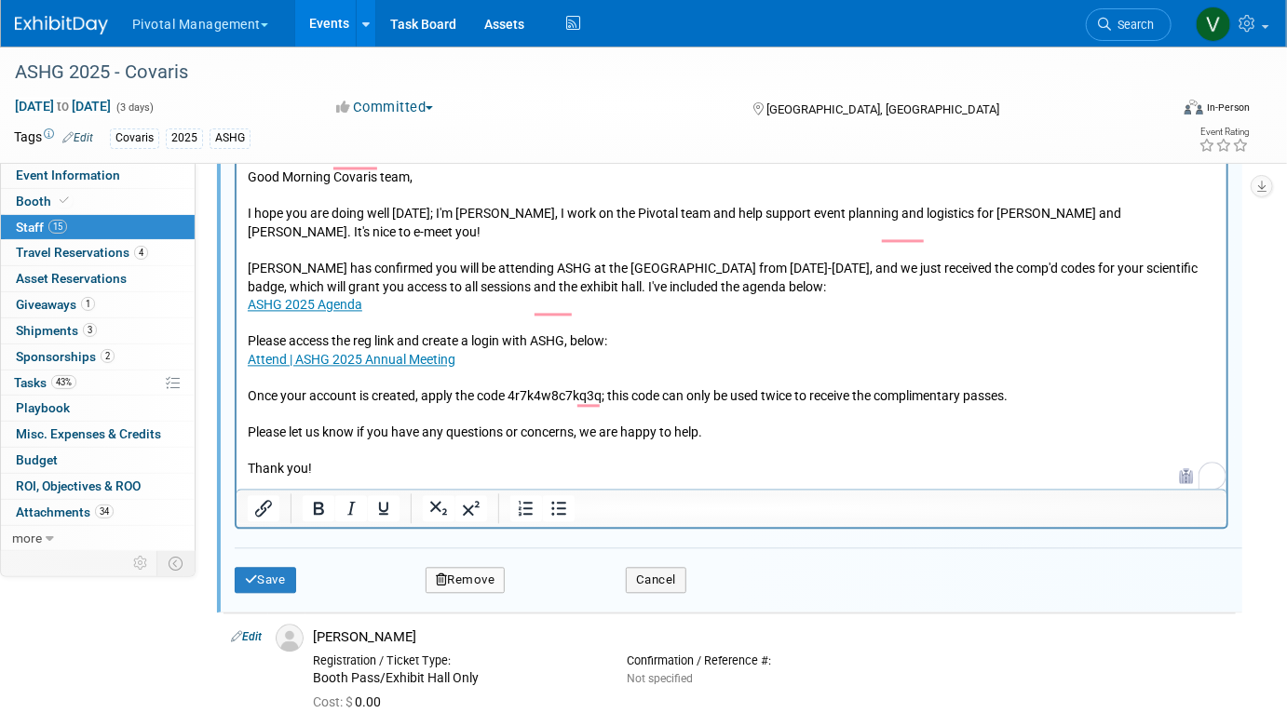
scroll to position [1740, 0]
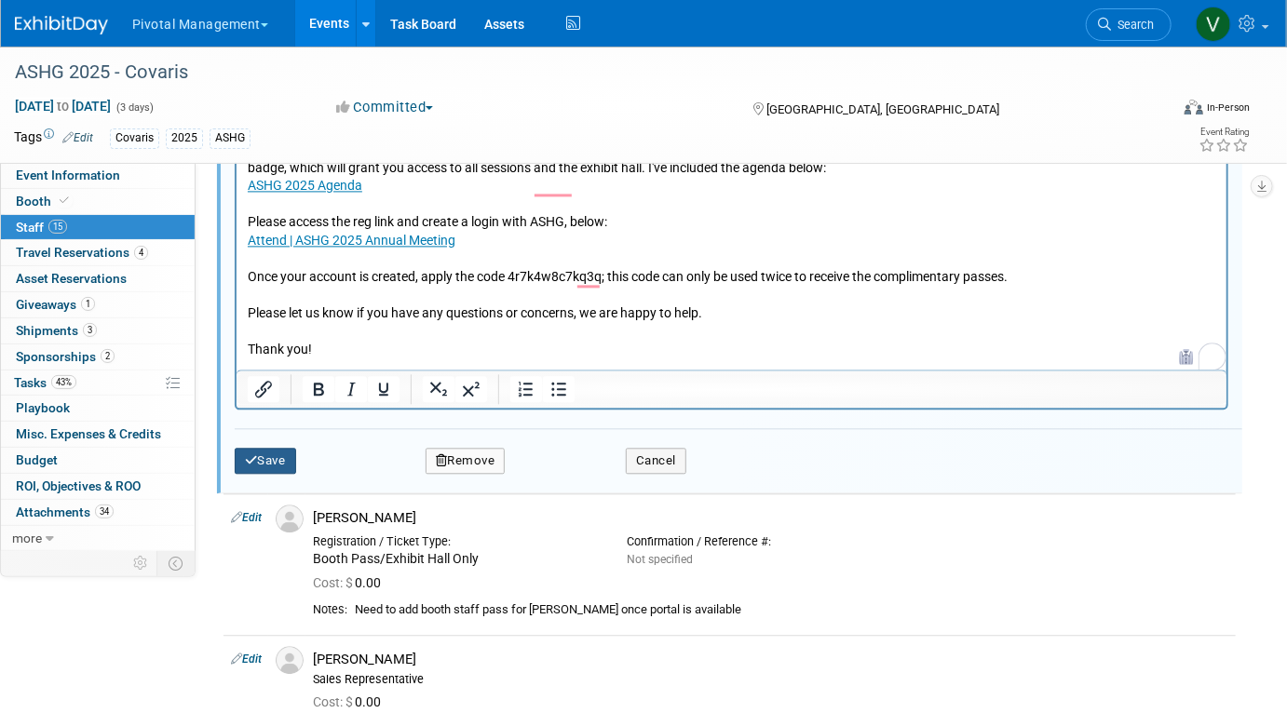
click at [289, 463] on button "Save" at bounding box center [265, 461] width 61 height 26
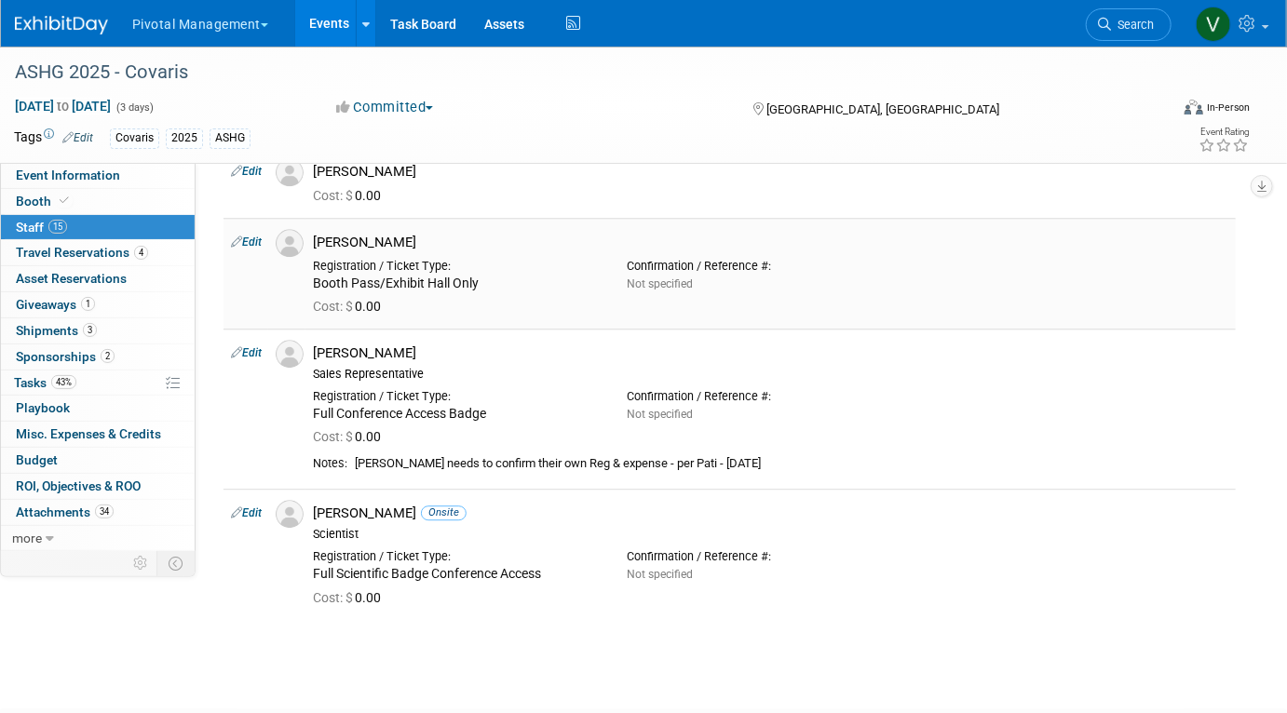
scroll to position [2041, 0]
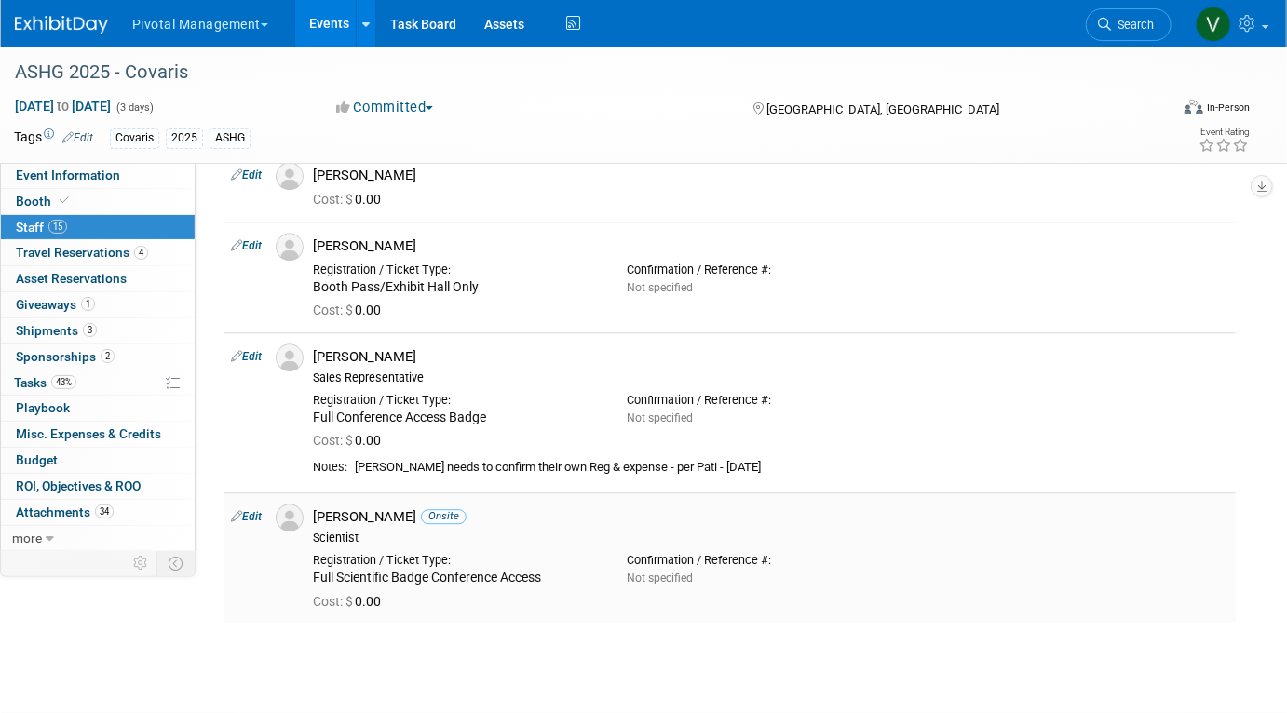
click at [251, 510] on link "Edit" at bounding box center [246, 516] width 31 height 13
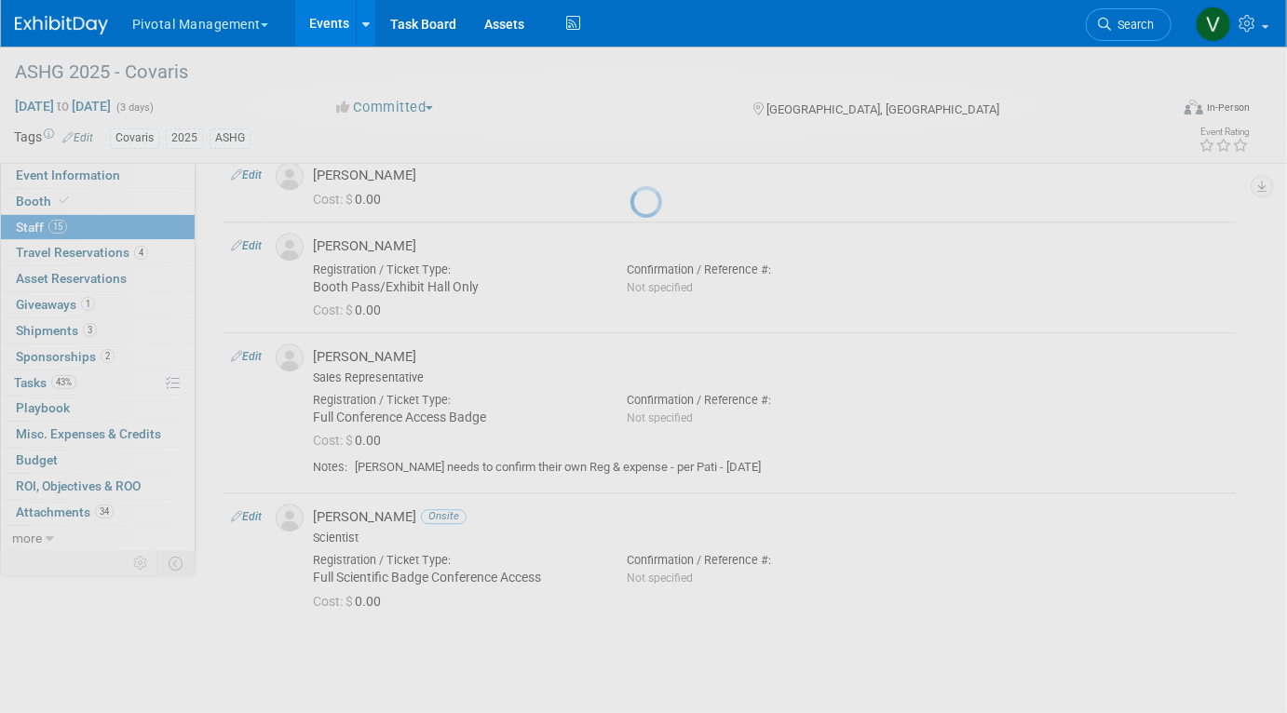
select select "bfe30a8c-11ed-427f-a76f-5ff950c7438d"
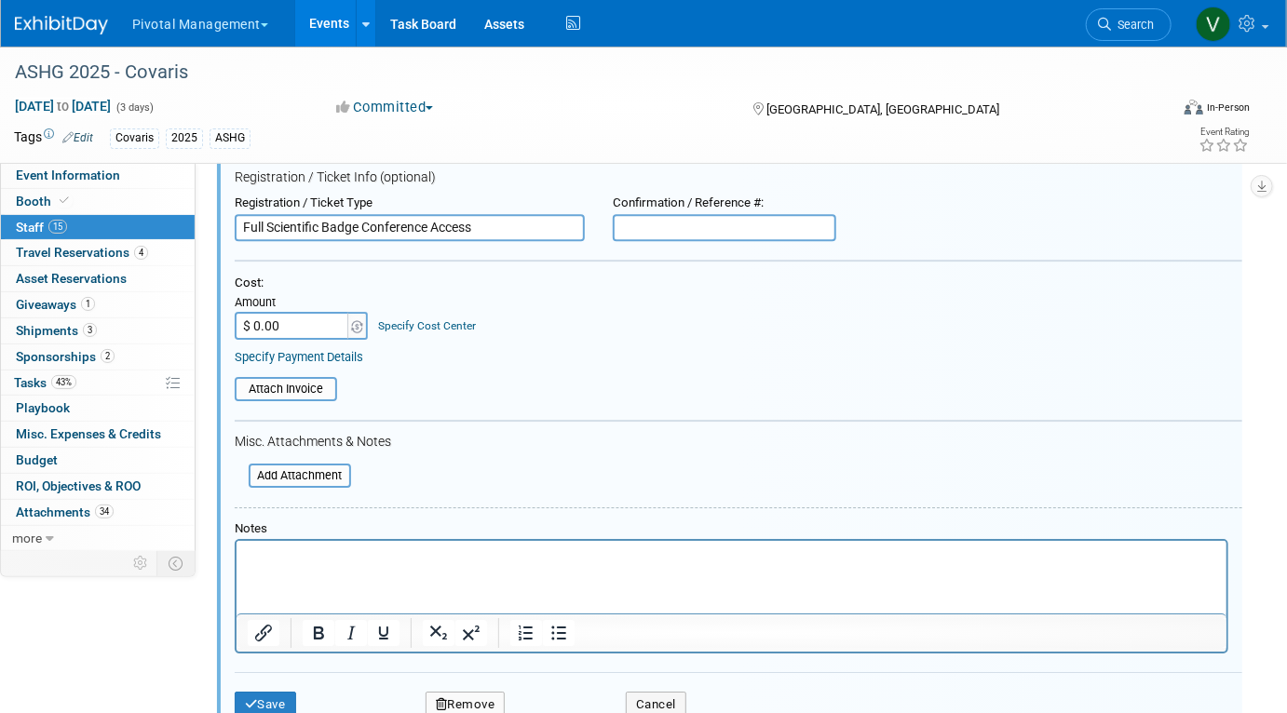
scroll to position [2535, 0]
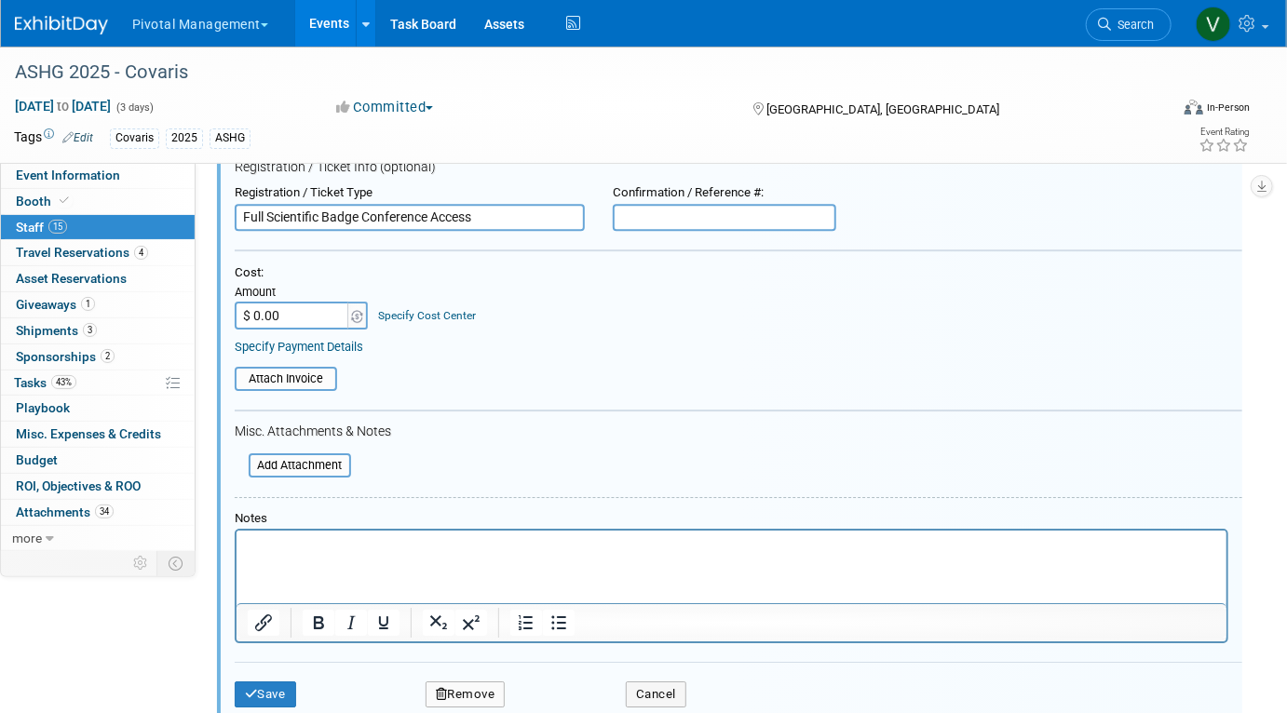
click at [452, 557] on html at bounding box center [731, 544] width 990 height 26
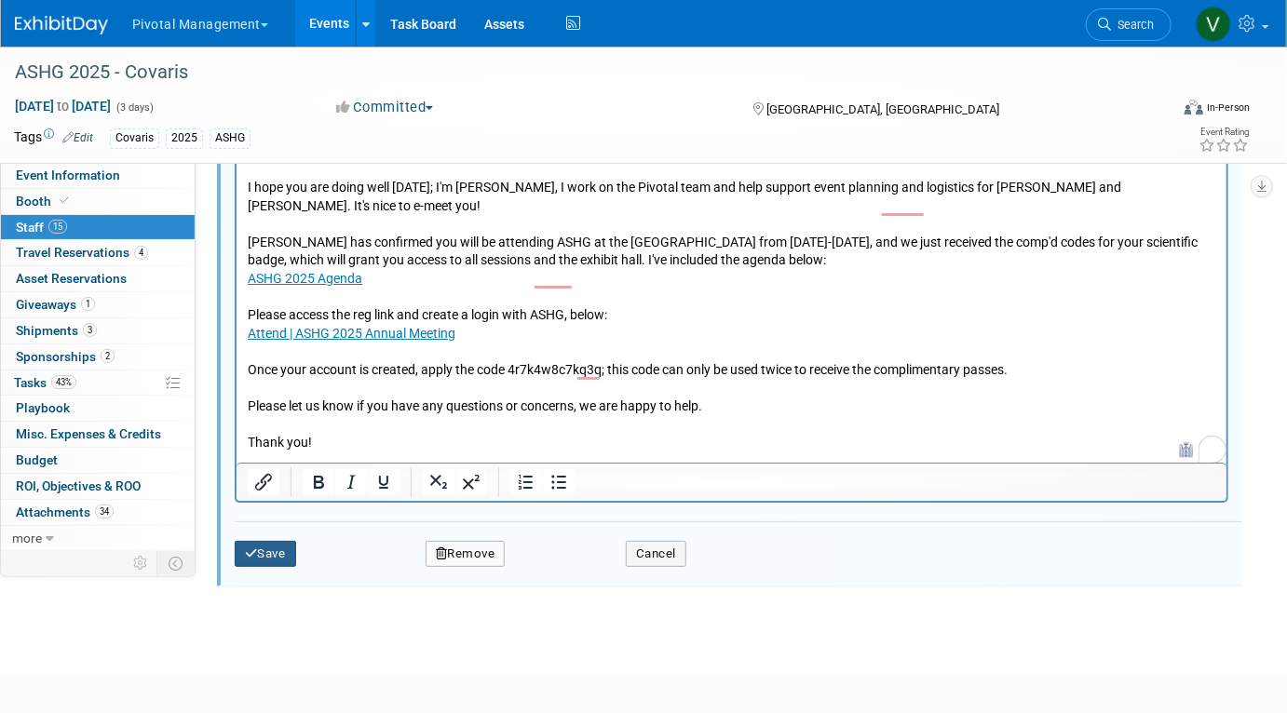
click at [277, 541] on button "Save" at bounding box center [265, 554] width 61 height 26
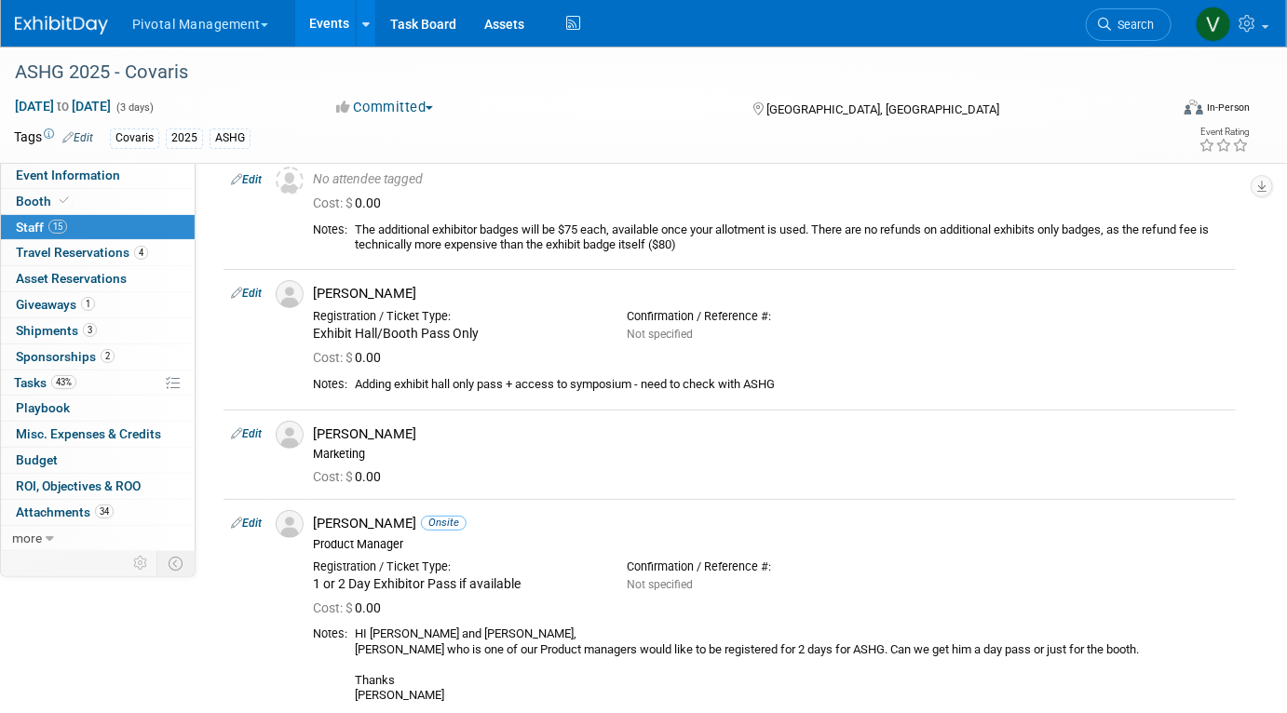
scroll to position [0, 0]
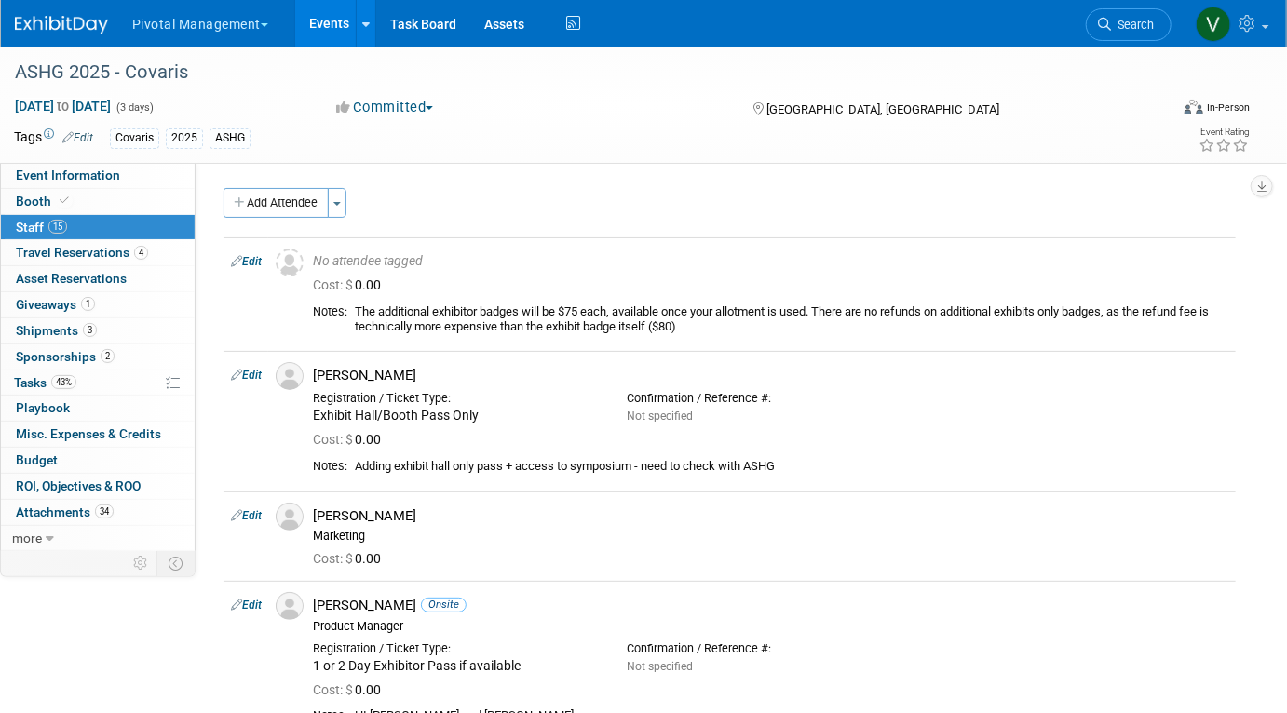
click at [314, 32] on link "Events" at bounding box center [329, 23] width 68 height 47
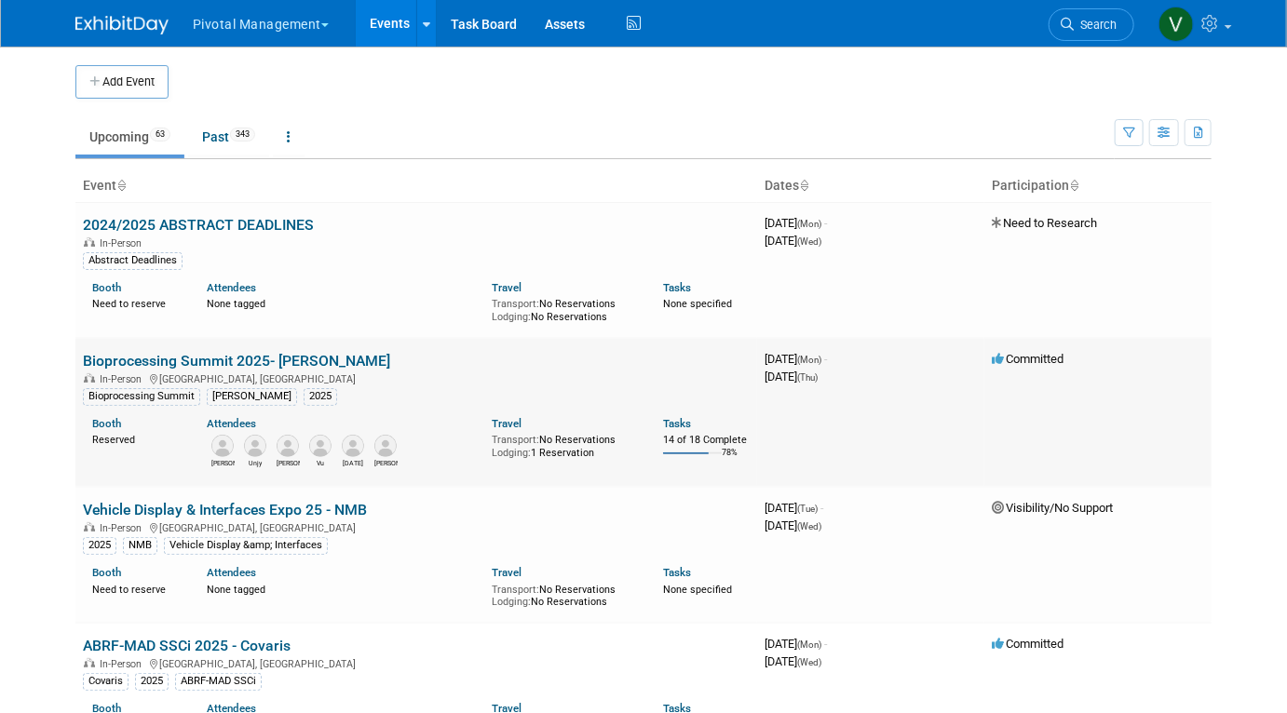
click at [163, 366] on link "Bioprocessing Summit 2025- [PERSON_NAME]" at bounding box center [236, 361] width 307 height 18
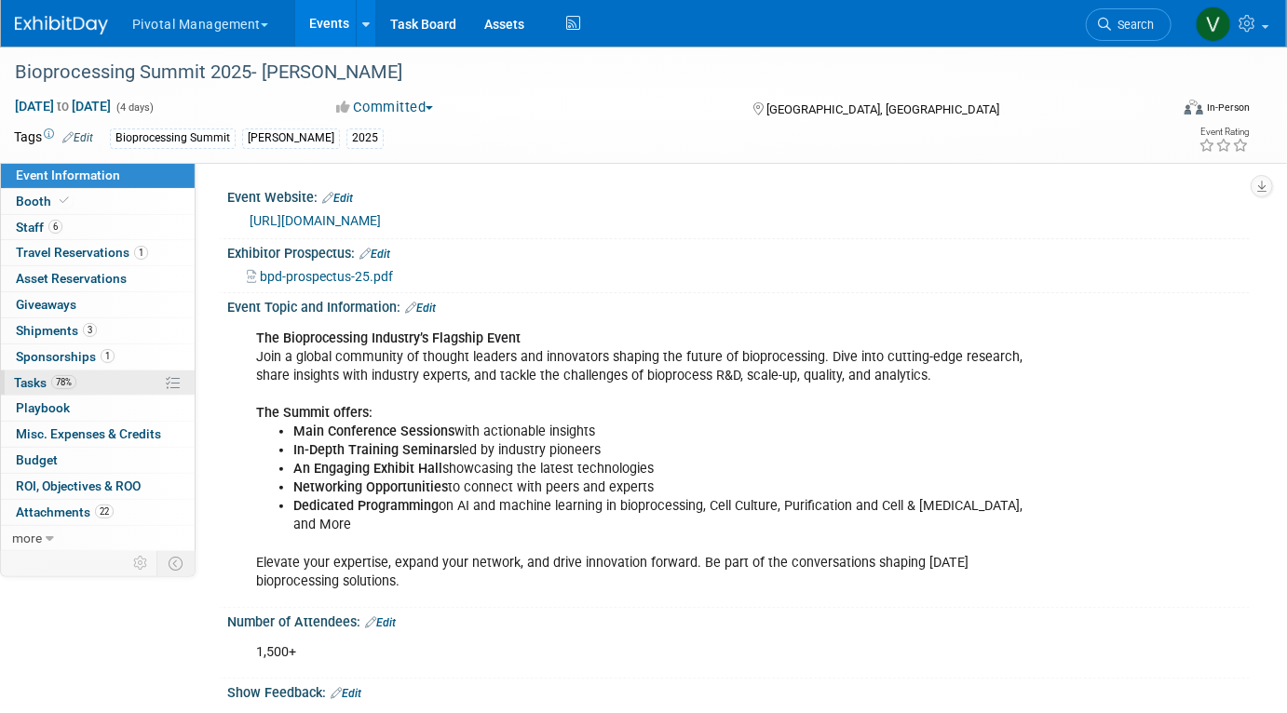
click at [37, 379] on span "Tasks 78%" at bounding box center [45, 382] width 62 height 15
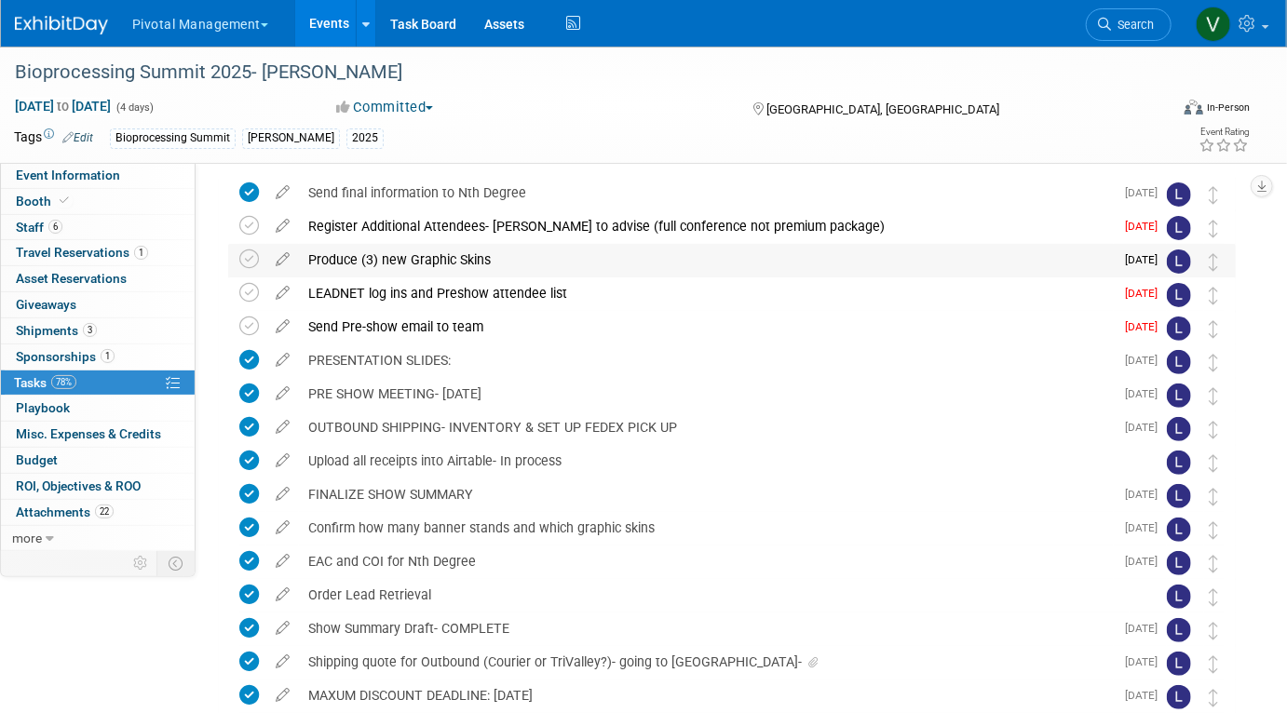
scroll to position [86, 0]
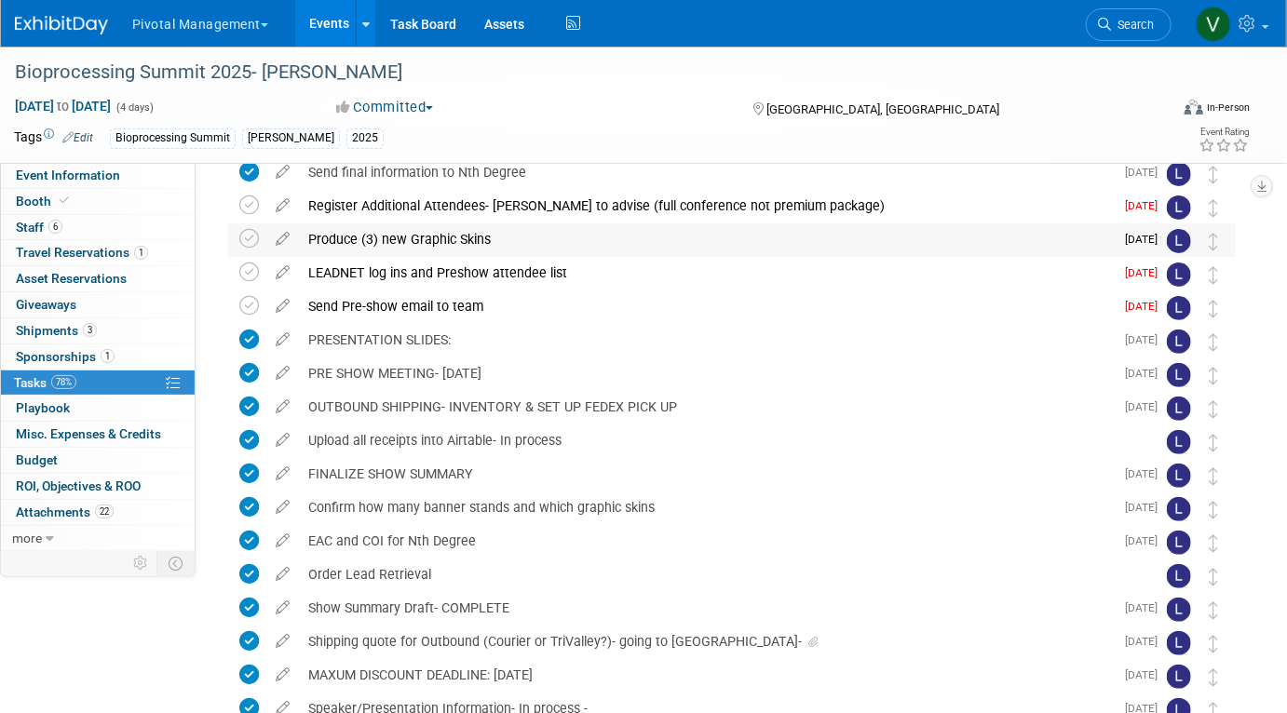
click at [427, 235] on div "Produce (3) new Graphic Skins" at bounding box center [706, 240] width 815 height 32
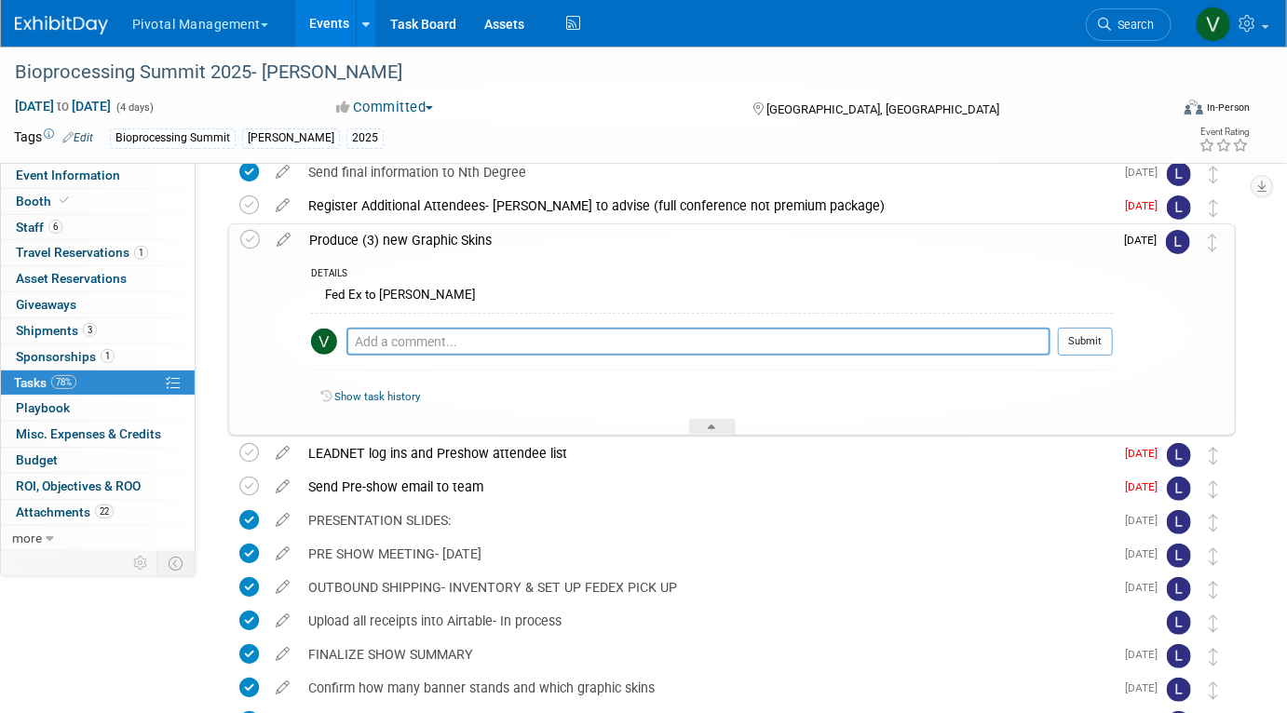
click at [366, 239] on div "Produce (3) new Graphic Skins" at bounding box center [706, 240] width 813 height 32
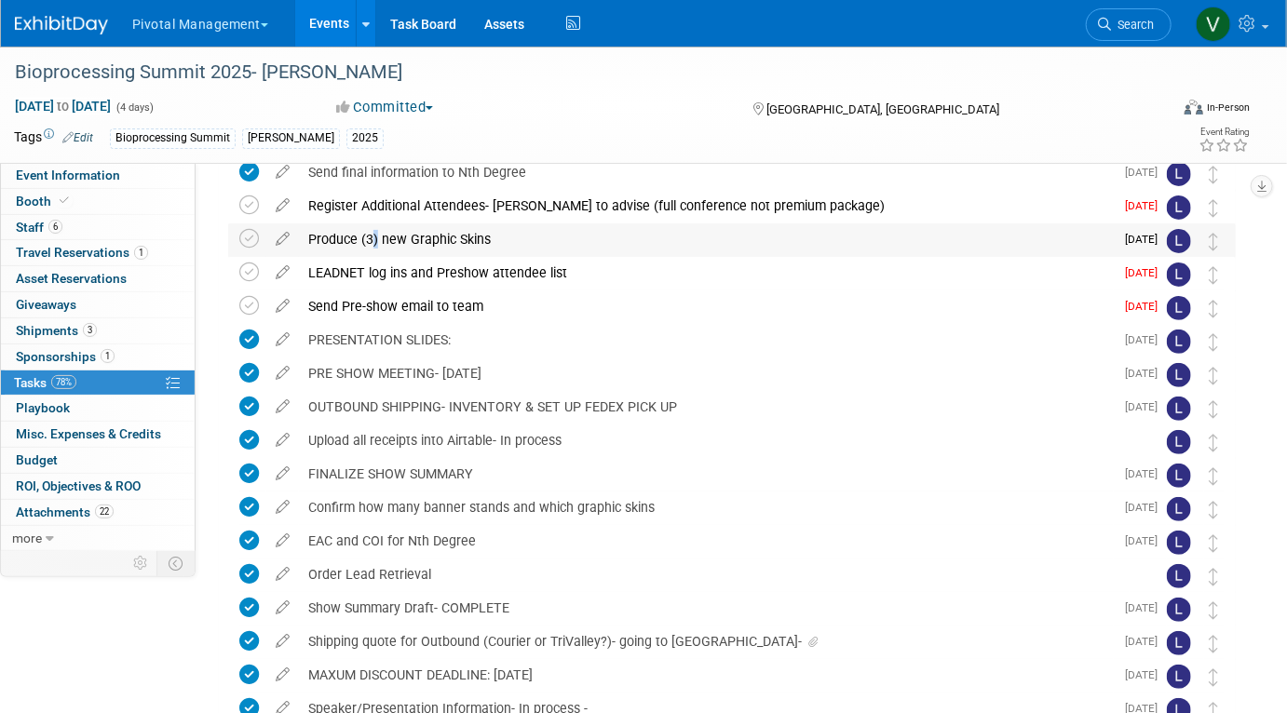
click at [366, 239] on div "Produce (3) new Graphic Skins" at bounding box center [706, 240] width 815 height 32
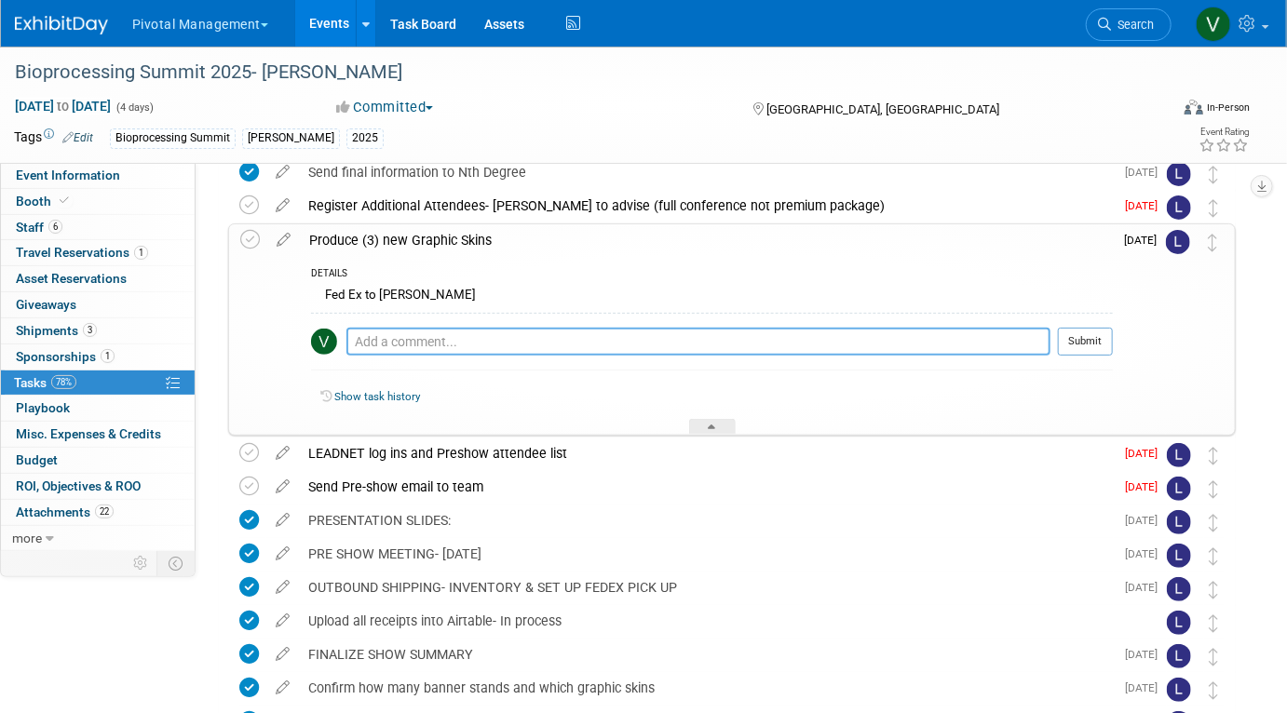
click at [379, 332] on textarea at bounding box center [698, 342] width 704 height 28
type textarea "Qty 4 including new "Nothing Else Matters""
click at [1088, 338] on button "Submit" at bounding box center [1085, 342] width 55 height 28
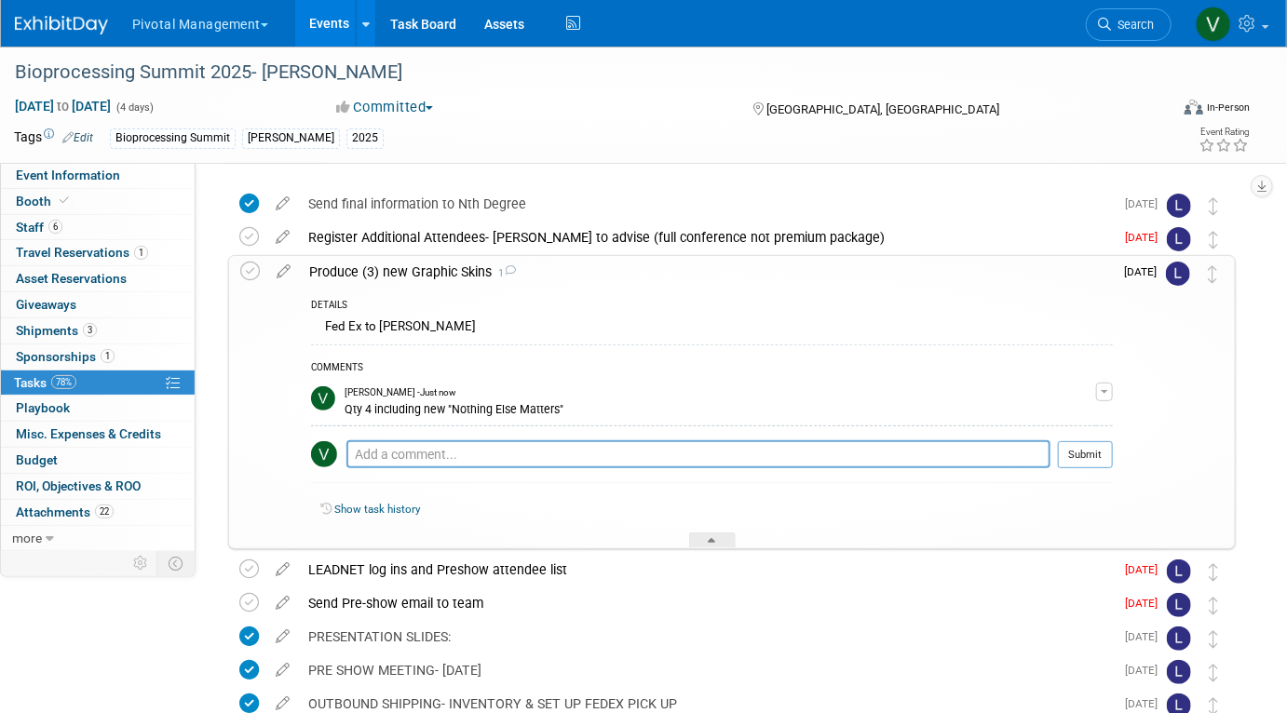
scroll to position [0, 0]
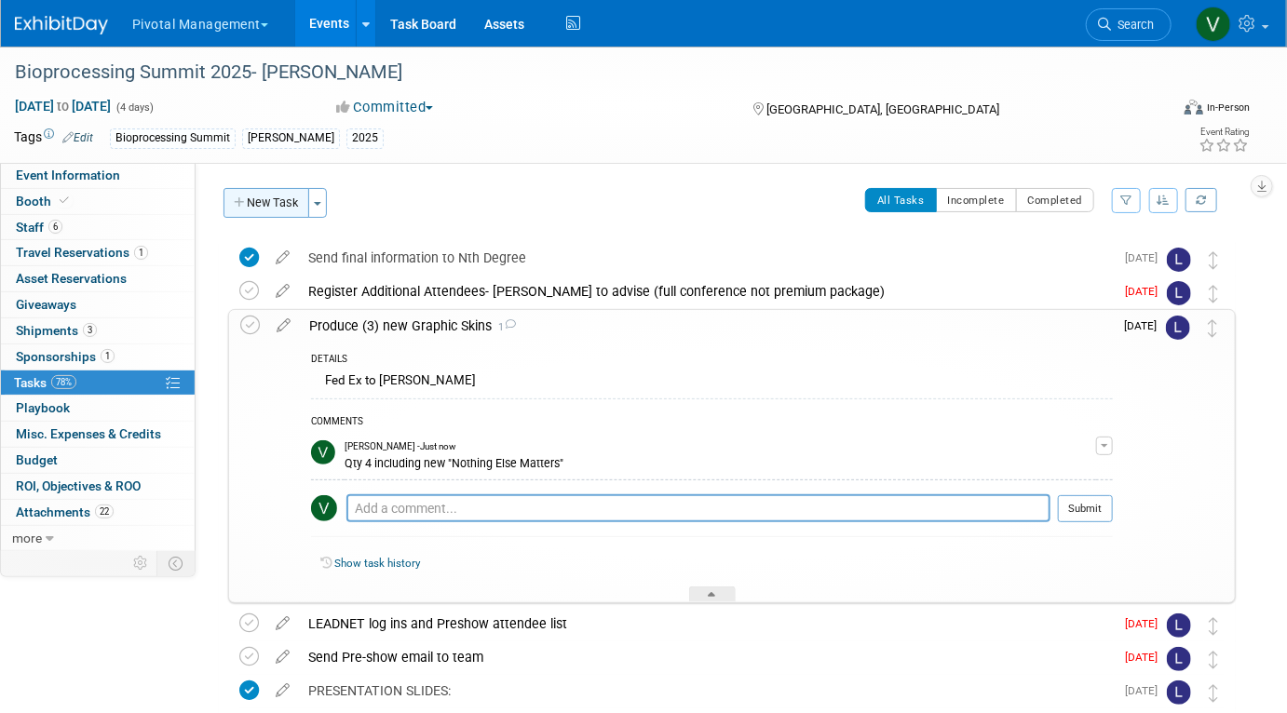
click at [273, 201] on button "New Task" at bounding box center [267, 203] width 86 height 30
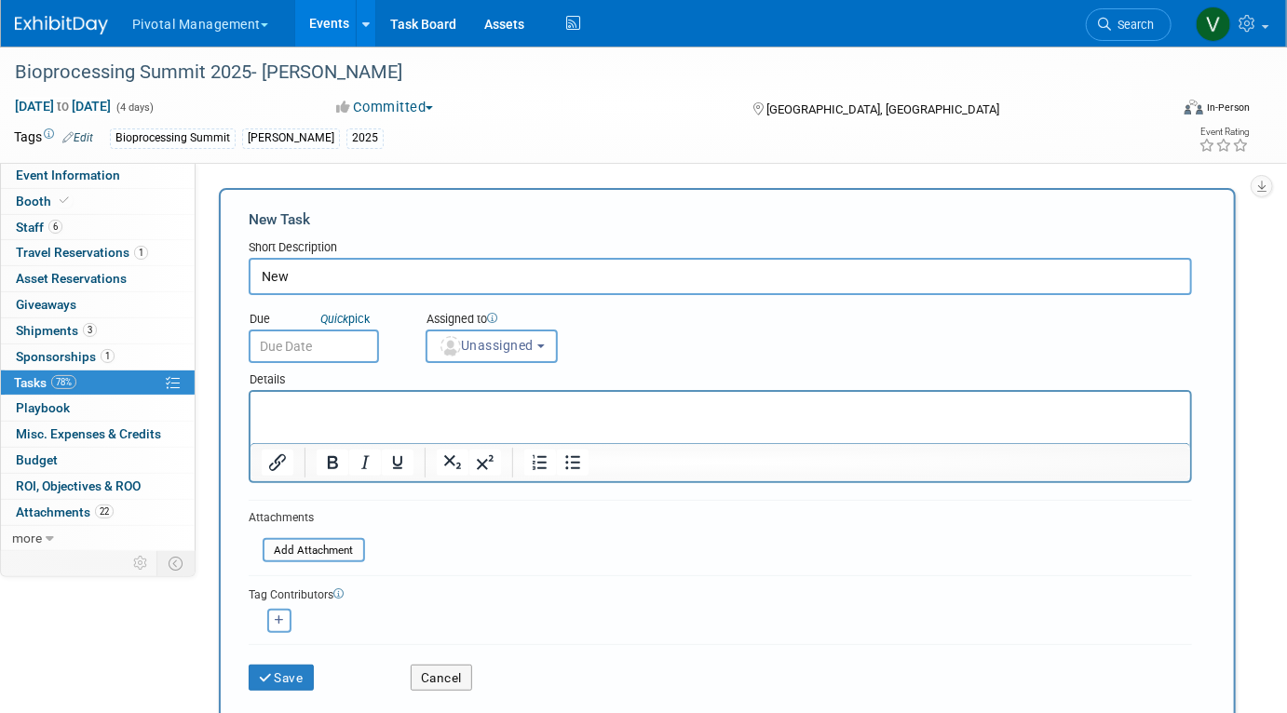
click at [308, 417] on html at bounding box center [720, 404] width 940 height 26
click at [305, 417] on html at bounding box center [720, 404] width 940 height 26
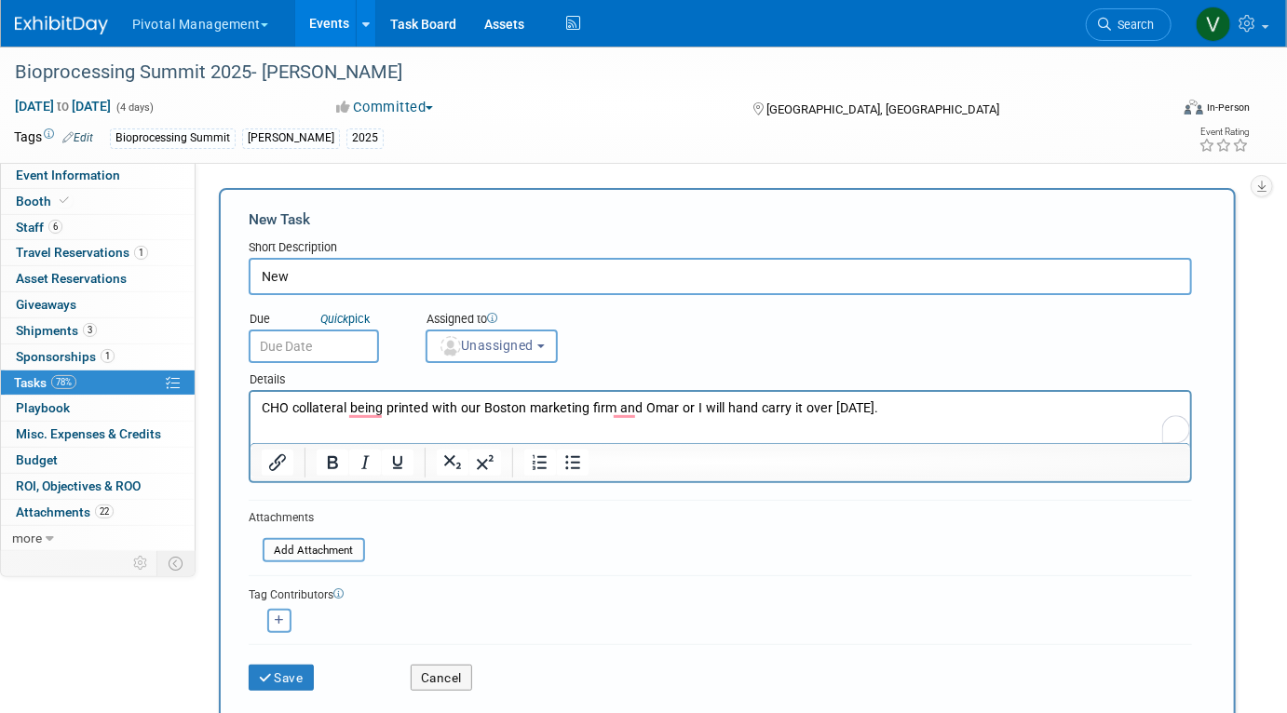
click at [370, 272] on input "New" at bounding box center [720, 276] width 943 height 37
type input "New CHO Collateral being printed"
click at [292, 670] on button "Save" at bounding box center [281, 678] width 65 height 26
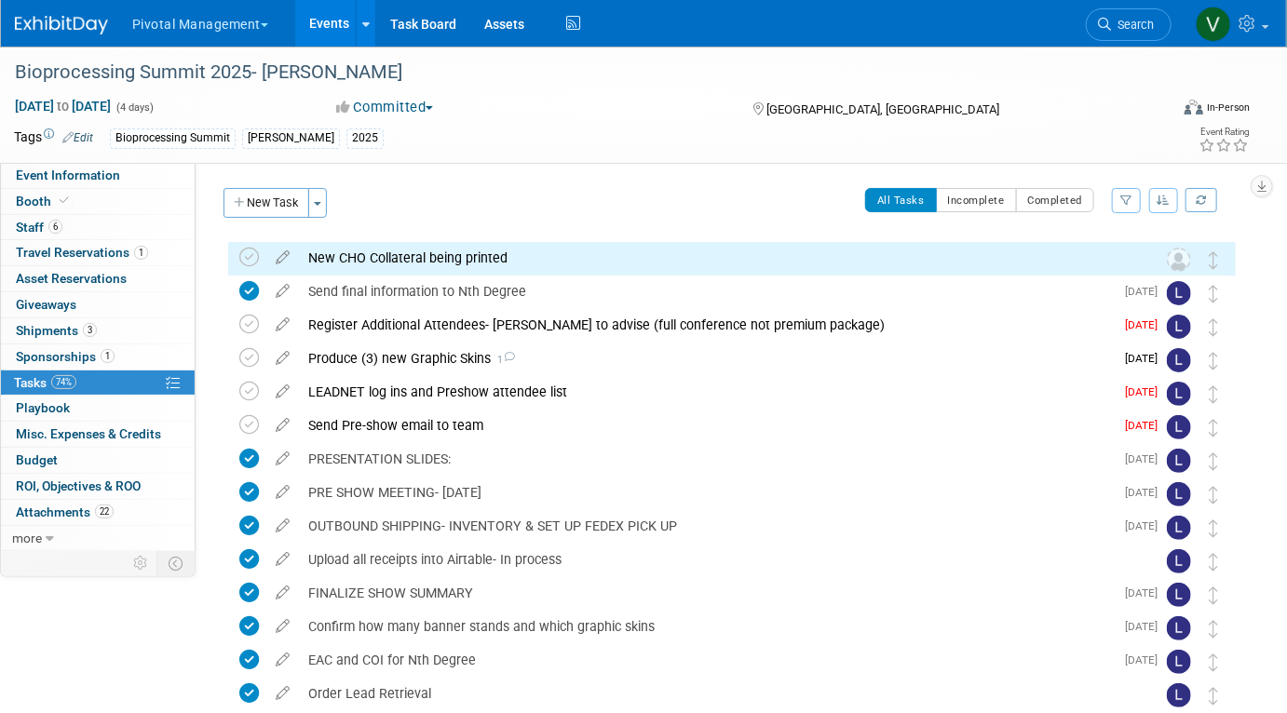
click at [465, 255] on div "New CHO Collateral being printed" at bounding box center [714, 258] width 831 height 32
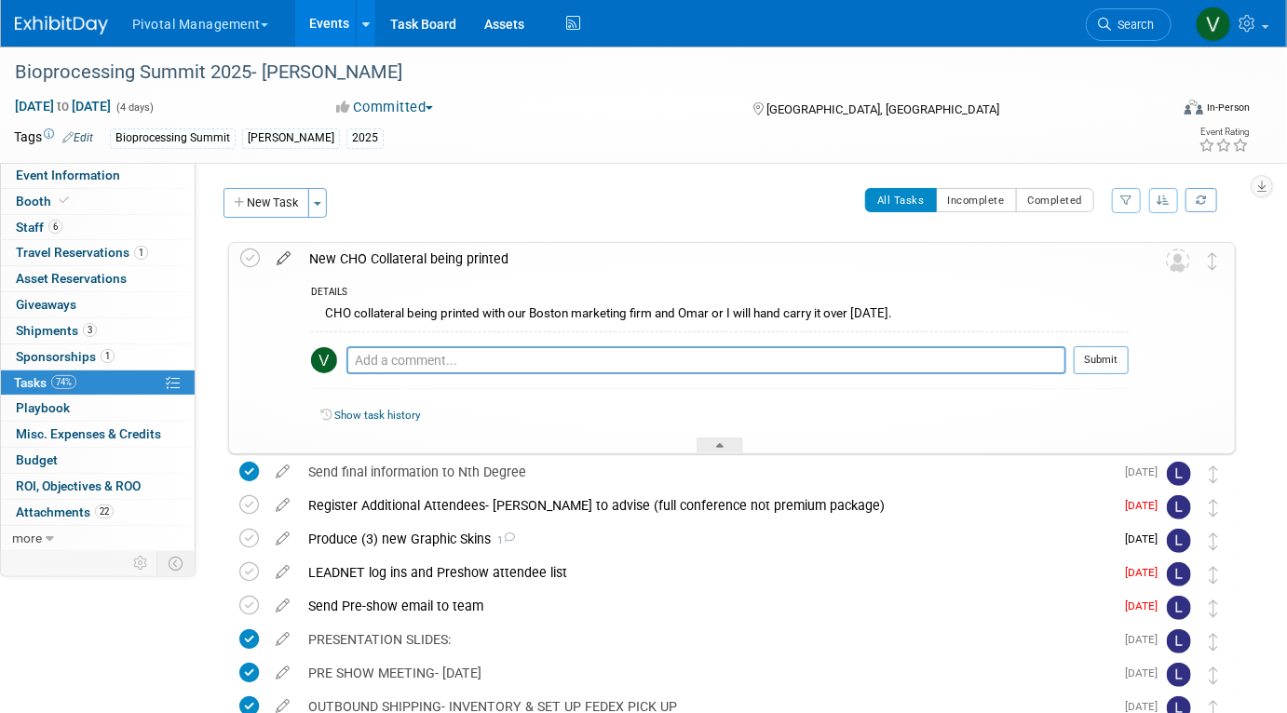
click at [272, 261] on icon at bounding box center [283, 254] width 33 height 23
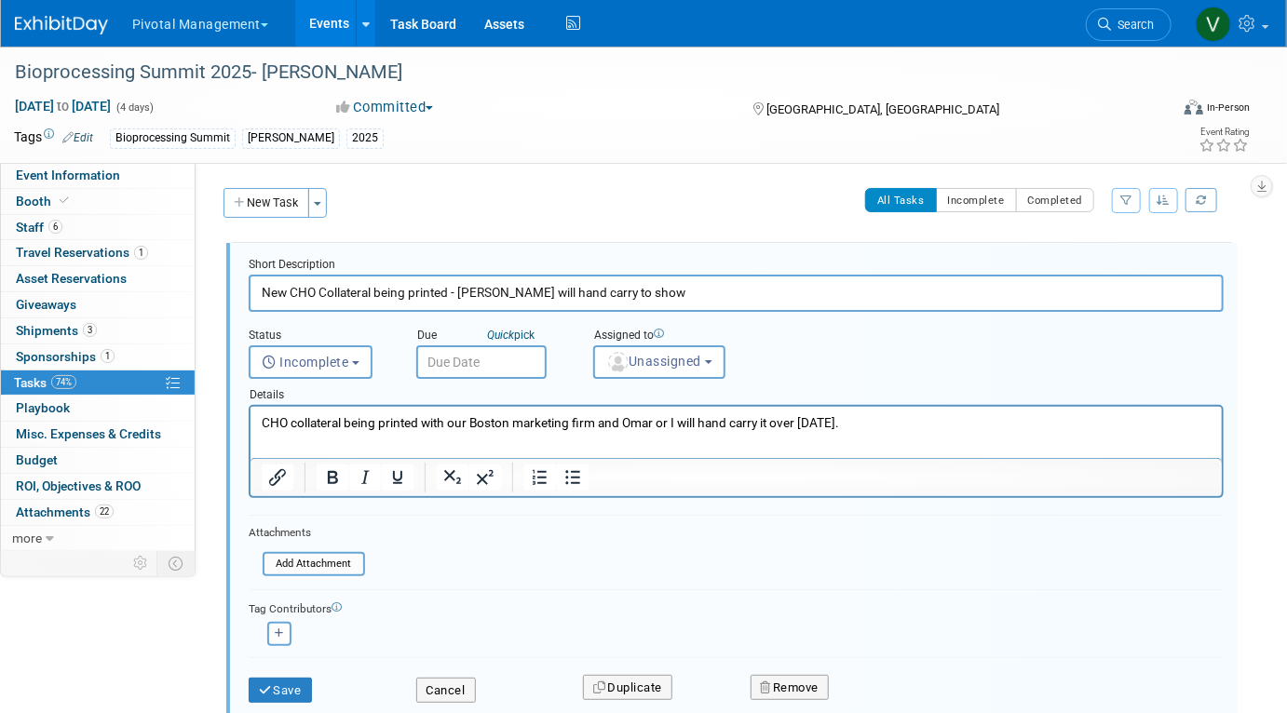
type input "New CHO Collateral being printed - Omar will hand carry to show"
click at [256, 418] on html "CHO collateral being printed with our Boston marketing firm and Omar or I will …" at bounding box center [735, 419] width 971 height 25
click at [282, 693] on button "Save" at bounding box center [280, 691] width 63 height 26
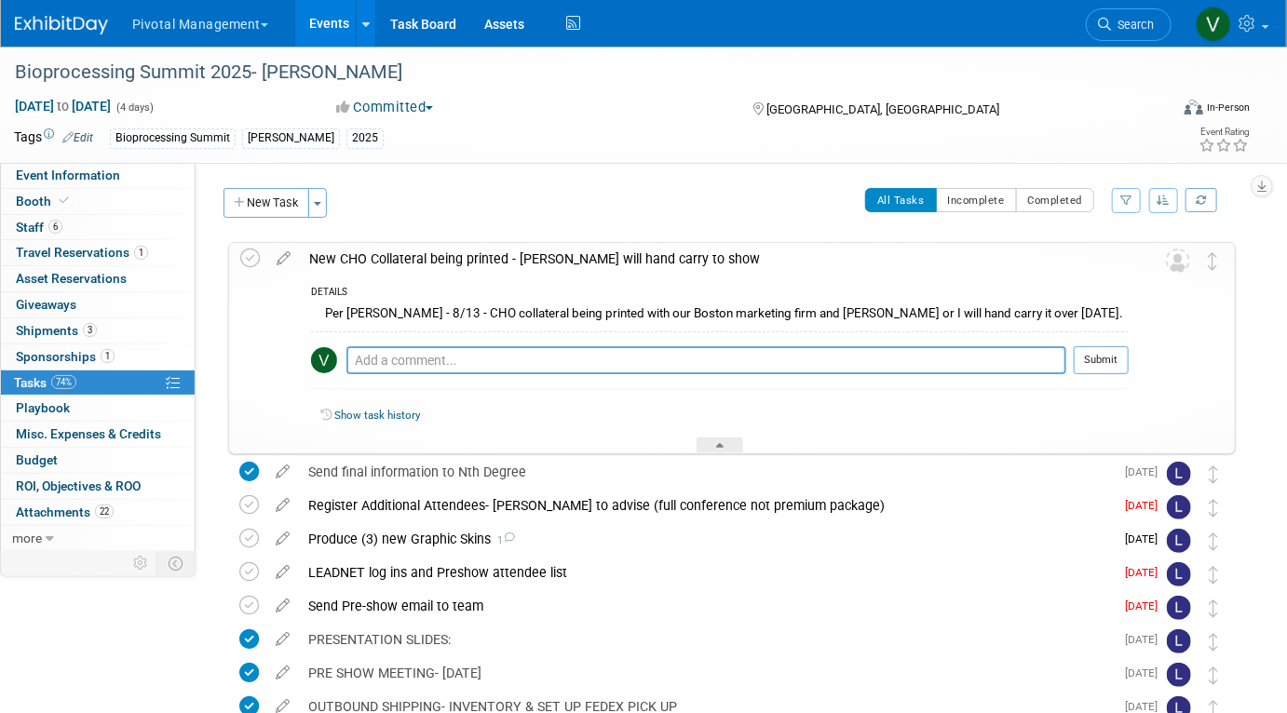
click at [331, 36] on link "Events" at bounding box center [329, 23] width 68 height 47
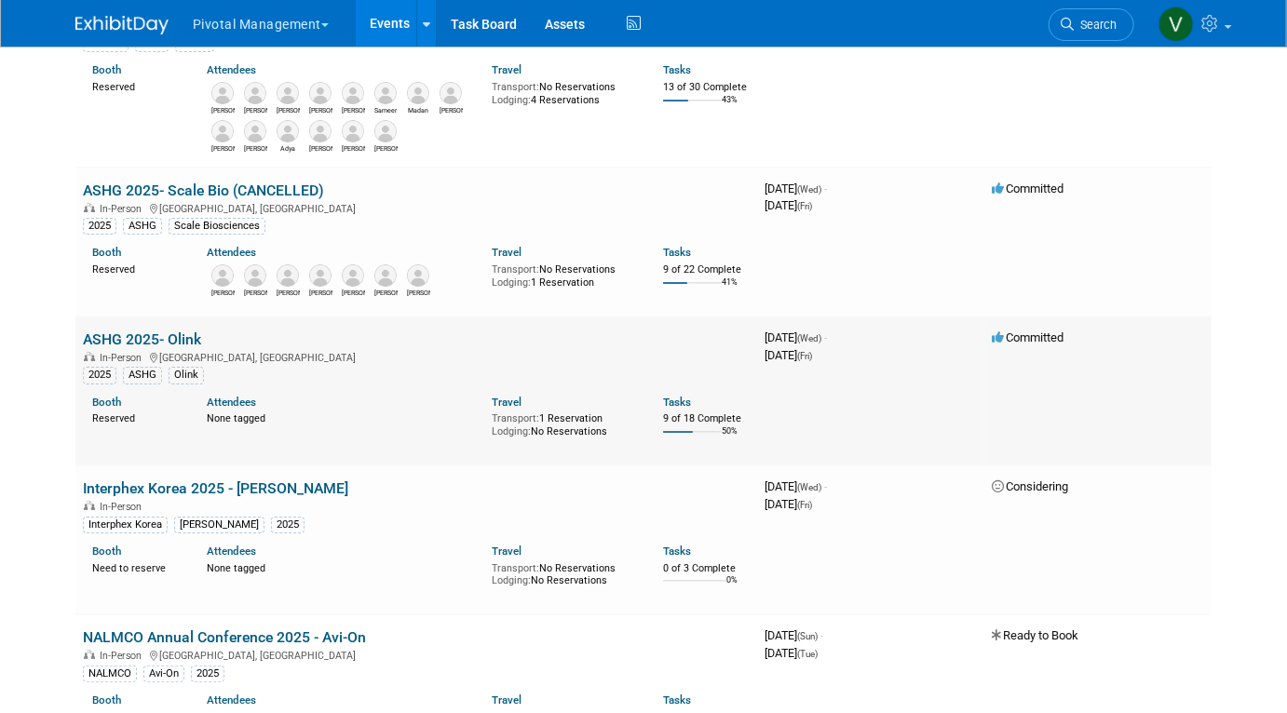
scroll to position [4184, 0]
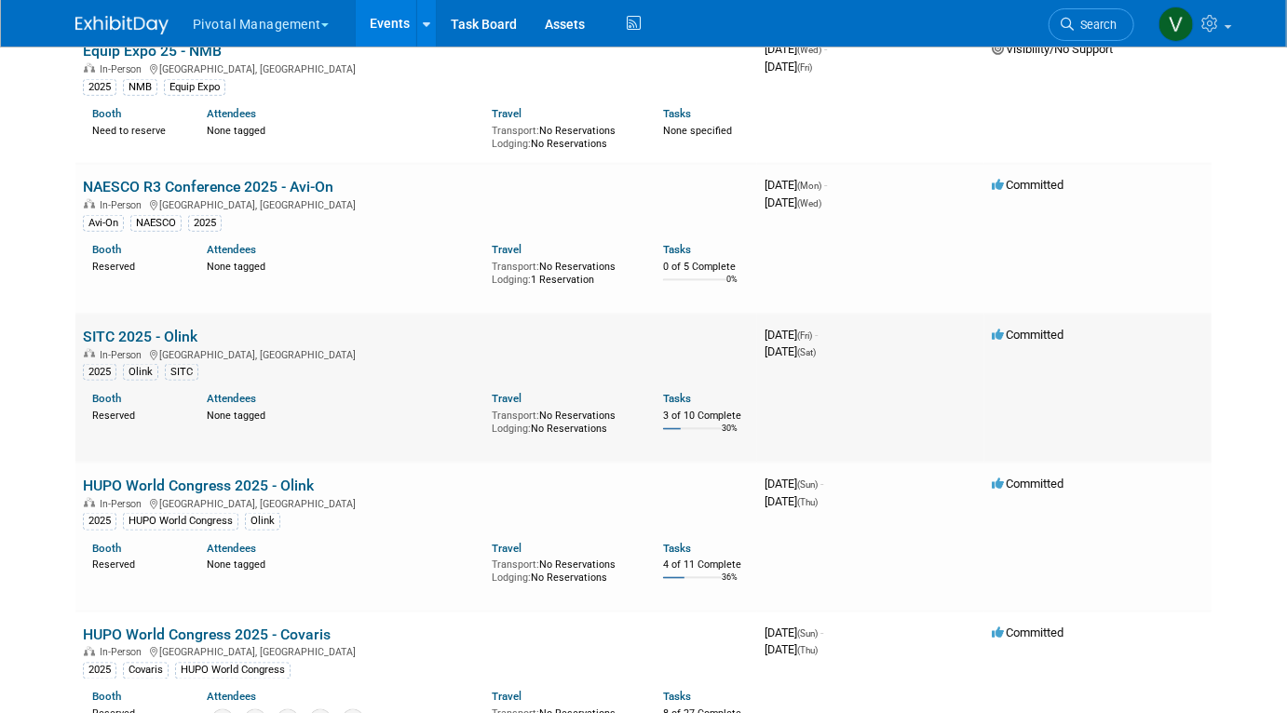
click at [153, 346] on link "SITC 2025 - Olink" at bounding box center [140, 337] width 115 height 18
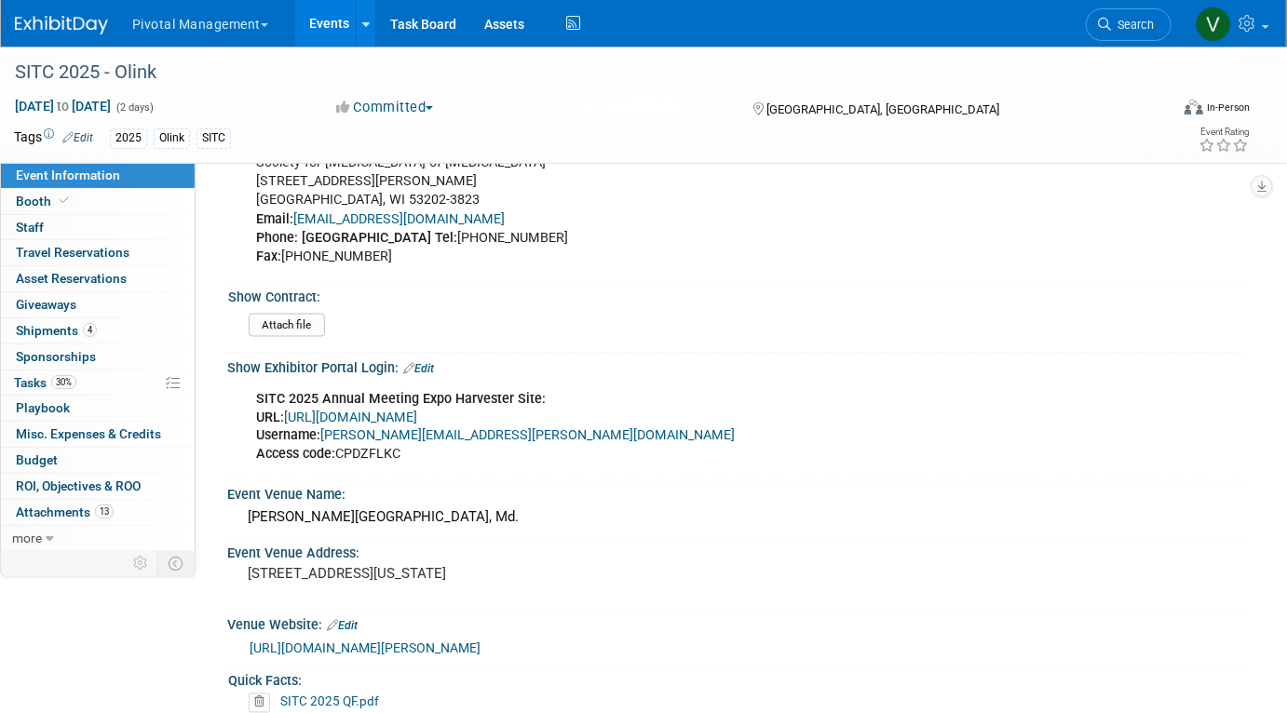
scroll to position [1189, 0]
click at [417, 409] on link "[URL][DOMAIN_NAME]" at bounding box center [350, 416] width 133 height 16
click at [329, 24] on link "Events" at bounding box center [329, 23] width 68 height 47
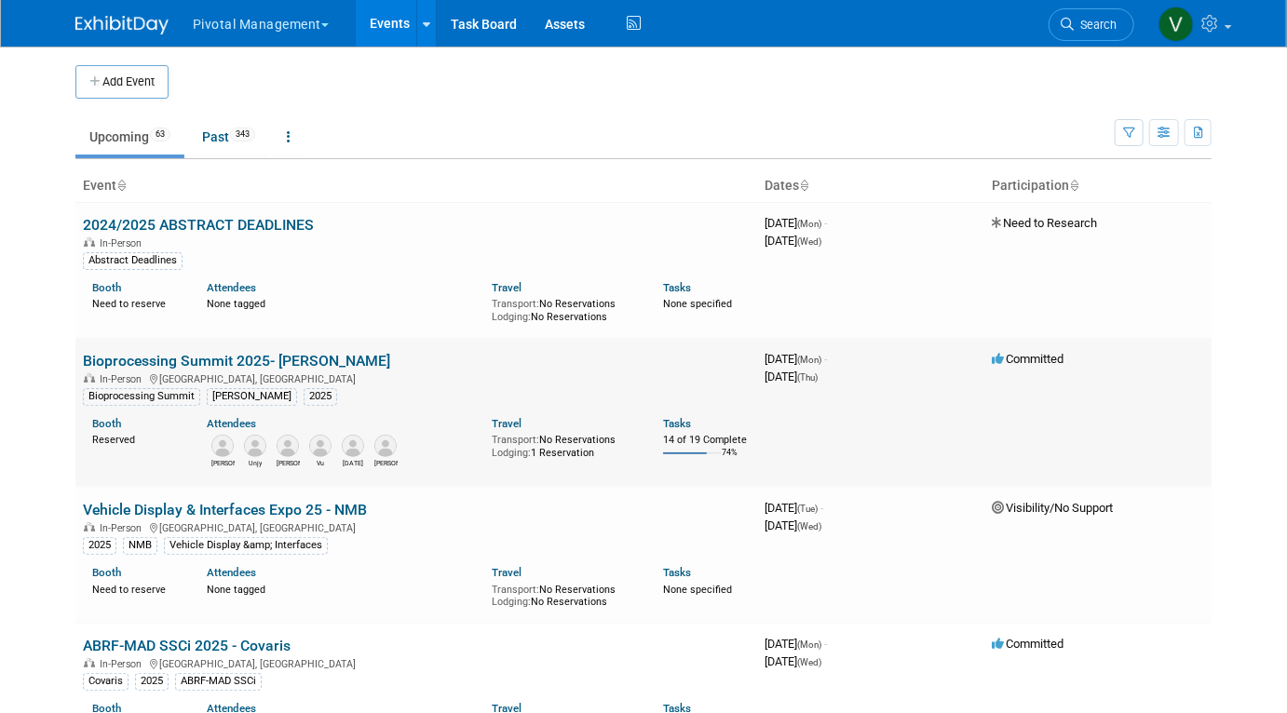
click at [156, 357] on link "Bioprocessing Summit 2025- [PERSON_NAME]" at bounding box center [236, 361] width 307 height 18
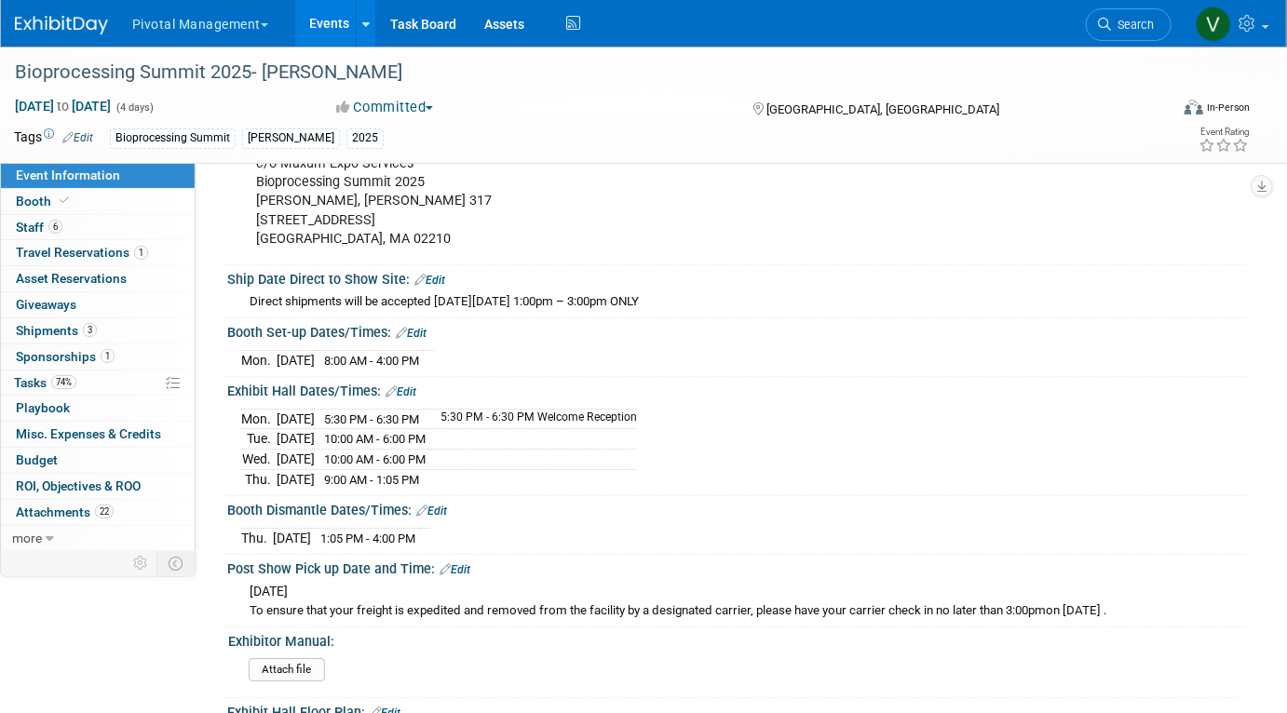
scroll to position [2721, 0]
click at [312, 25] on link "Events" at bounding box center [329, 23] width 68 height 47
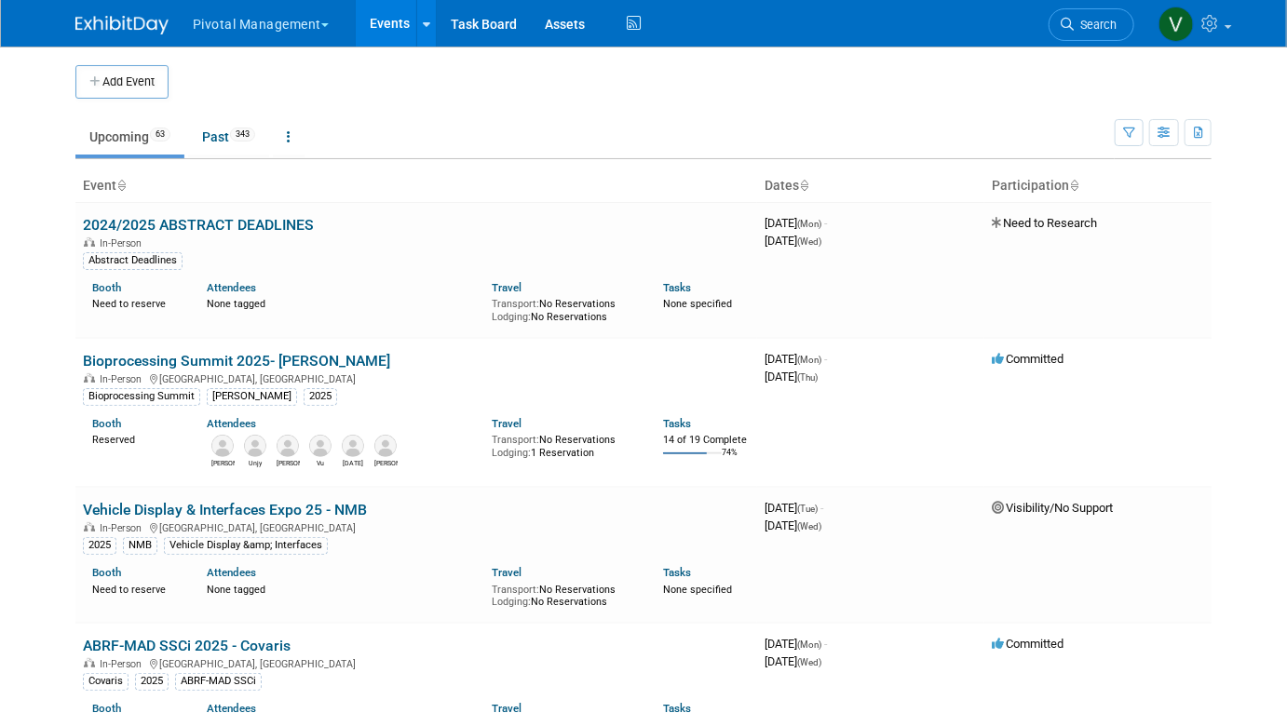
scroll to position [6239, 0]
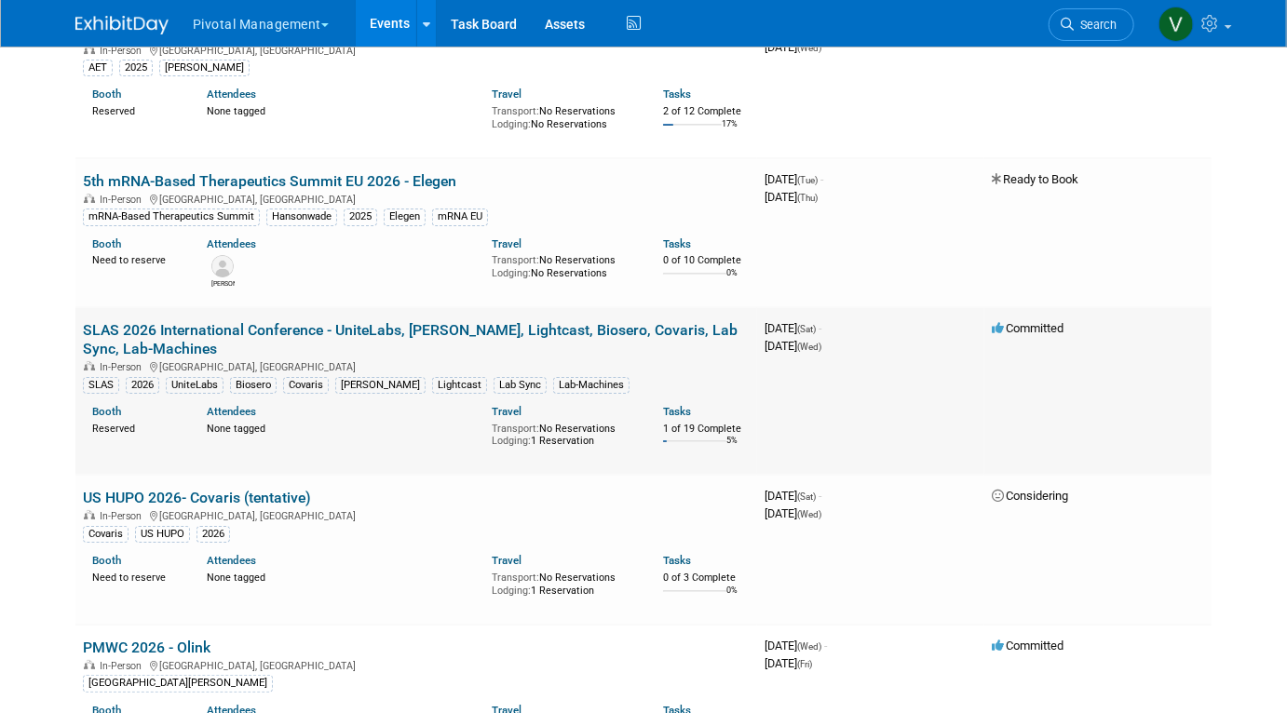
click at [271, 357] on link "SLAS 2026 International Conference - UniteLabs, [PERSON_NAME], Lightcast, Biose…" at bounding box center [410, 339] width 655 height 36
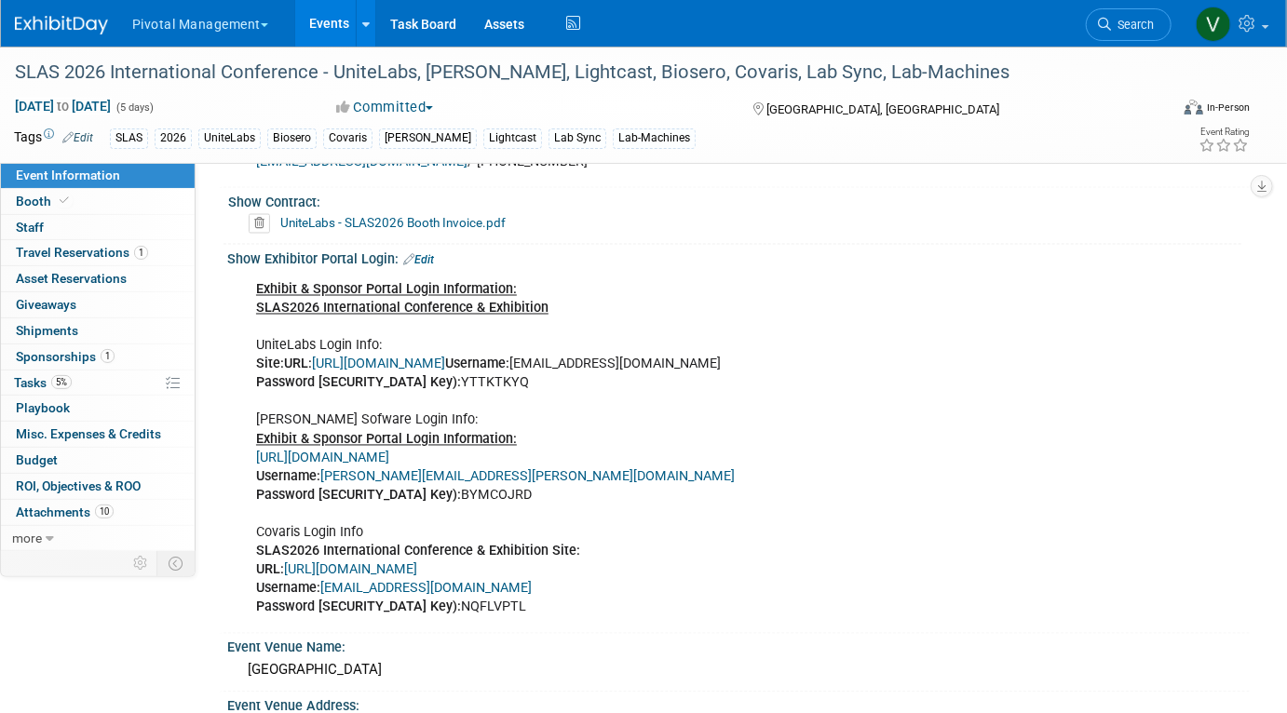
scroll to position [1323, 0]
click at [430, 252] on link "Edit" at bounding box center [418, 258] width 31 height 13
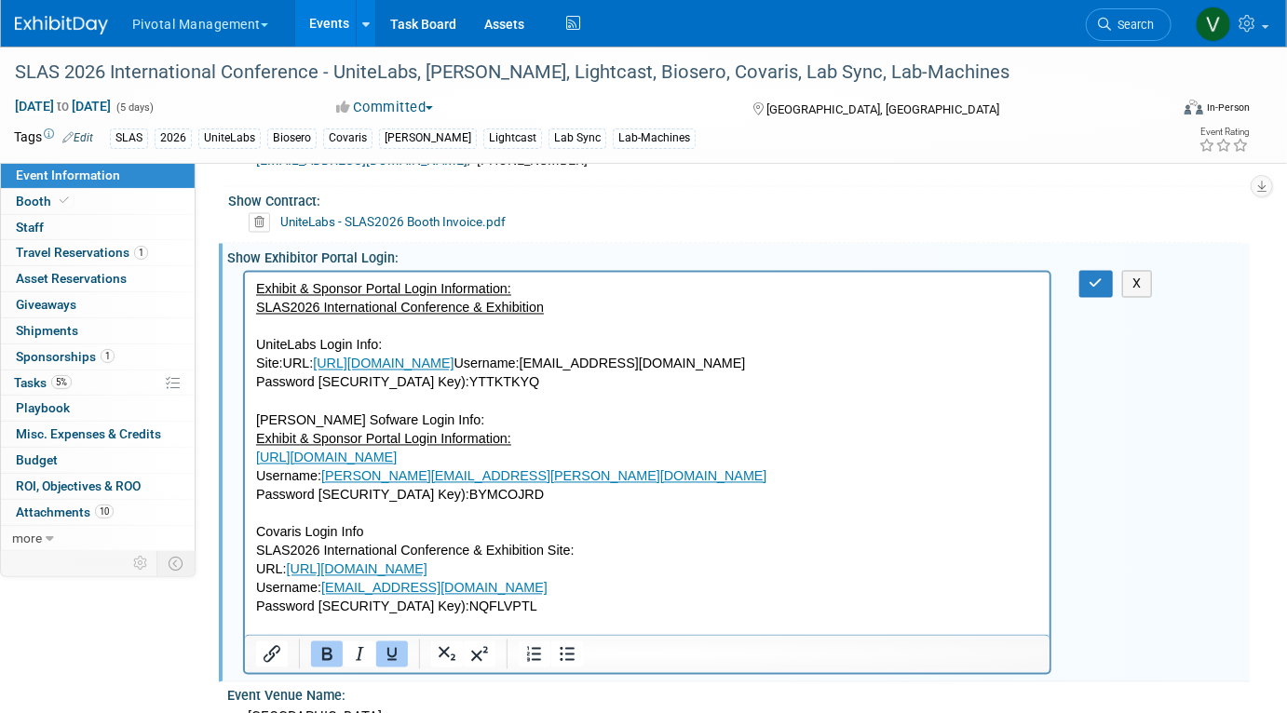
scroll to position [0, 0]
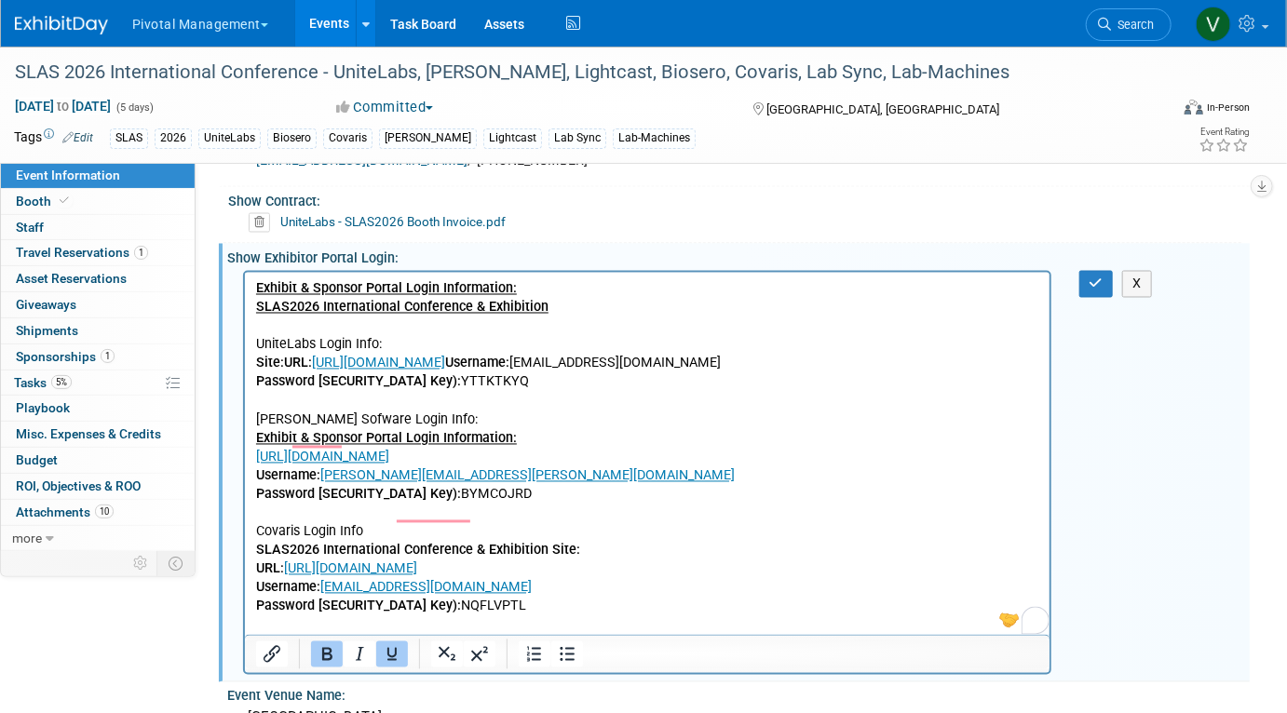
click at [534, 616] on p "Exhibit & Sponsor Portal Login Information: SLAS2026 International Conference &…" at bounding box center [646, 447] width 783 height 336
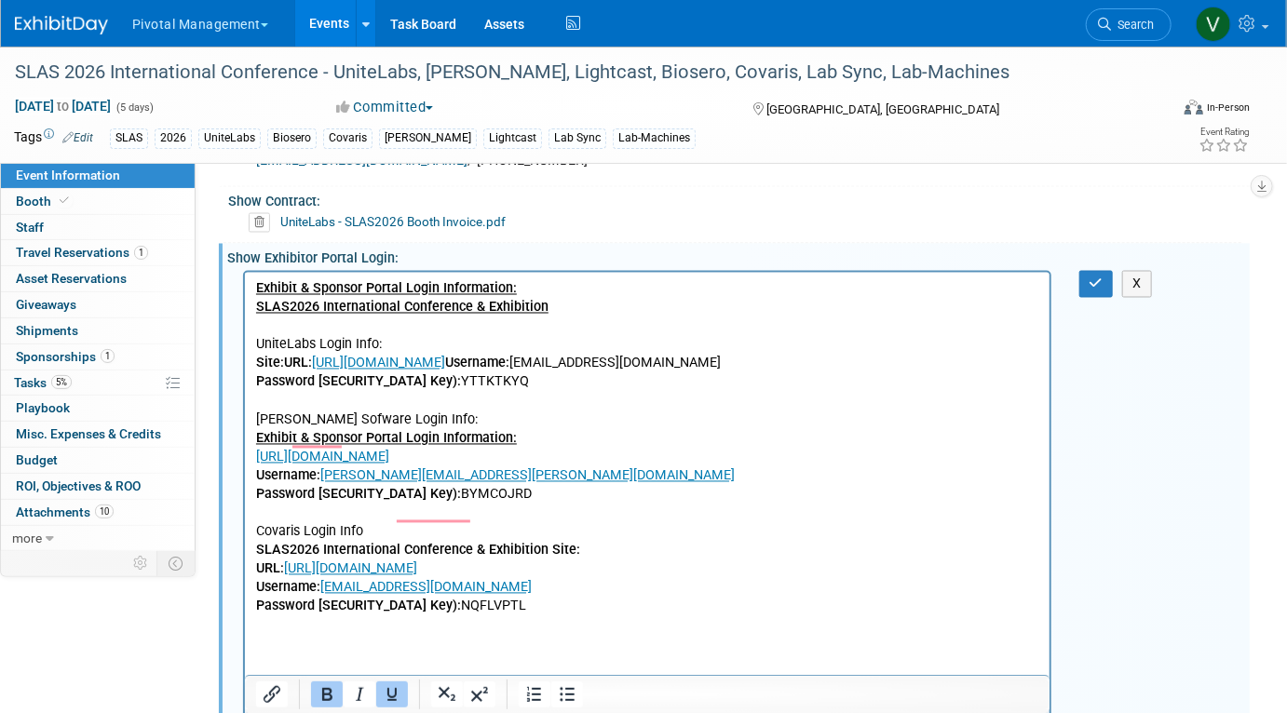
scroll to position [1336, 0]
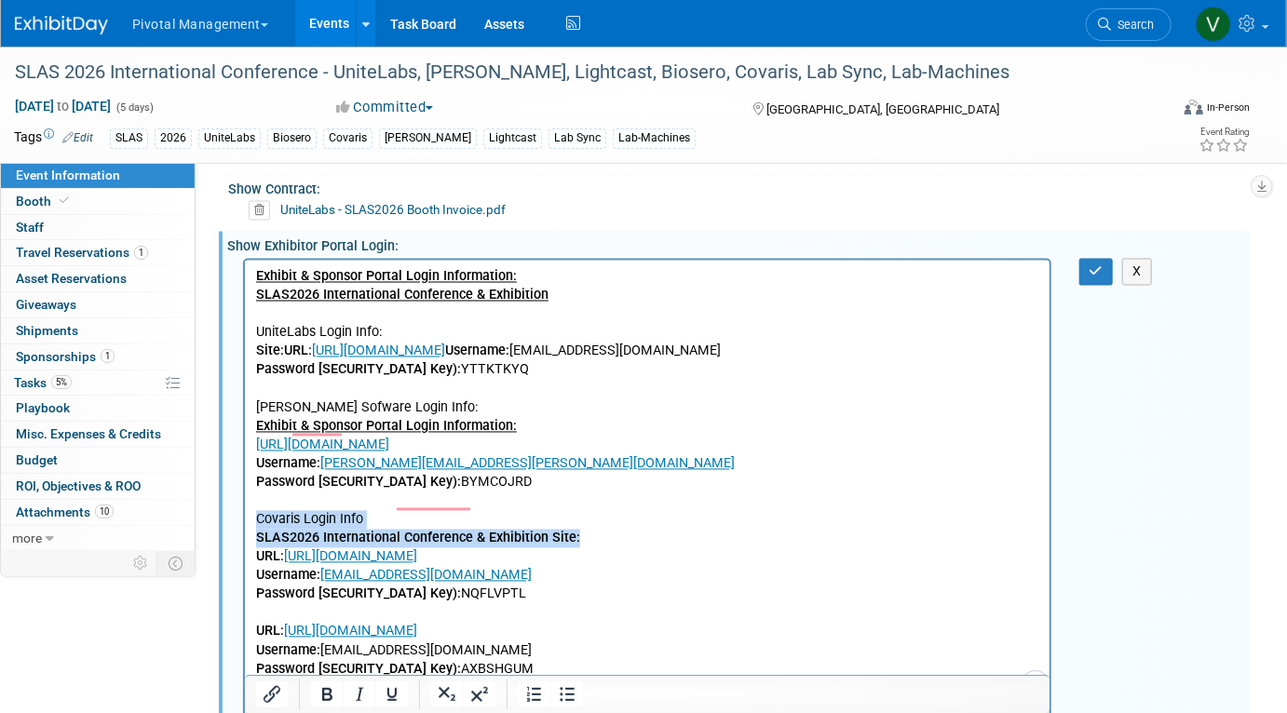
drag, startPoint x: 255, startPoint y: 536, endPoint x: 586, endPoint y: 559, distance: 331.4
click at [586, 559] on p "Exhibit & Sponsor Portal Login Information: SLAS2026 International Conference &…" at bounding box center [646, 444] width 783 height 355
copy p "Covaris Login Info SLAS2026 International Conference & Exhibition Site:"
click at [514, 622] on p "Exhibit & Sponsor Portal Login Information: SLAS2026 International Conference &…" at bounding box center [646, 444] width 783 height 355
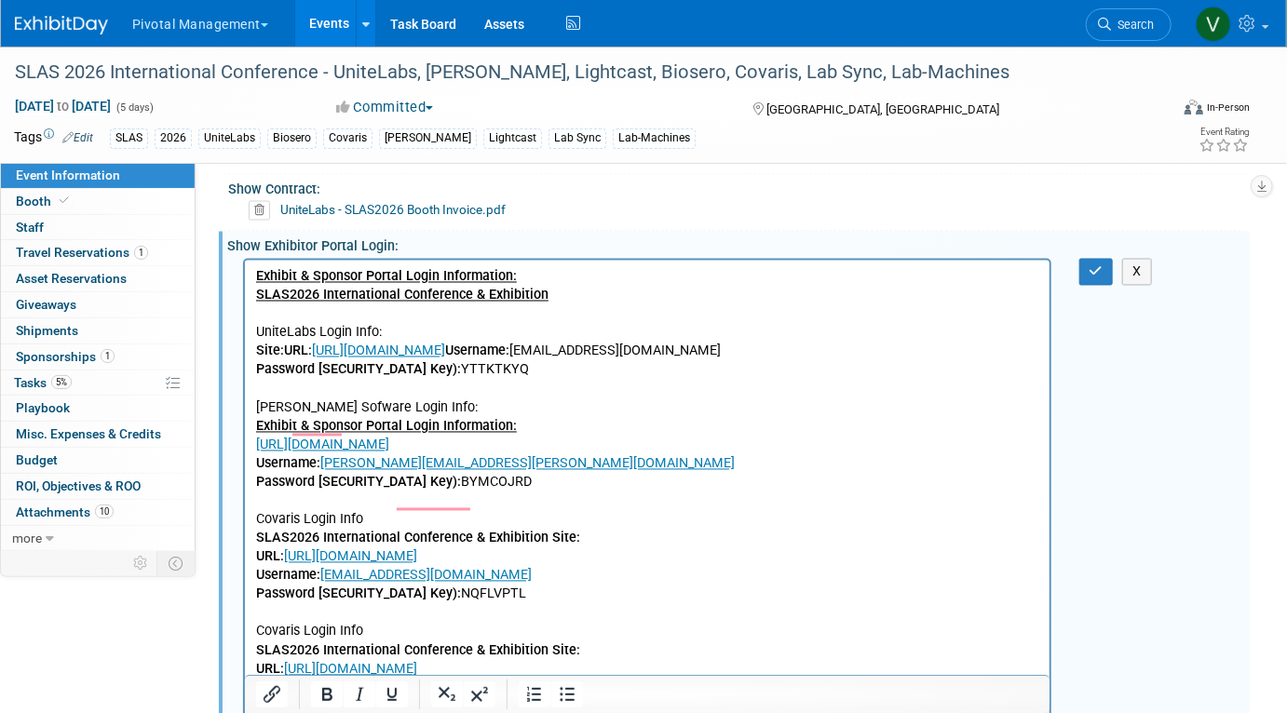
drag, startPoint x: 253, startPoint y: 650, endPoint x: 301, endPoint y: 650, distance: 47.5
click at [301, 650] on html "Exhibit & Sponsor Portal Login Information: SLAS2026 International Conference &…" at bounding box center [646, 488] width 805 height 456
drag, startPoint x: 301, startPoint y: 650, endPoint x: 250, endPoint y: 653, distance: 51.3
click at [250, 653] on html "Exhibit & Sponsor Portal Login Information: SLAS2026 International Conference &…" at bounding box center [646, 488] width 805 height 456
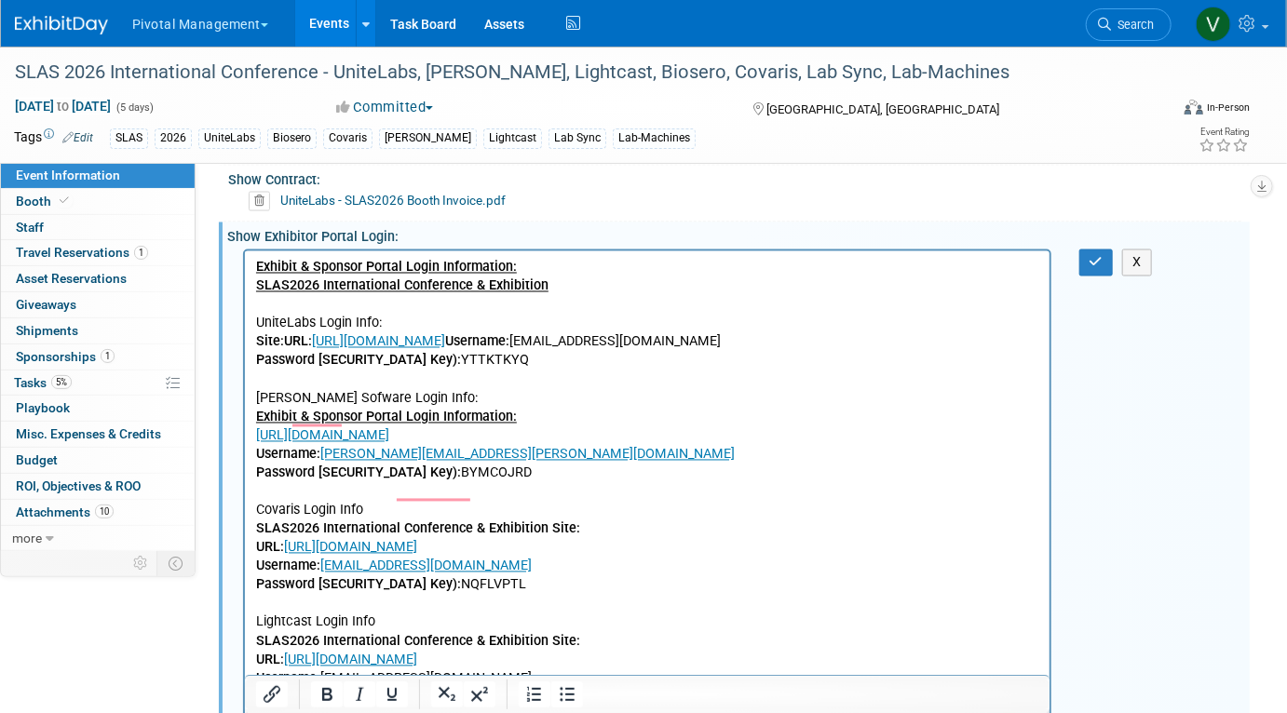
scroll to position [1305, 0]
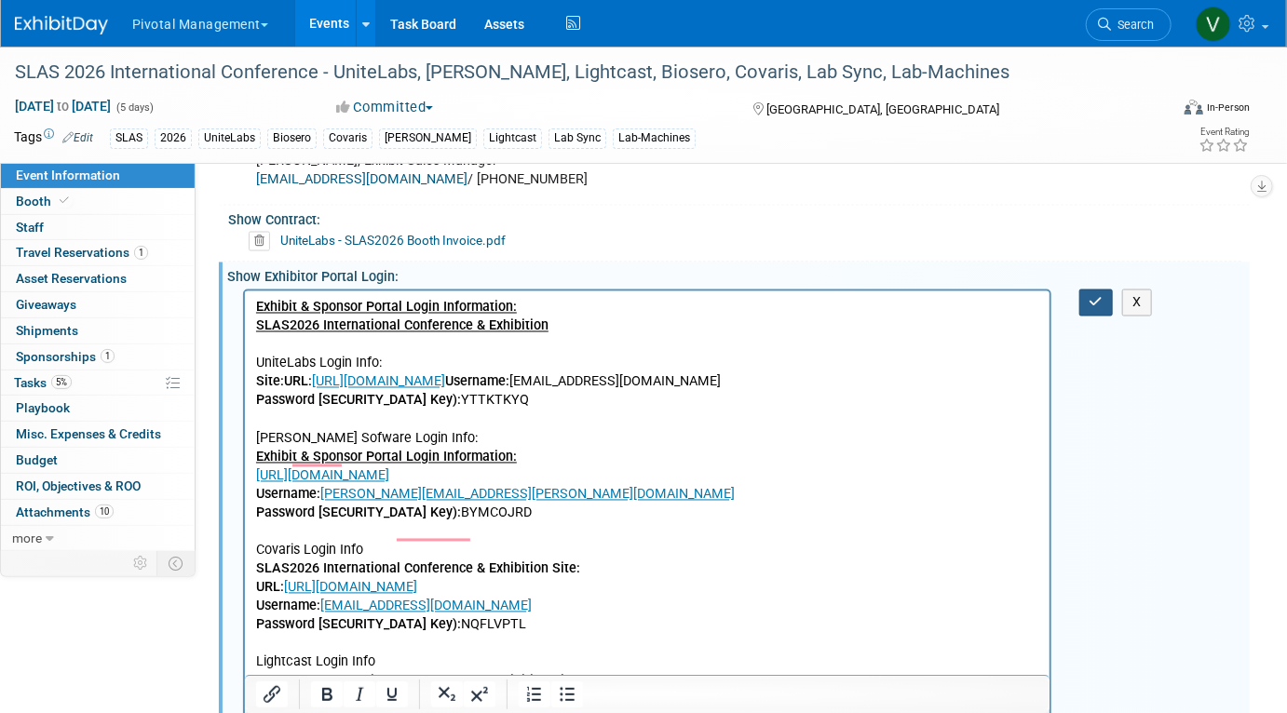
click at [1088, 290] on button "button" at bounding box center [1096, 303] width 34 height 27
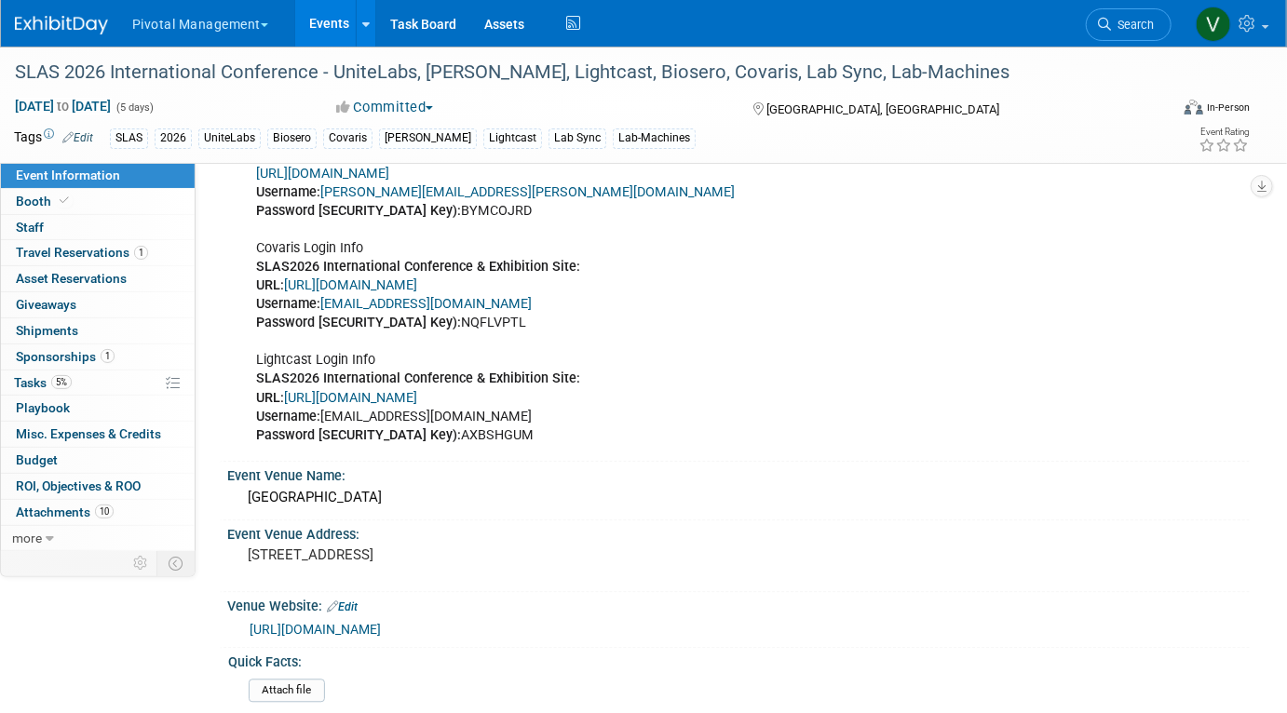
scroll to position [1618, 0]
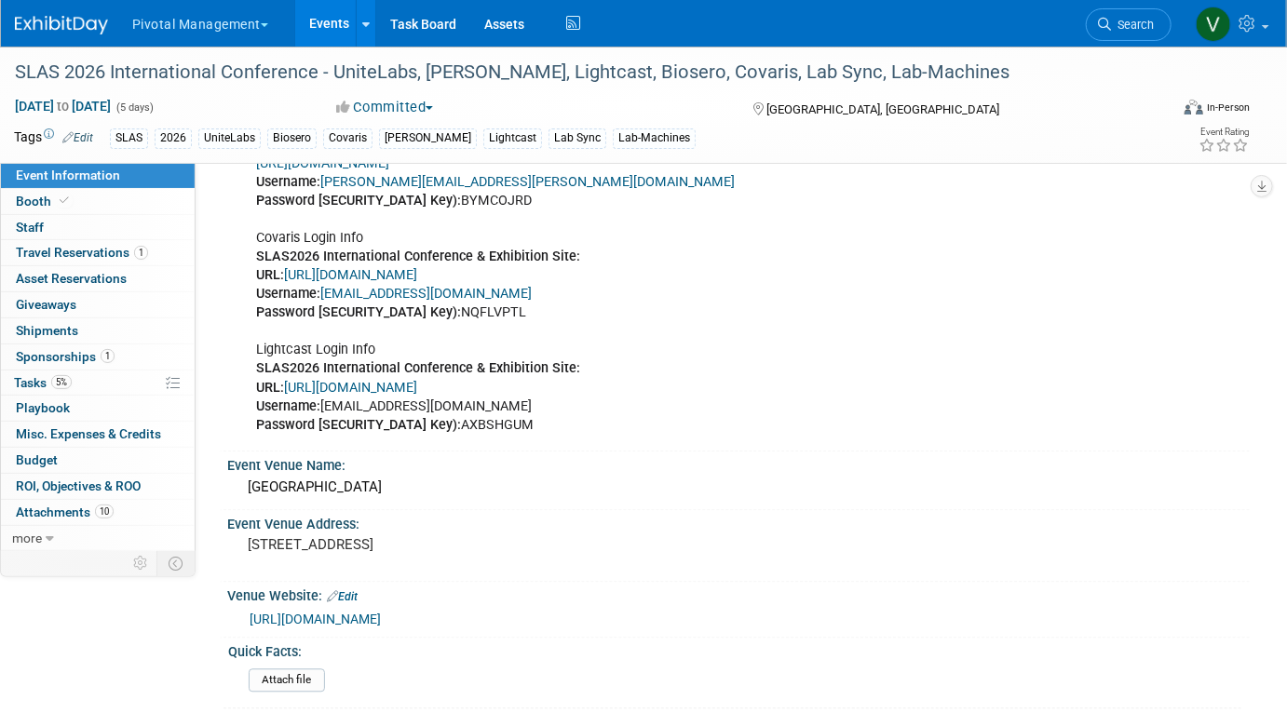
click at [417, 385] on link "[URL][DOMAIN_NAME]" at bounding box center [350, 388] width 133 height 16
